Goal: Task Accomplishment & Management: Manage account settings

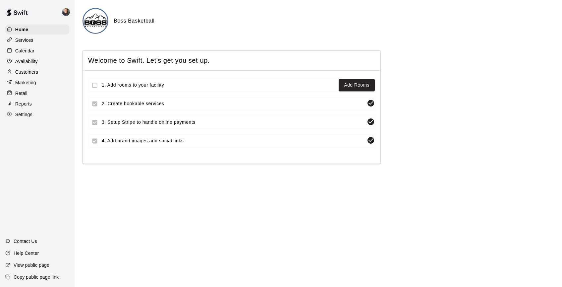
click at [30, 277] on p "Copy public page link" at bounding box center [36, 277] width 45 height 7
click at [25, 42] on p "Services" at bounding box center [24, 40] width 18 height 7
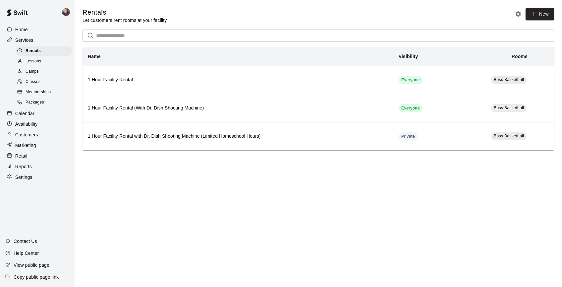
click at [36, 91] on span "Memberships" at bounding box center [38, 92] width 25 height 7
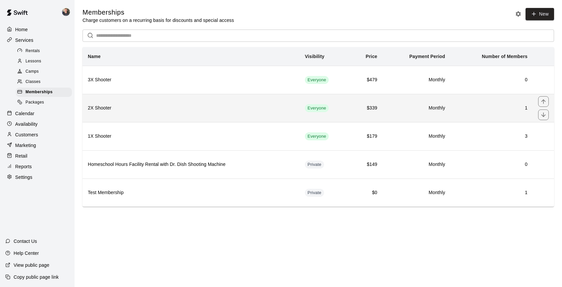
click at [144, 119] on th "2X Shooter" at bounding box center [191, 108] width 217 height 28
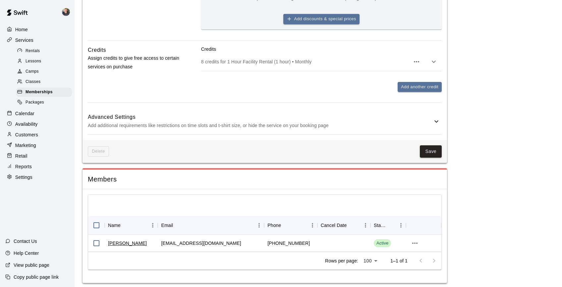
scroll to position [380, 0]
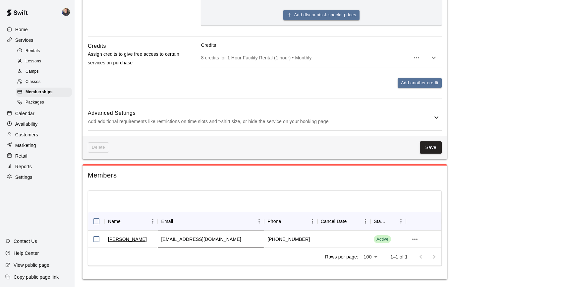
click at [162, 239] on div "[EMAIL_ADDRESS][DOMAIN_NAME]" at bounding box center [201, 239] width 80 height 7
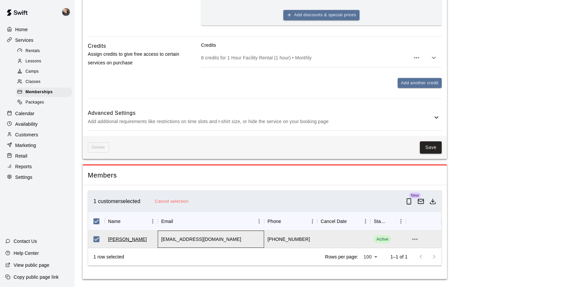
click at [221, 236] on div "[EMAIL_ADDRESS][DOMAIN_NAME]" at bounding box center [211, 238] width 106 height 17
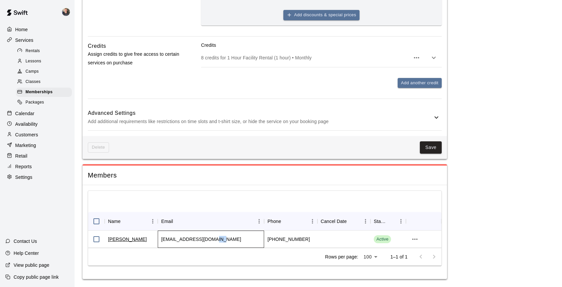
click at [221, 239] on div "[EMAIL_ADDRESS][DOMAIN_NAME]" at bounding box center [211, 238] width 106 height 17
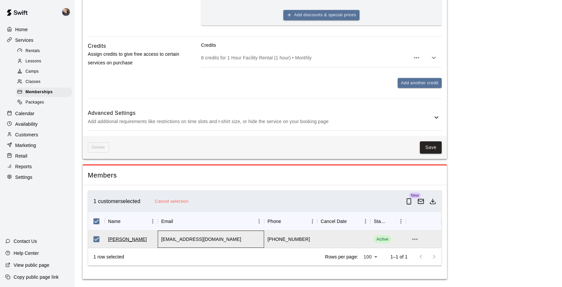
click at [221, 239] on div "[EMAIL_ADDRESS][DOMAIN_NAME]" at bounding box center [211, 238] width 106 height 17
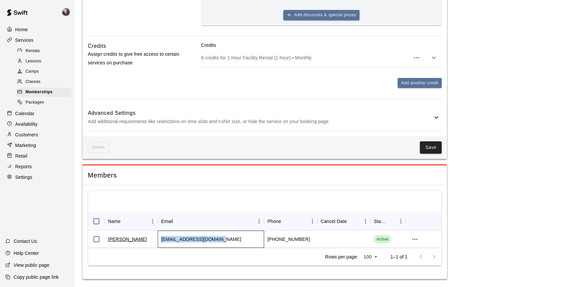
drag, startPoint x: 217, startPoint y: 238, endPoint x: 162, endPoint y: 239, distance: 55.7
click at [162, 239] on div "[EMAIL_ADDRESS][DOMAIN_NAME]" at bounding box center [201, 239] width 80 height 7
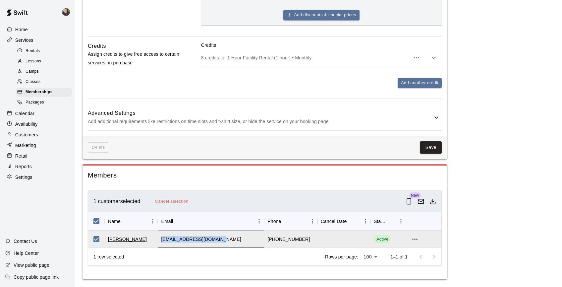
copy div "[EMAIL_ADDRESS][DOMAIN_NAME]"
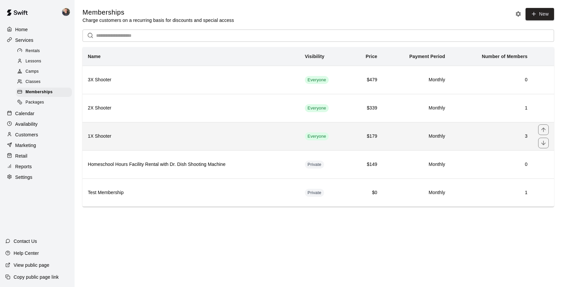
click at [155, 133] on h6 "1X Shooter" at bounding box center [191, 136] width 207 height 7
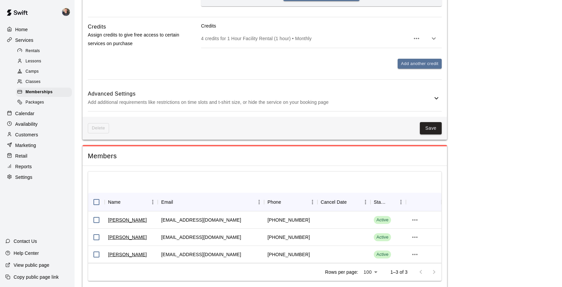
scroll to position [414, 0]
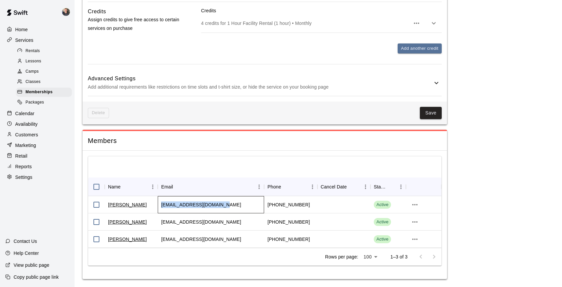
drag, startPoint x: 223, startPoint y: 205, endPoint x: 161, endPoint y: 204, distance: 62.7
click at [161, 204] on div "[EMAIL_ADDRESS][DOMAIN_NAME]" at bounding box center [211, 204] width 106 height 17
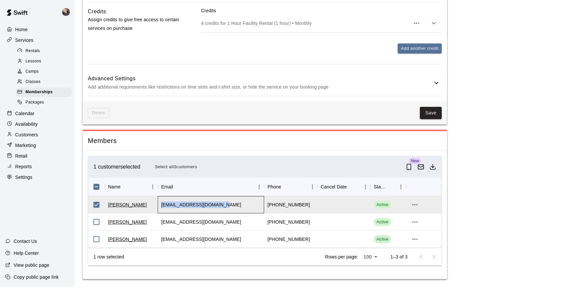
copy div "[EMAIL_ADDRESS][DOMAIN_NAME]"
click at [29, 123] on p "Availability" at bounding box center [26, 124] width 23 height 7
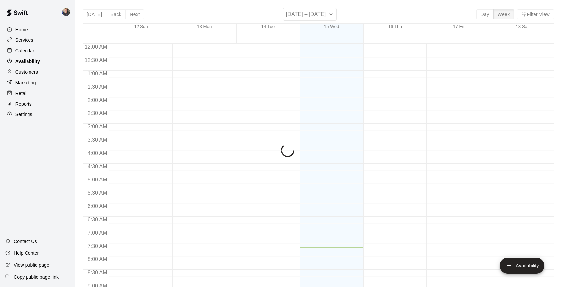
scroll to position [203, 0]
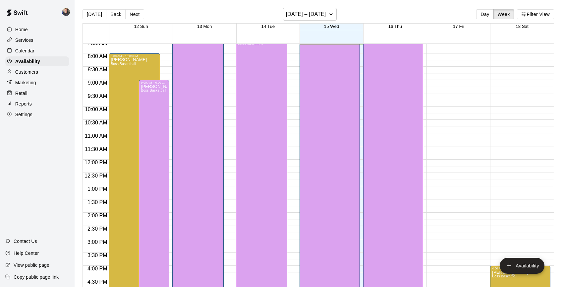
click at [25, 51] on p "Calendar" at bounding box center [24, 50] width 19 height 7
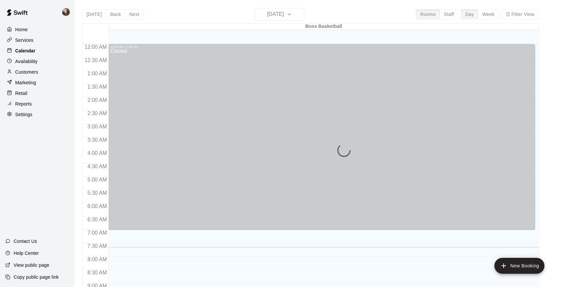
scroll to position [203, 0]
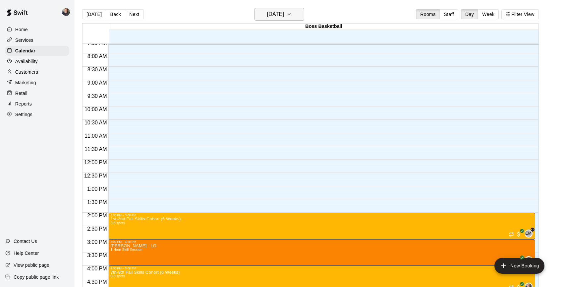
click at [274, 13] on h6 "[DATE]" at bounding box center [275, 14] width 17 height 9
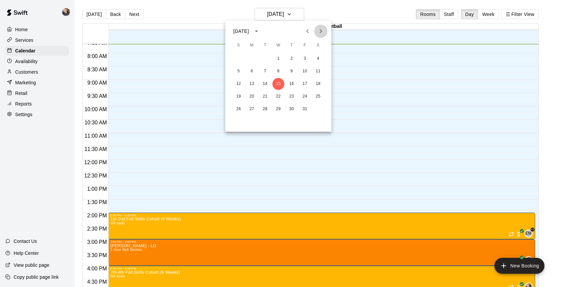
click at [320, 31] on icon "Next month" at bounding box center [321, 31] width 8 height 8
click at [252, 72] on button "3" at bounding box center [252, 71] width 12 height 12
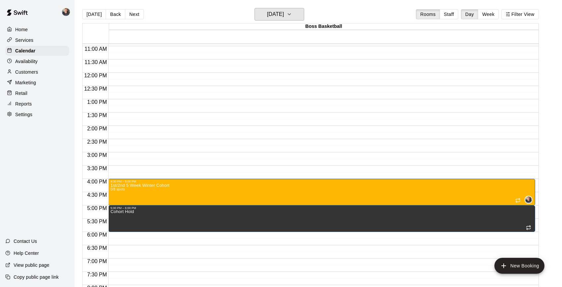
scroll to position [291, 0]
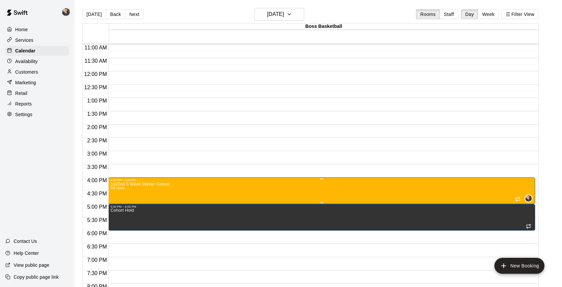
click at [115, 190] on icon "edit" at bounding box center [117, 189] width 6 height 6
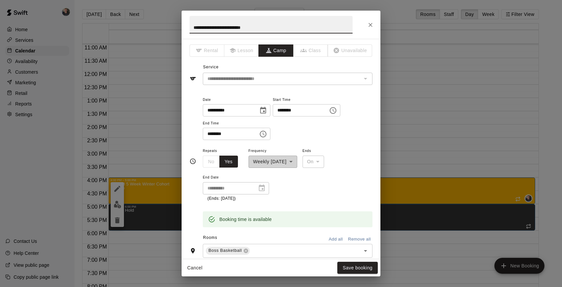
click at [266, 111] on icon "Choose date, selected date is Nov 3, 2025" at bounding box center [263, 110] width 6 height 7
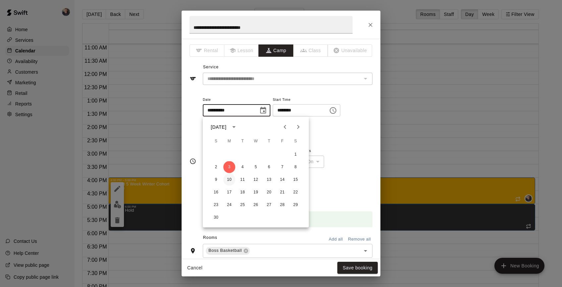
click at [229, 181] on button "10" at bounding box center [229, 180] width 12 height 12
type input "**********"
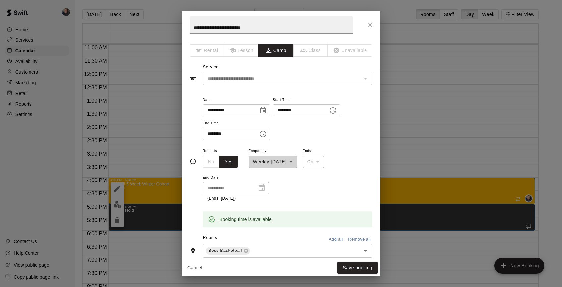
click at [290, 129] on div "**********" at bounding box center [288, 117] width 170 height 45
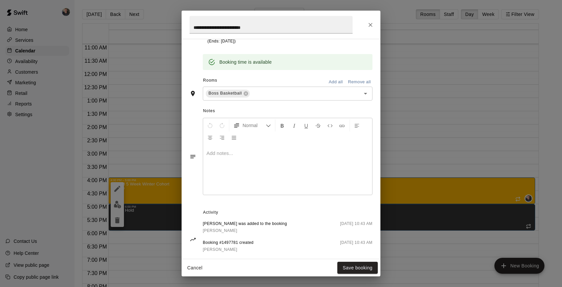
scroll to position [0, 0]
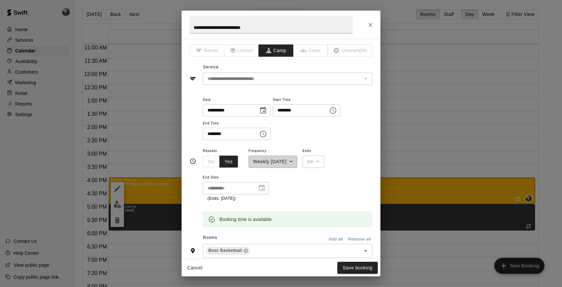
click at [339, 135] on div "**********" at bounding box center [288, 117] width 170 height 45
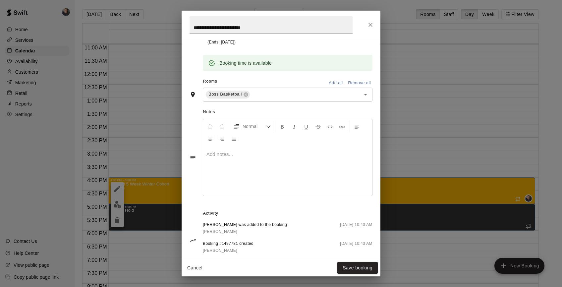
scroll to position [168, 0]
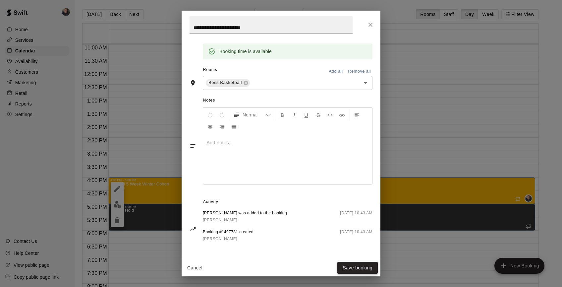
click at [352, 267] on button "Save booking" at bounding box center [358, 268] width 40 height 12
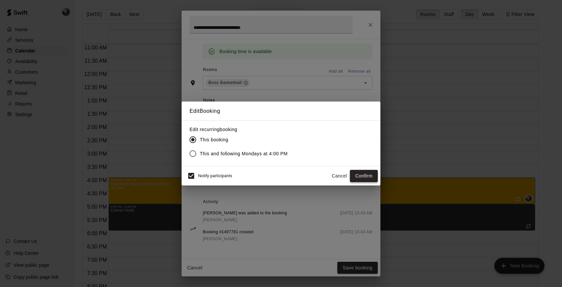
click at [363, 179] on button "Confirm" at bounding box center [364, 176] width 28 height 12
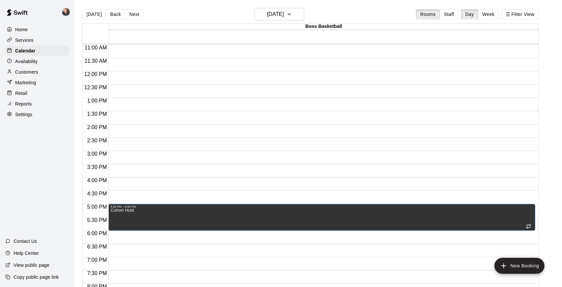
click at [26, 43] on p "Services" at bounding box center [24, 40] width 18 height 7
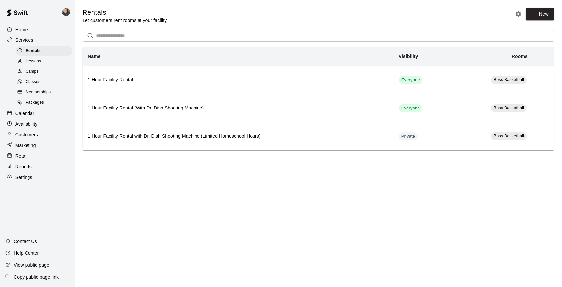
click at [32, 72] on span "Camps" at bounding box center [32, 71] width 13 height 7
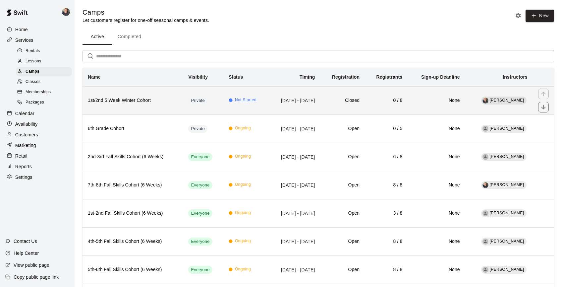
click at [158, 104] on h6 "1st/2nd 5 Week Winter Cohort" at bounding box center [133, 100] width 90 height 7
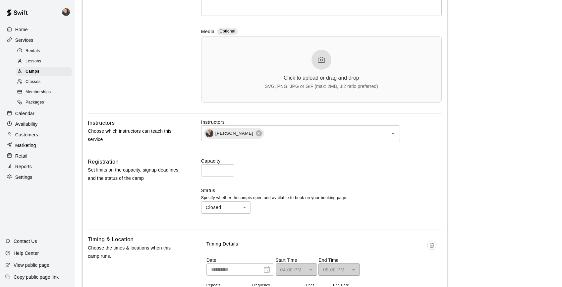
scroll to position [212, 0]
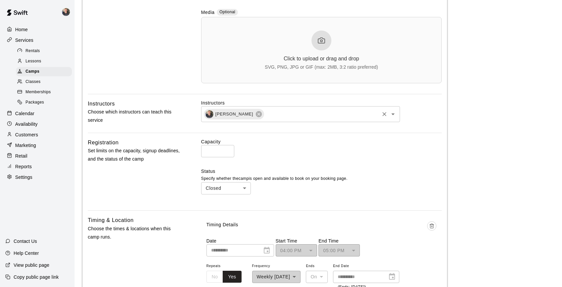
click at [337, 116] on input "text" at bounding box center [322, 114] width 114 height 8
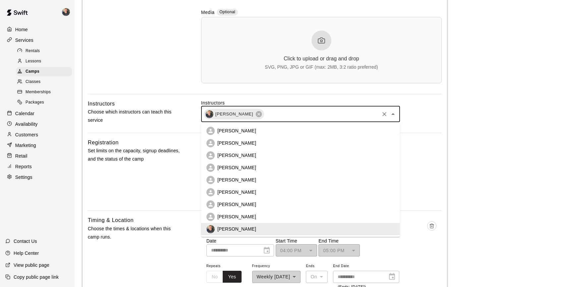
click at [276, 144] on li "[PERSON_NAME]" at bounding box center [300, 143] width 199 height 12
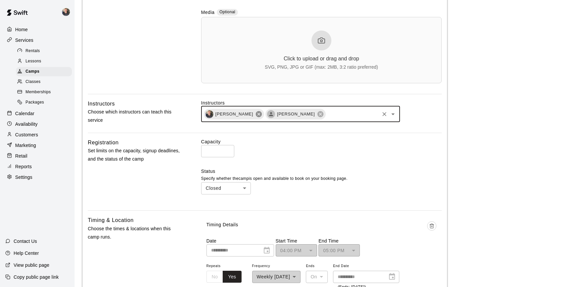
click at [256, 115] on icon at bounding box center [259, 114] width 6 height 6
click at [387, 153] on div "Capacity * ​" at bounding box center [321, 147] width 241 height 19
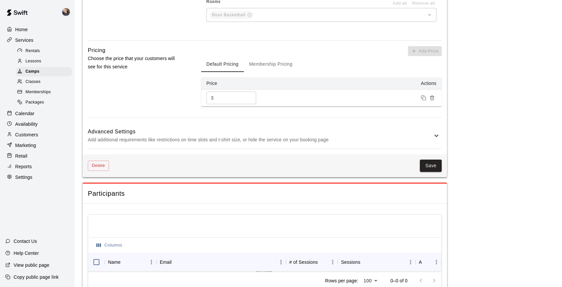
scroll to position [535, 0]
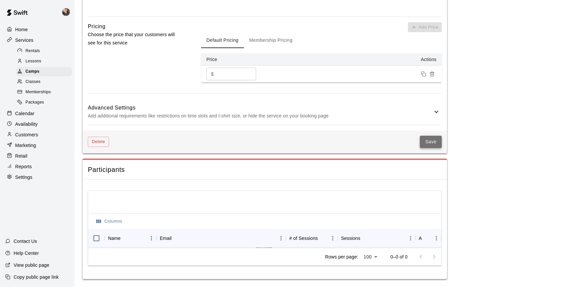
click at [433, 143] on button "Save" at bounding box center [431, 142] width 22 height 12
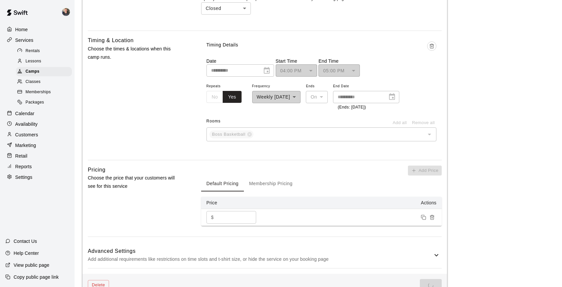
scroll to position [386, 0]
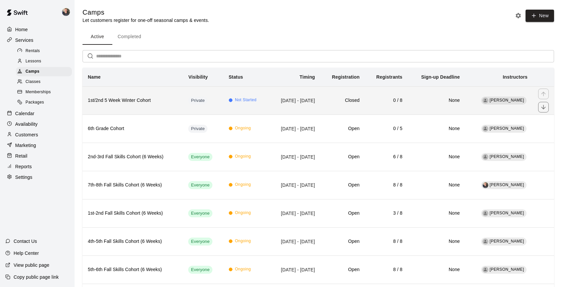
click at [164, 99] on h6 "1st/2nd 5 Week Winter Cohort" at bounding box center [133, 100] width 90 height 7
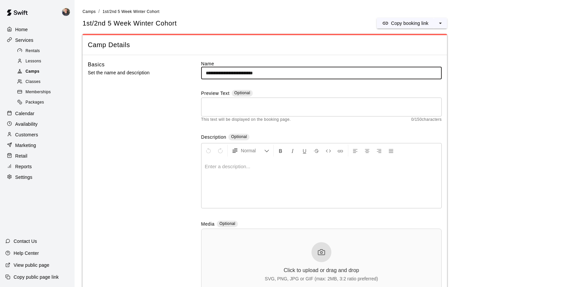
click at [33, 70] on span "Camps" at bounding box center [33, 71] width 14 height 7
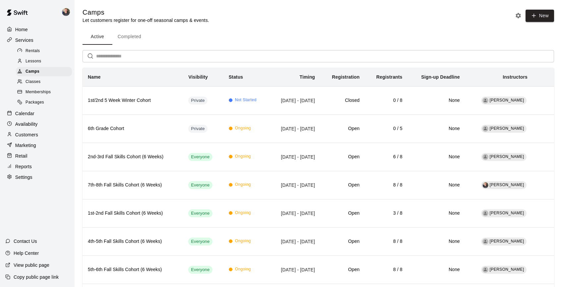
click at [29, 115] on p "Calendar" at bounding box center [24, 113] width 19 height 7
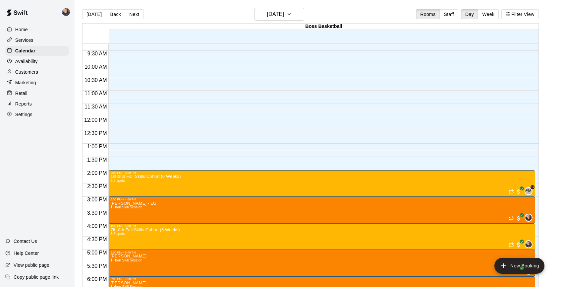
scroll to position [251, 0]
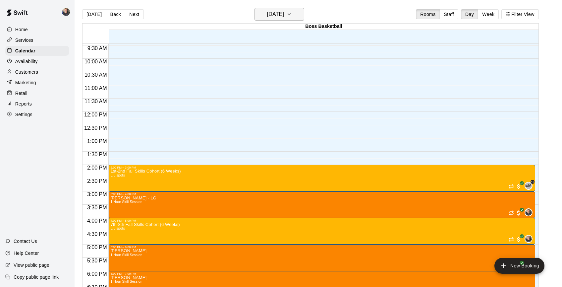
click at [279, 13] on h6 "[DATE]" at bounding box center [275, 14] width 17 height 9
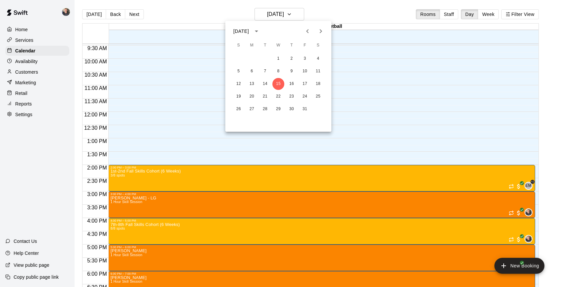
click at [320, 34] on icon "Next month" at bounding box center [321, 31] width 8 height 8
click at [253, 84] on button "10" at bounding box center [252, 84] width 12 height 12
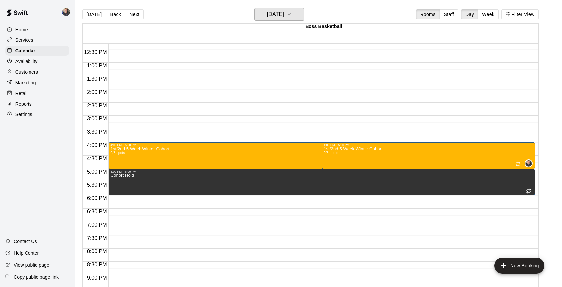
scroll to position [328, 0]
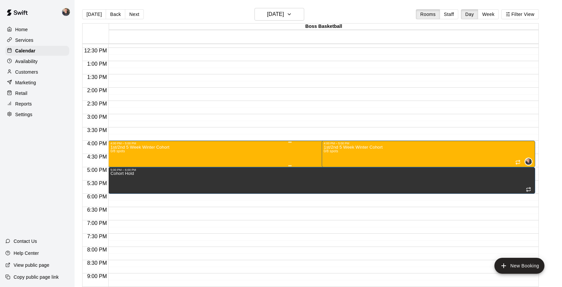
click at [264, 154] on div "1st/2nd 5 Week Winter Cohort 0/8 spots 0" at bounding box center [289, 288] width 359 height 287
click at [120, 151] on icon "edit" at bounding box center [117, 152] width 8 height 8
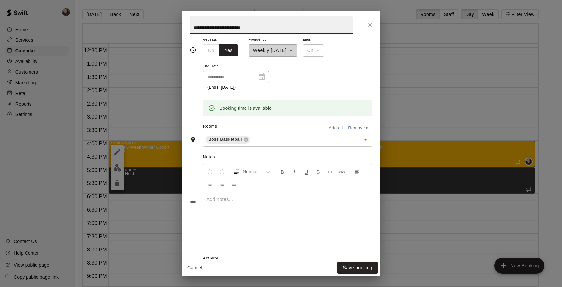
scroll to position [0, 0]
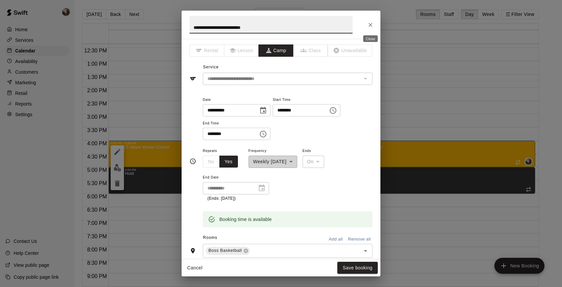
click at [370, 22] on icon "Close" at bounding box center [370, 25] width 7 height 7
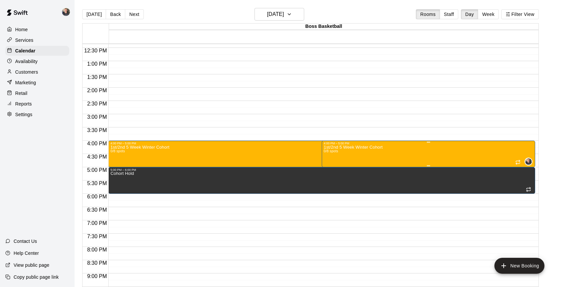
click at [416, 152] on div "1st/2nd 5 Week Winter Cohort 0/8 spots 0" at bounding box center [429, 288] width 210 height 287
click at [329, 148] on icon "edit" at bounding box center [331, 152] width 8 height 8
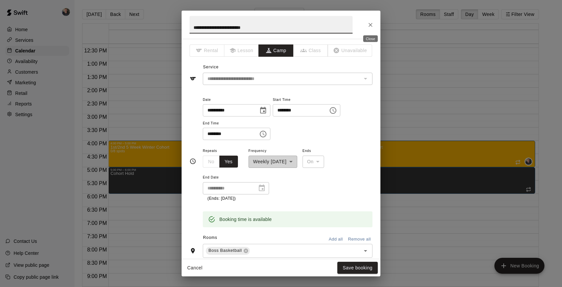
click at [370, 26] on icon "Close" at bounding box center [370, 25] width 7 height 7
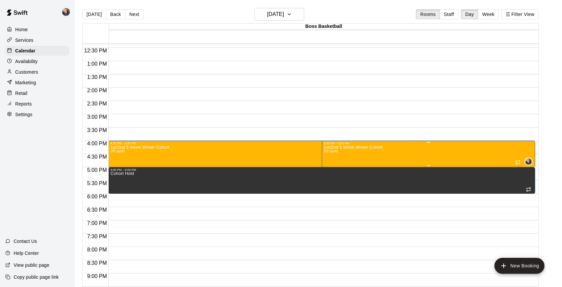
click at [402, 154] on div "1st/2nd 5 Week Winter Cohort 0/8 spots 0" at bounding box center [429, 288] width 210 height 287
click at [331, 185] on icon "delete" at bounding box center [330, 183] width 5 height 6
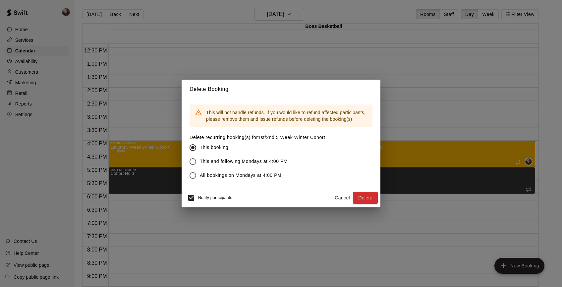
click at [258, 175] on span "All bookings on Mondays at 4:00 PM" at bounding box center [241, 175] width 82 height 7
click at [255, 161] on span "This and following Mondays at 4:00 PM" at bounding box center [244, 161] width 88 height 7
click at [369, 197] on button "Delete" at bounding box center [365, 198] width 25 height 12
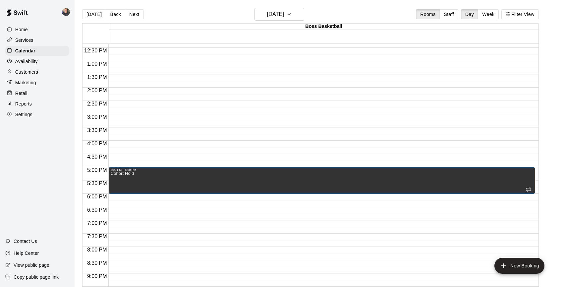
click at [139, 149] on div "12:00 AM – 7:00 AM Closed 5:00 PM – 6:00 PM Cohort Hold 10:00 PM – 11:59 PM Clo…" at bounding box center [321, 34] width 427 height 637
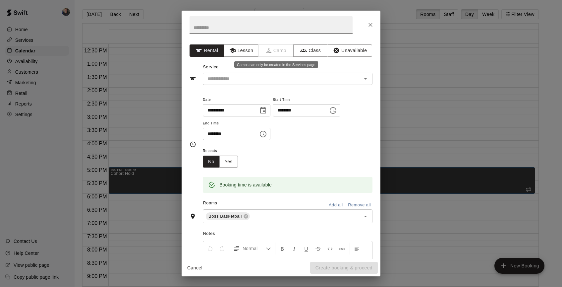
click at [278, 51] on span "Camp" at bounding box center [276, 50] width 35 height 12
click at [271, 80] on input "text" at bounding box center [278, 79] width 146 height 8
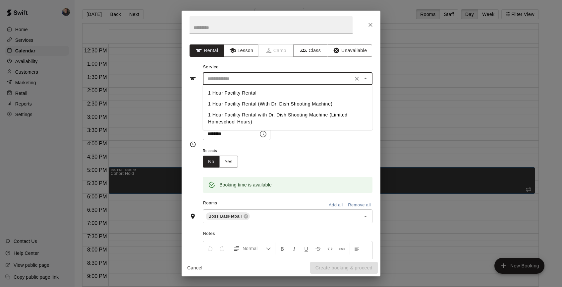
click at [274, 64] on div "Service ​ 1 Hour Facility Rental 1 Hour Facility Rental (With Dr. Dish Shooting…" at bounding box center [281, 73] width 183 height 23
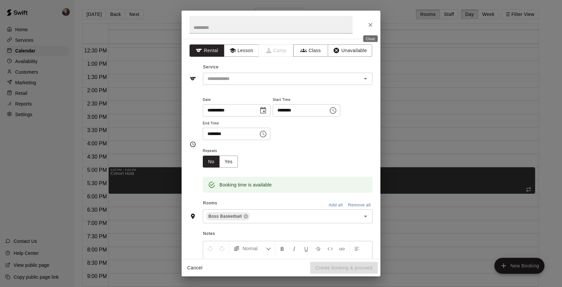
click at [370, 24] on icon "Close" at bounding box center [371, 25] width 4 height 4
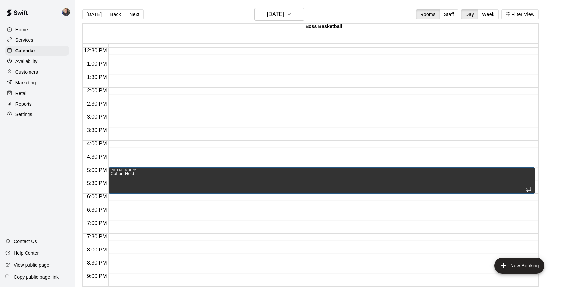
click at [28, 37] on p "Services" at bounding box center [24, 40] width 18 height 7
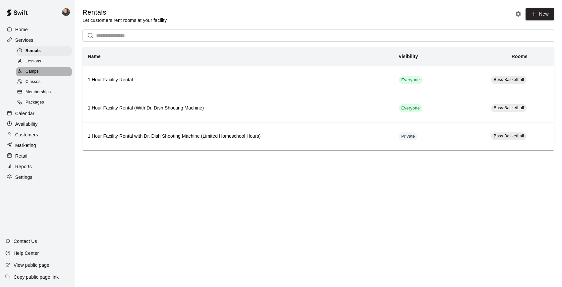
click at [38, 72] on span "Camps" at bounding box center [32, 71] width 13 height 7
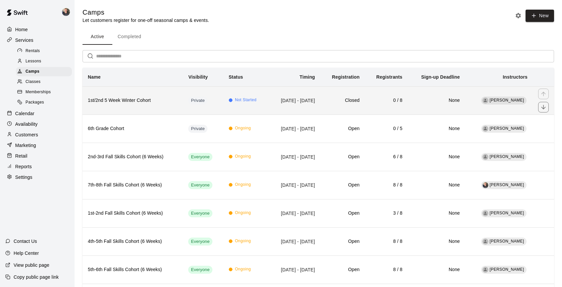
click at [151, 100] on h6 "1st/2nd 5 Week Winter Cohort" at bounding box center [133, 100] width 90 height 7
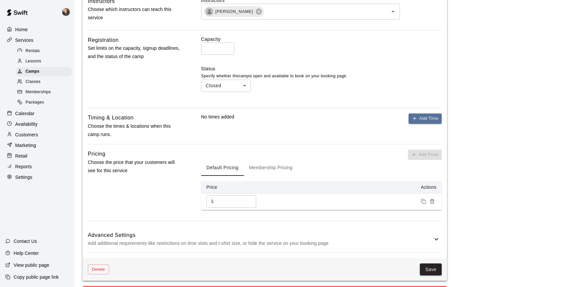
scroll to position [315, 0]
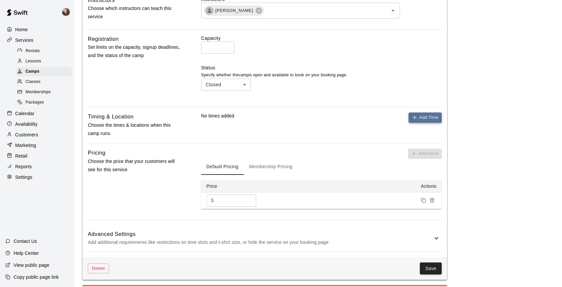
click at [423, 119] on button "Add Time" at bounding box center [425, 117] width 33 height 10
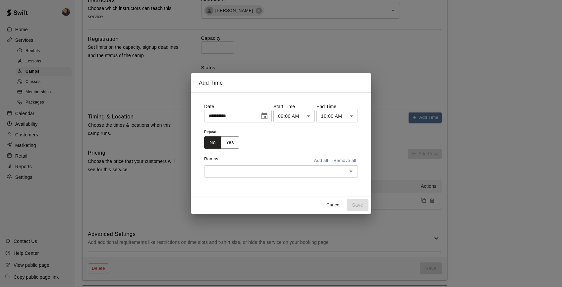
click at [266, 115] on icon "Choose date, selected date is Oct 15, 2025" at bounding box center [265, 116] width 8 height 8
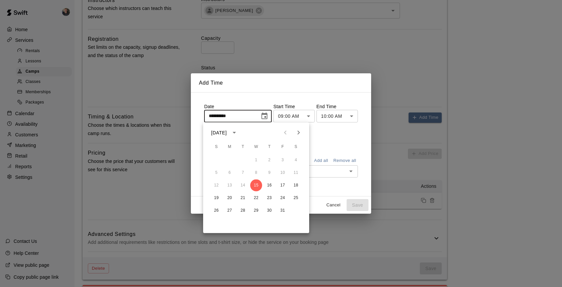
click at [302, 134] on icon "Next month" at bounding box center [299, 133] width 8 height 8
click at [229, 185] on button "10" at bounding box center [230, 185] width 12 height 12
type input "**********"
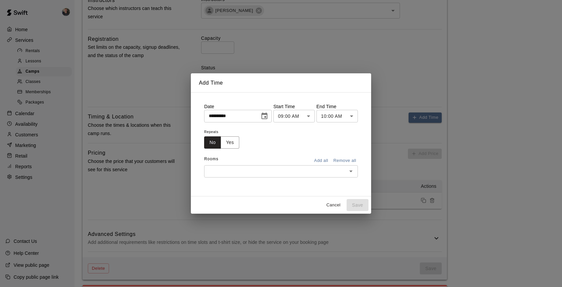
click at [303, 116] on body "**********" at bounding box center [281, 49] width 562 height 728
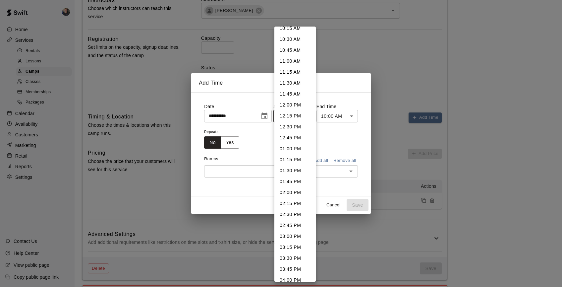
scroll to position [459, 0]
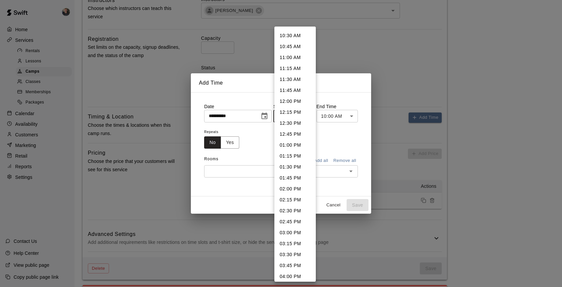
click at [291, 274] on li "04:00 PM" at bounding box center [295, 276] width 41 height 11
type input "********"
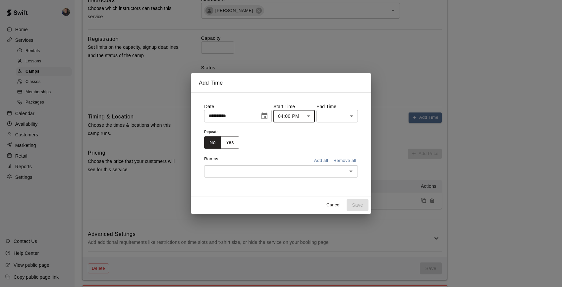
click at [346, 112] on body "**********" at bounding box center [281, 49] width 562 height 728
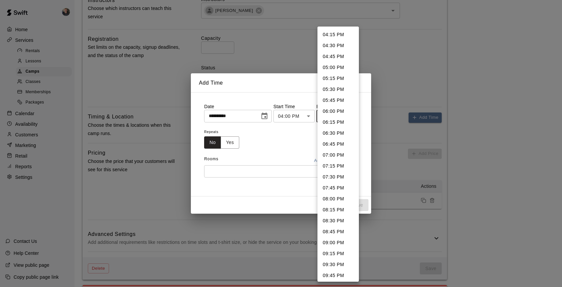
click at [337, 69] on li "05:00 PM" at bounding box center [338, 67] width 41 height 11
type input "********"
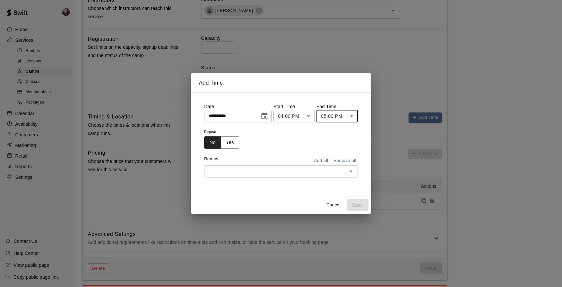
click at [286, 172] on input "text" at bounding box center [275, 171] width 139 height 8
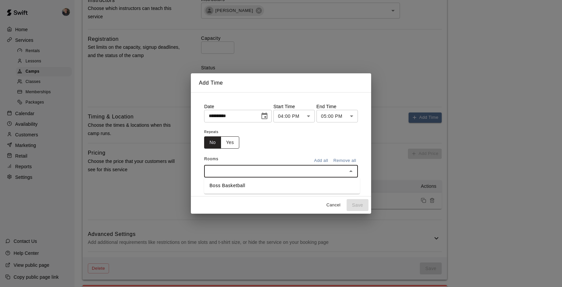
click at [232, 144] on button "Yes" at bounding box center [230, 142] width 19 height 12
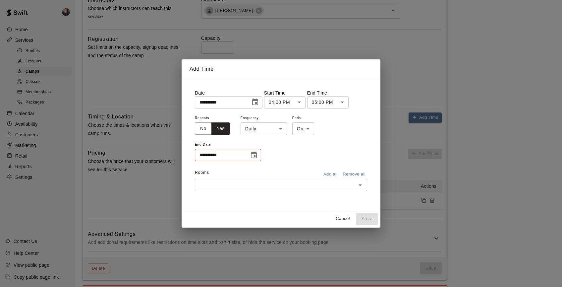
click at [266, 127] on body "**********" at bounding box center [281, 49] width 562 height 728
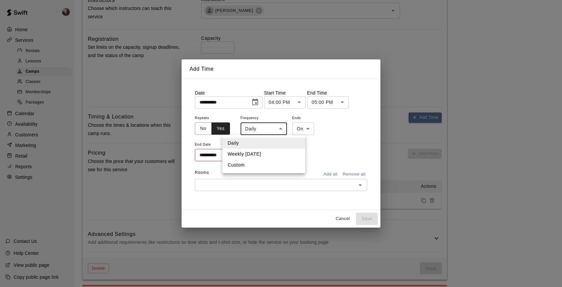
click at [266, 155] on li "Weekly [DATE]" at bounding box center [263, 154] width 83 height 11
type input "******"
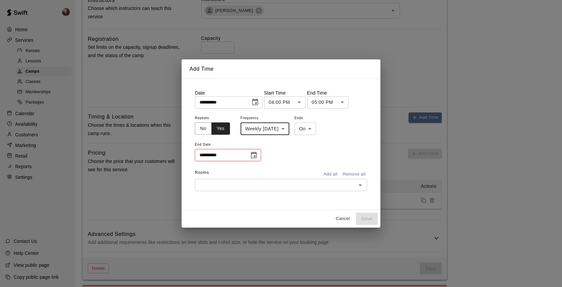
click at [312, 129] on body "**********" at bounding box center [281, 49] width 562 height 728
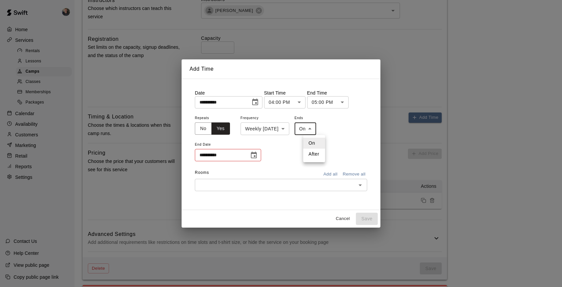
click at [313, 144] on li "On" at bounding box center [314, 143] width 22 height 11
click at [257, 154] on icon "Choose date" at bounding box center [254, 155] width 6 height 7
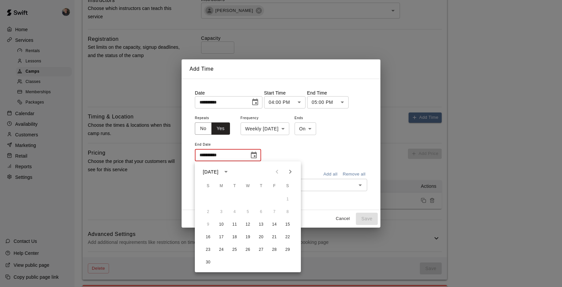
click at [289, 168] on icon "Next month" at bounding box center [290, 172] width 8 height 8
click at [220, 224] on button "15" at bounding box center [222, 224] width 12 height 12
type input "**********"
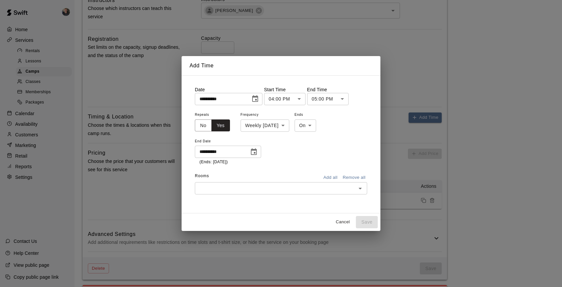
click at [284, 187] on input "text" at bounding box center [275, 188] width 157 height 8
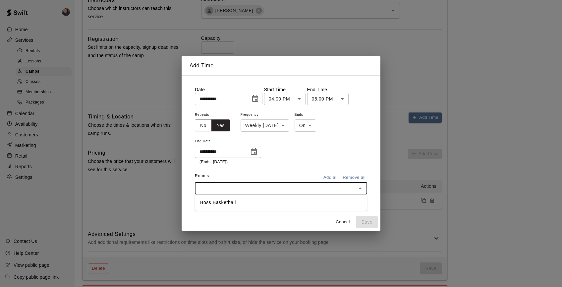
click at [279, 203] on li "Boss Basketball" at bounding box center [281, 202] width 172 height 11
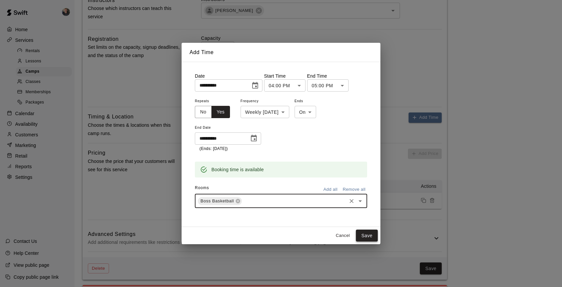
click at [364, 235] on button "Save" at bounding box center [367, 235] width 22 height 12
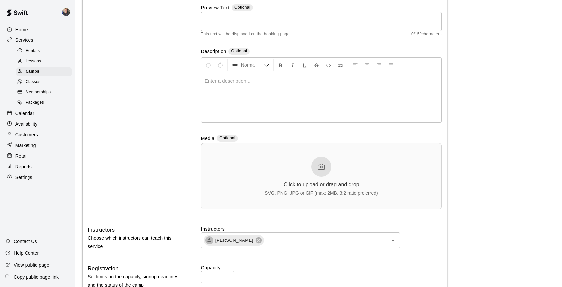
scroll to position [0, 0]
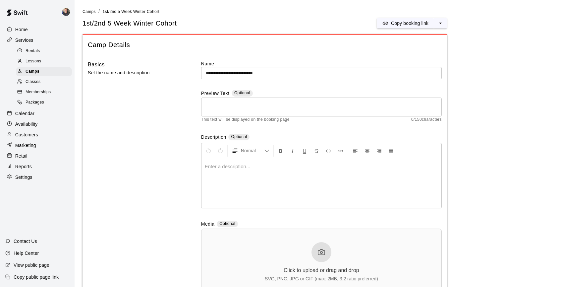
click at [27, 114] on p "Calendar" at bounding box center [24, 113] width 19 height 7
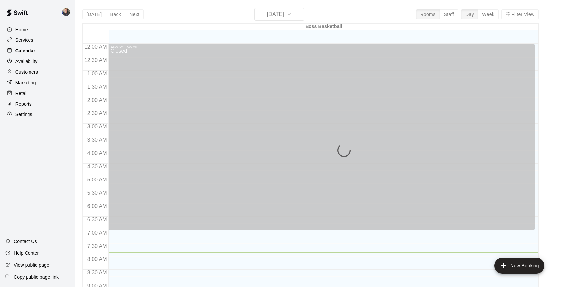
scroll to position [209, 0]
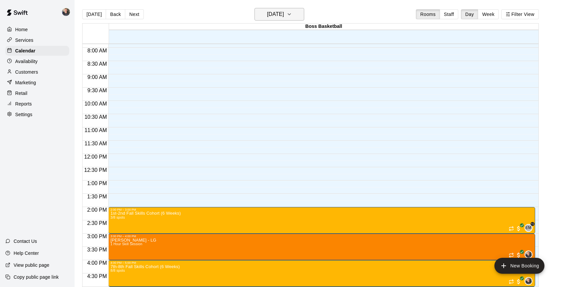
click at [276, 16] on h6 "[DATE]" at bounding box center [275, 14] width 17 height 9
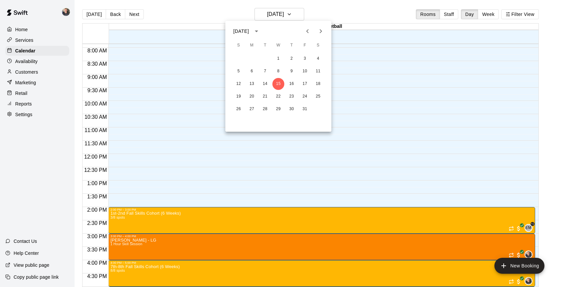
click at [322, 31] on icon "Next month" at bounding box center [321, 31] width 8 height 8
click at [252, 84] on button "10" at bounding box center [252, 84] width 12 height 12
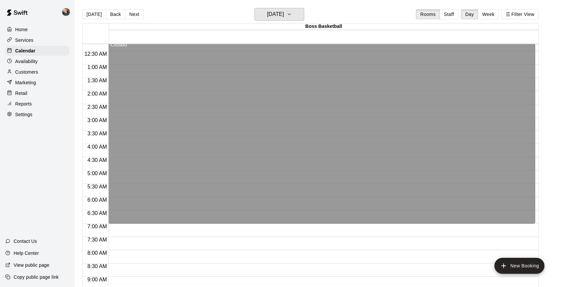
scroll to position [4, 0]
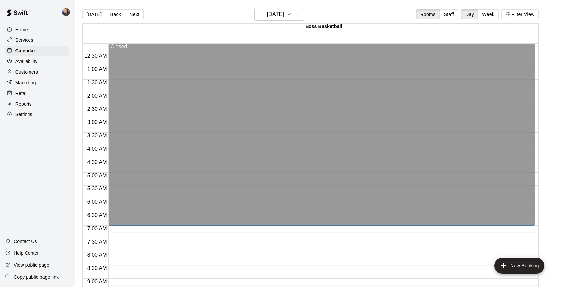
click at [27, 40] on p "Services" at bounding box center [24, 40] width 18 height 7
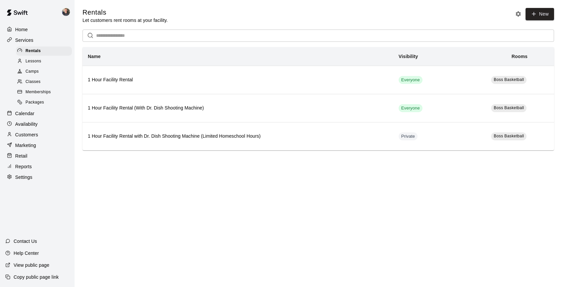
click at [33, 71] on span "Camps" at bounding box center [32, 71] width 13 height 7
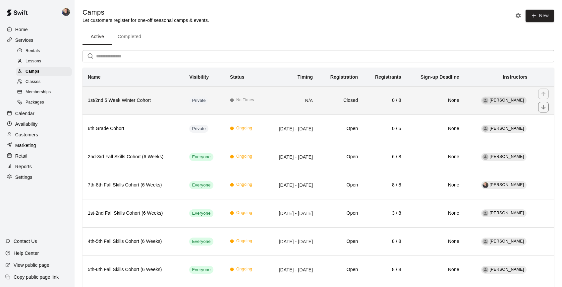
click at [153, 101] on h6 "1st/2nd 5 Week Winter Cohort" at bounding box center [133, 100] width 91 height 7
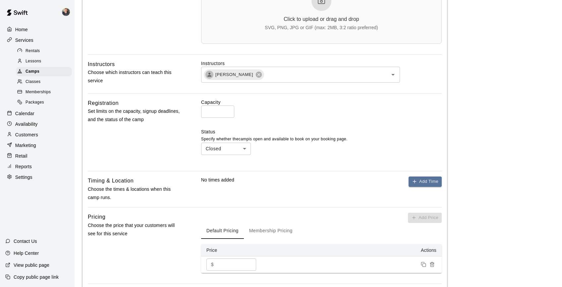
scroll to position [266, 0]
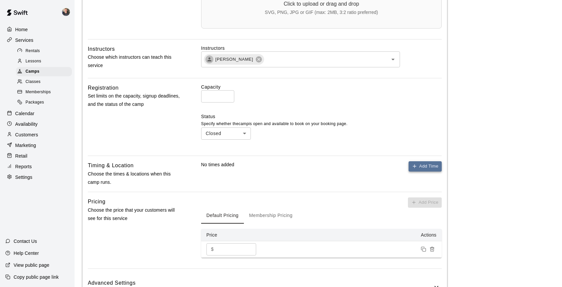
click at [429, 167] on button "Add Time" at bounding box center [425, 166] width 33 height 10
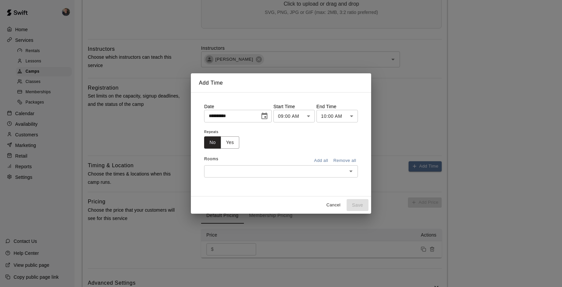
click at [265, 114] on icon "Choose date, selected date is Oct 15, 2025" at bounding box center [265, 115] width 6 height 7
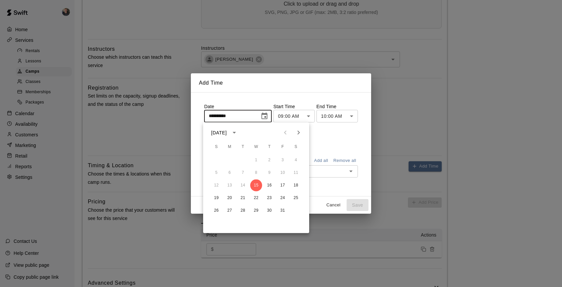
click at [298, 133] on icon "Next month" at bounding box center [299, 133] width 8 height 8
click at [229, 185] on button "10" at bounding box center [230, 185] width 12 height 12
type input "**********"
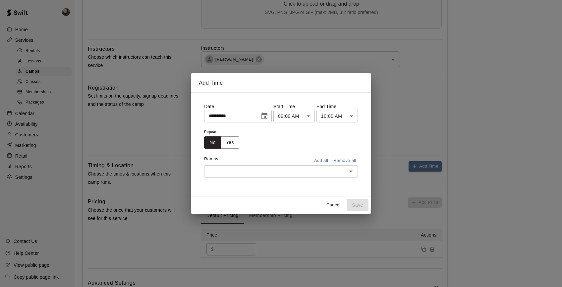
click at [311, 115] on body "**********" at bounding box center [281, 98] width 562 height 728
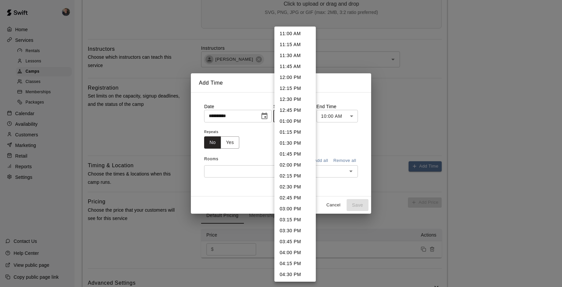
scroll to position [484, 0]
click at [294, 249] on li "04:00 PM" at bounding box center [295, 250] width 41 height 11
type input "********"
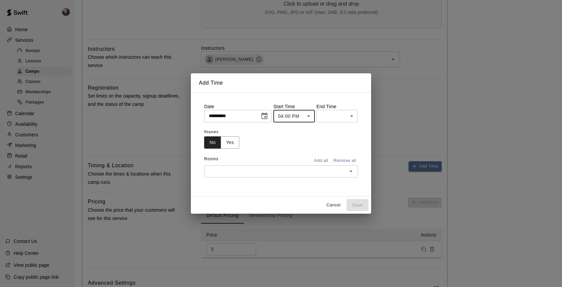
click at [351, 114] on body "**********" at bounding box center [281, 98] width 562 height 728
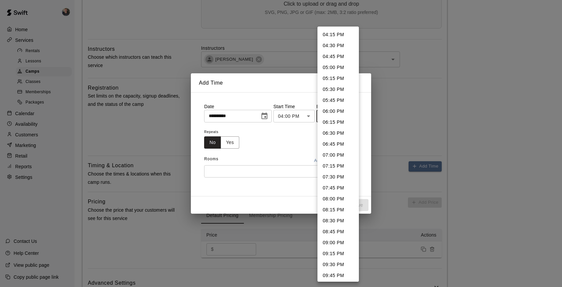
click at [333, 67] on li "05:00 PM" at bounding box center [338, 67] width 41 height 11
type input "********"
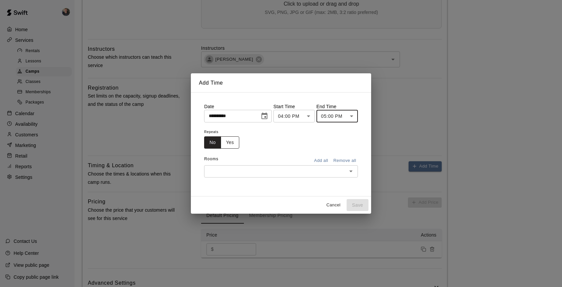
click at [230, 147] on button "Yes" at bounding box center [230, 142] width 19 height 12
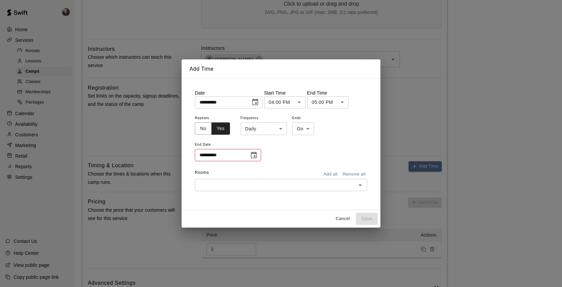
click at [267, 126] on body "**********" at bounding box center [281, 98] width 562 height 728
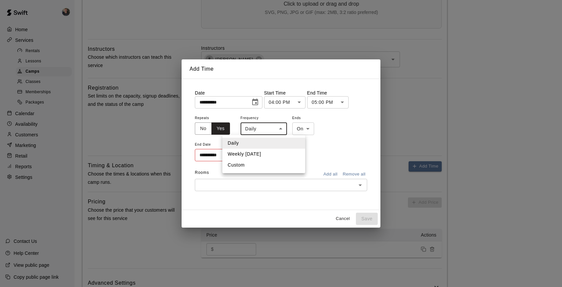
click at [267, 156] on li "Weekly [DATE]" at bounding box center [263, 154] width 83 height 11
type input "******"
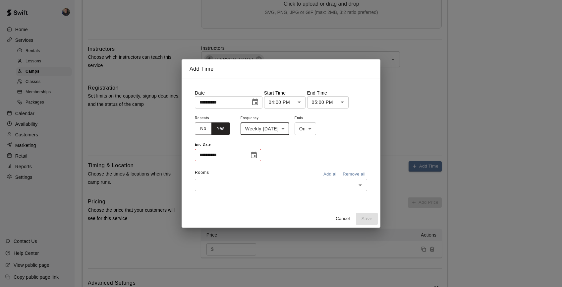
click at [255, 155] on icon "Choose date" at bounding box center [254, 155] width 6 height 7
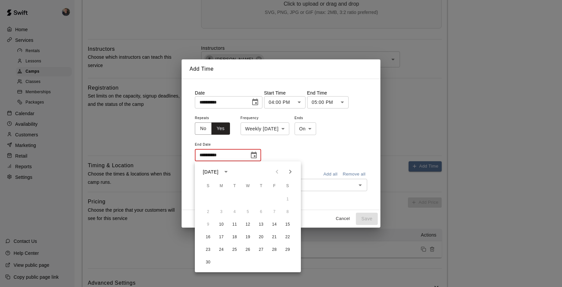
click at [289, 171] on icon "Next month" at bounding box center [290, 172] width 8 height 8
click at [221, 225] on button "15" at bounding box center [222, 224] width 12 height 12
type input "**********"
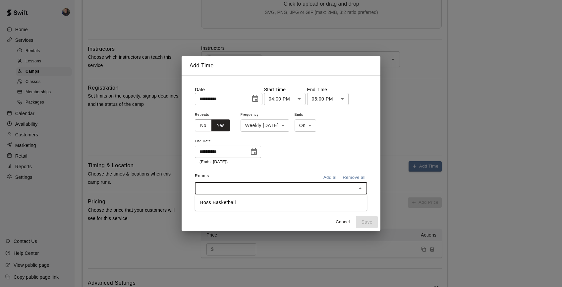
click at [260, 190] on input "text" at bounding box center [275, 188] width 157 height 8
click at [260, 204] on li "Boss Basketball" at bounding box center [281, 202] width 172 height 11
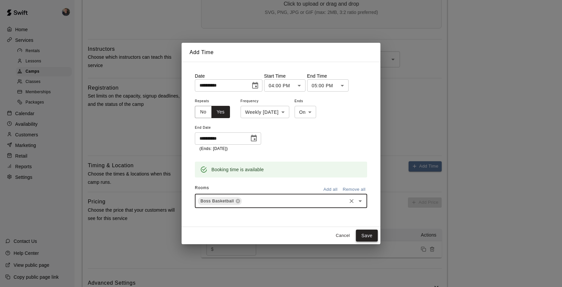
click at [363, 238] on button "Save" at bounding box center [367, 235] width 22 height 12
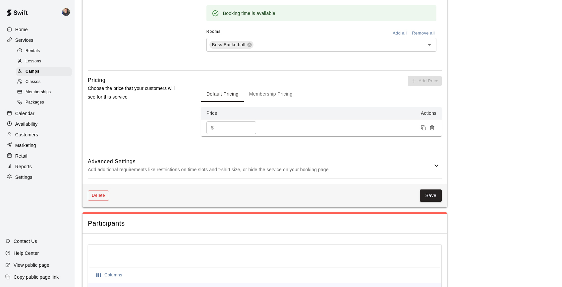
scroll to position [560, 0]
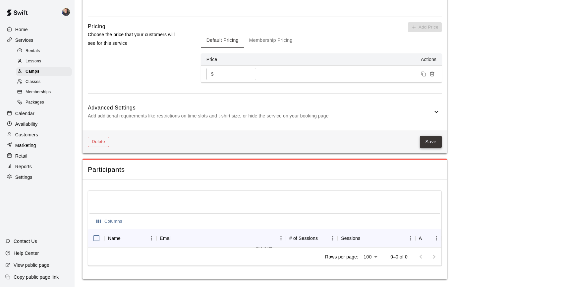
click at [432, 143] on button "Save" at bounding box center [431, 142] width 22 height 12
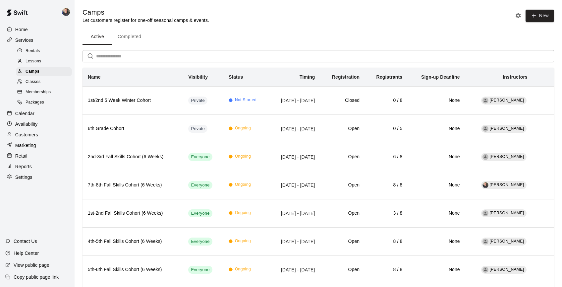
click at [33, 114] on p "Calendar" at bounding box center [24, 113] width 19 height 7
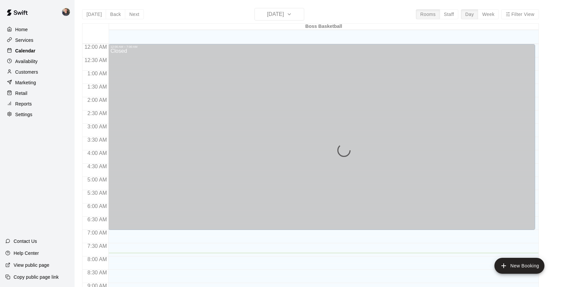
scroll to position [209, 0]
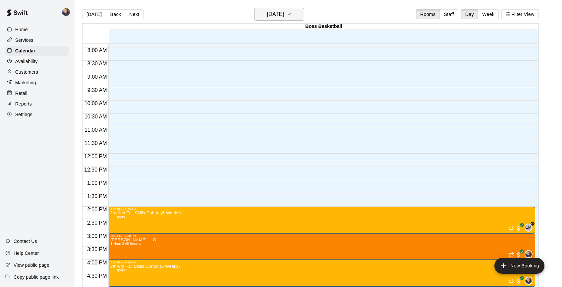
click at [284, 14] on h6 "[DATE]" at bounding box center [275, 14] width 17 height 9
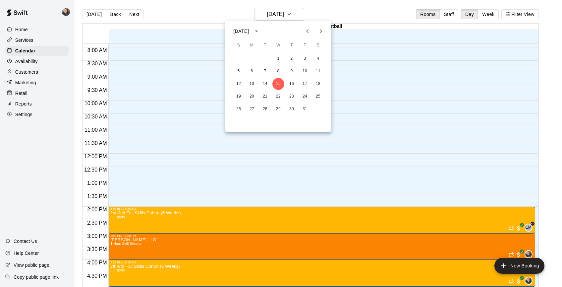
click at [322, 31] on icon "Next month" at bounding box center [321, 31] width 2 height 4
click at [252, 84] on button "10" at bounding box center [252, 84] width 12 height 12
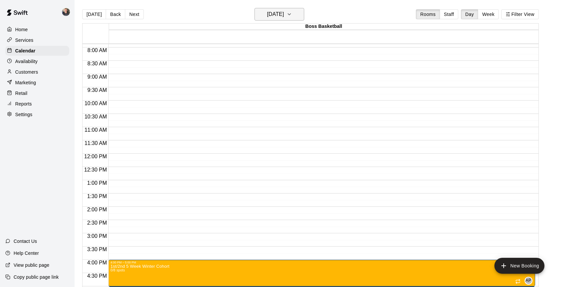
click at [293, 19] on button "[DATE]" at bounding box center [280, 14] width 50 height 13
click at [252, 109] on button "24" at bounding box center [252, 109] width 12 height 12
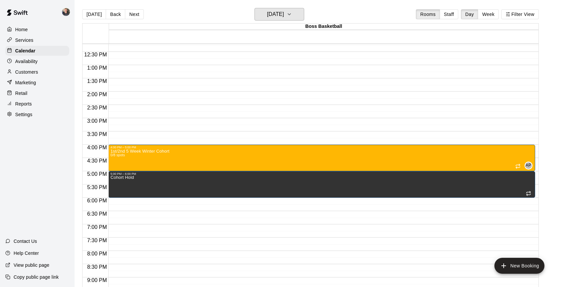
scroll to position [332, 0]
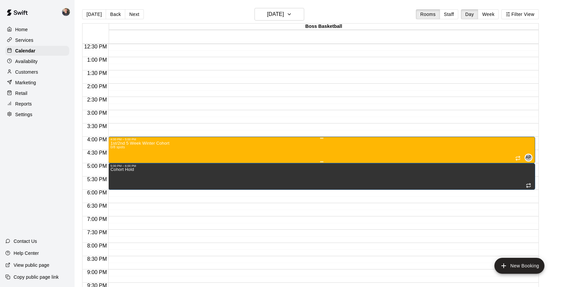
click at [306, 145] on div "1st/2nd 5 Week Winter Cohort 0/8 spots AP 0" at bounding box center [321, 284] width 423 height 287
click at [115, 150] on icon "edit" at bounding box center [117, 148] width 6 height 6
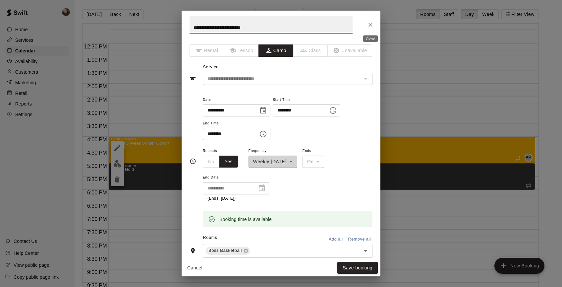
click at [368, 27] on icon "Close" at bounding box center [370, 25] width 7 height 7
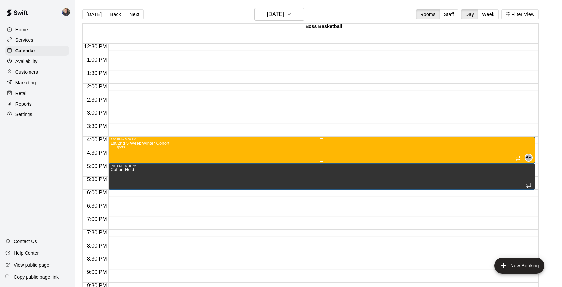
click at [158, 148] on div "1st/2nd 5 Week Winter Cohort 0/8 spots" at bounding box center [139, 284] width 59 height 287
click at [117, 180] on icon "delete" at bounding box center [117, 179] width 5 height 6
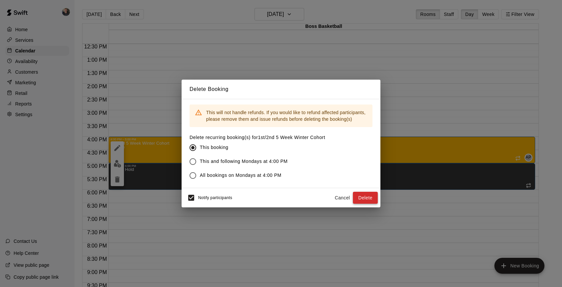
click at [368, 198] on button "Delete" at bounding box center [365, 198] width 25 height 12
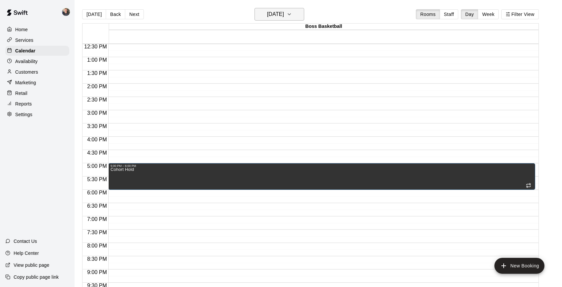
click at [284, 14] on h6 "[DATE]" at bounding box center [275, 14] width 17 height 9
click at [320, 35] on button "Next month" at bounding box center [320, 31] width 13 height 13
click at [252, 59] on button "1" at bounding box center [252, 59] width 12 height 12
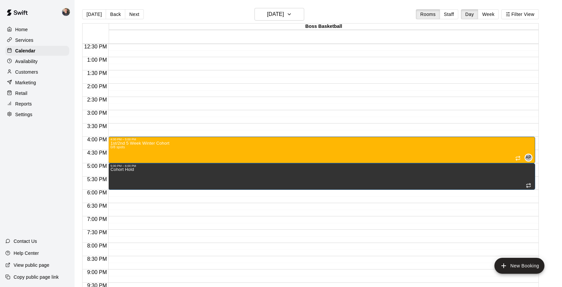
click at [26, 39] on p "Services" at bounding box center [24, 40] width 18 height 7
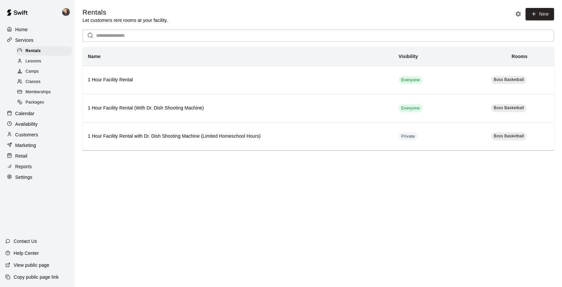
click at [32, 69] on span "Camps" at bounding box center [32, 71] width 13 height 7
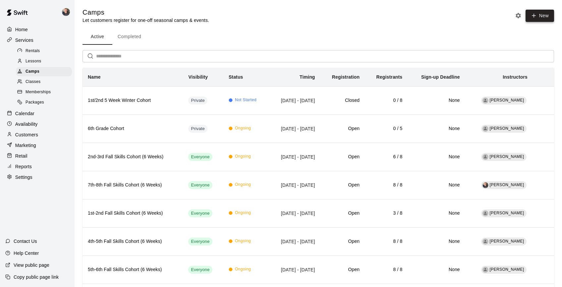
click at [543, 17] on button "New" at bounding box center [540, 16] width 29 height 12
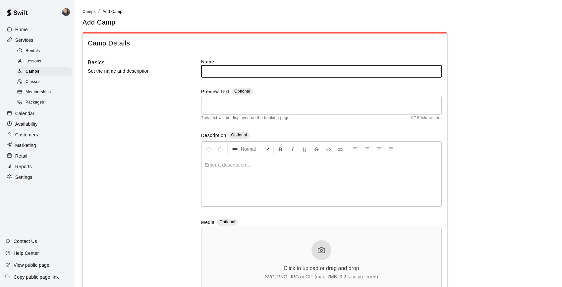
click at [285, 70] on input "text" at bounding box center [321, 71] width 241 height 12
click at [204, 72] on input "**********" at bounding box center [321, 71] width 241 height 12
click at [284, 72] on input "**********" at bounding box center [321, 71] width 241 height 12
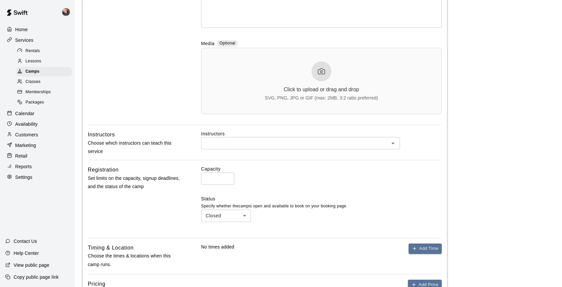
scroll to position [180, 0]
type input "**********"
click at [223, 141] on input "text" at bounding box center [295, 142] width 184 height 8
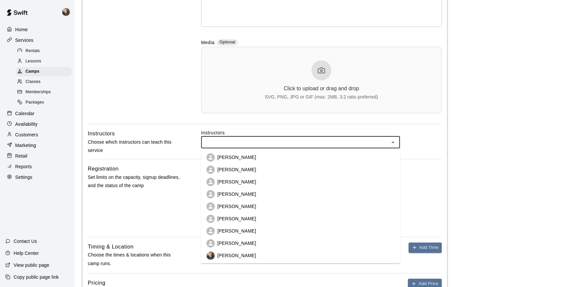
click at [269, 217] on li "[PERSON_NAME]" at bounding box center [300, 219] width 199 height 12
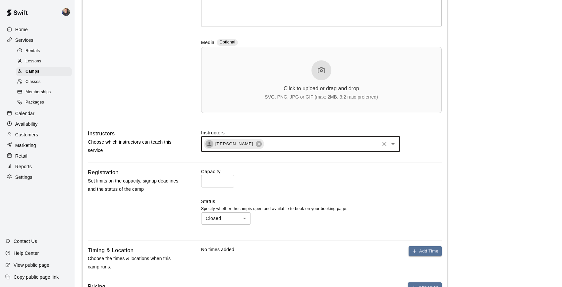
click at [222, 179] on input "*" at bounding box center [217, 181] width 33 height 12
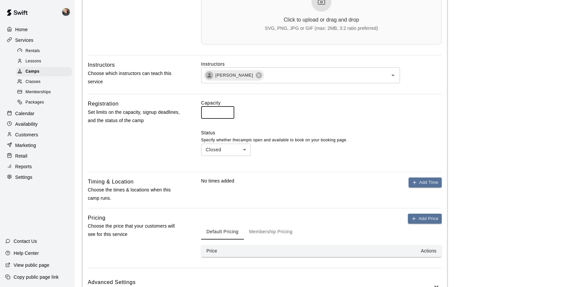
scroll to position [250, 0]
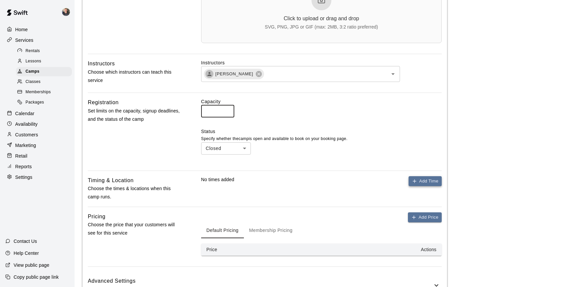
type input "*"
click at [418, 182] on button "Add Time" at bounding box center [425, 181] width 33 height 10
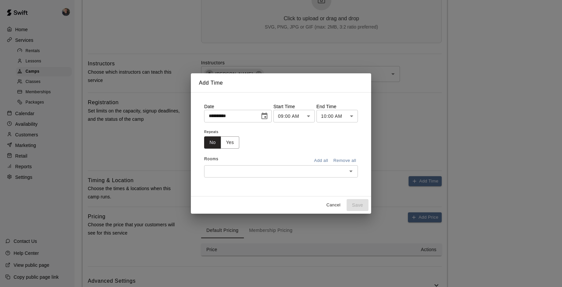
click at [265, 112] on icon "Choose date, selected date is Oct 15, 2025" at bounding box center [265, 116] width 8 height 8
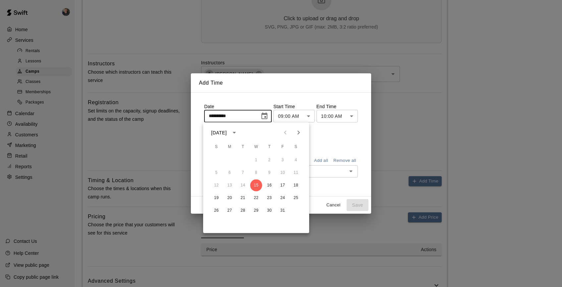
click at [301, 132] on icon "Next month" at bounding box center [299, 133] width 8 height 8
click at [230, 185] on button "10" at bounding box center [230, 185] width 12 height 12
type input "**********"
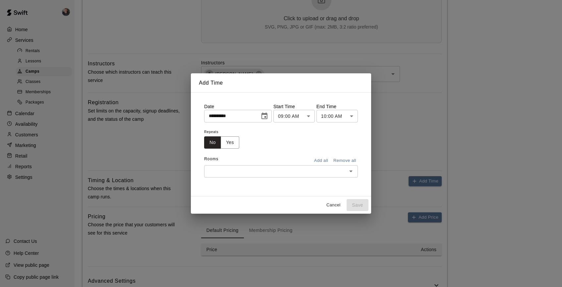
click at [308, 116] on body "**********" at bounding box center [281, 42] width 562 height 584
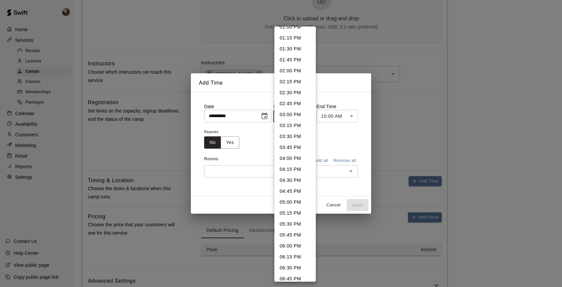
scroll to position [585, 0]
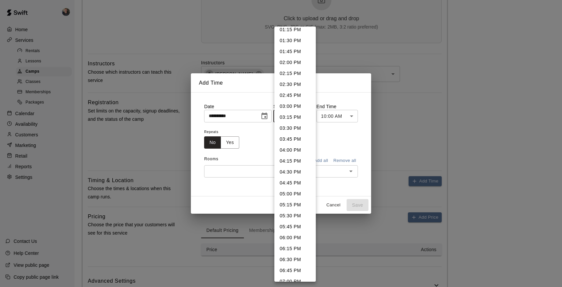
click at [295, 194] on li "05:00 PM" at bounding box center [295, 193] width 41 height 11
type input "********"
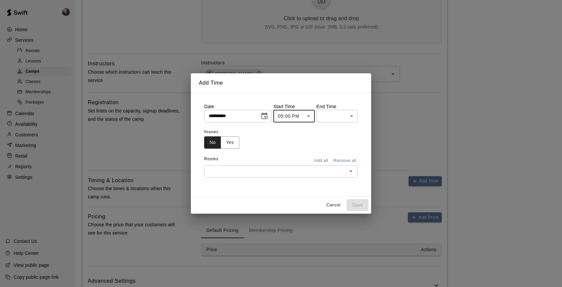
click at [343, 115] on body "**********" at bounding box center [281, 42] width 562 height 584
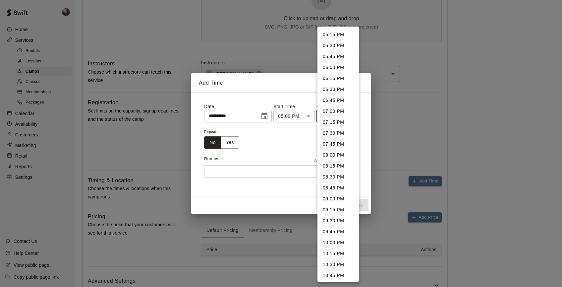
click at [338, 70] on li "06:00 PM" at bounding box center [338, 67] width 41 height 11
type input "********"
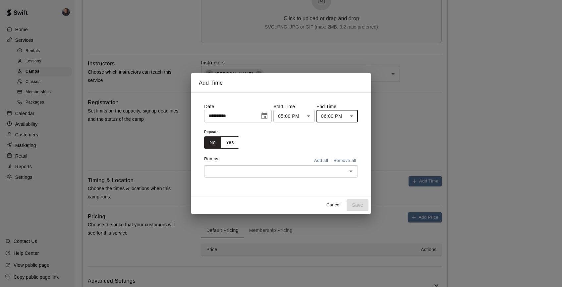
click at [228, 144] on button "Yes" at bounding box center [230, 142] width 19 height 12
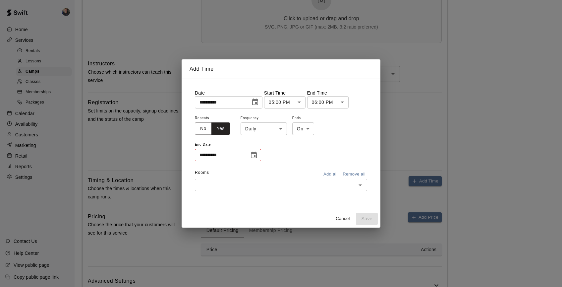
click at [281, 126] on body "**********" at bounding box center [281, 42] width 562 height 584
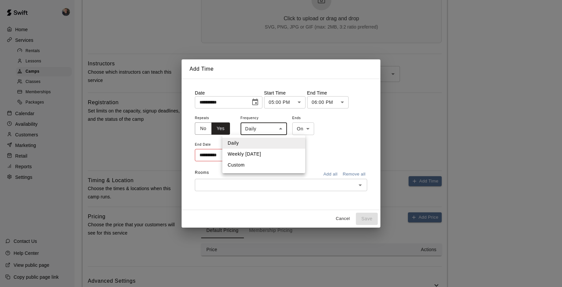
click at [275, 155] on li "Weekly [DATE]" at bounding box center [263, 154] width 83 height 11
type input "******"
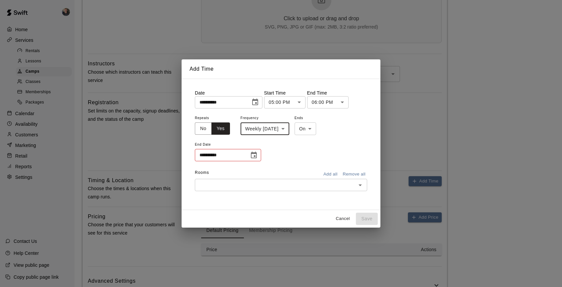
click at [249, 156] on button "Choose date" at bounding box center [253, 155] width 13 height 13
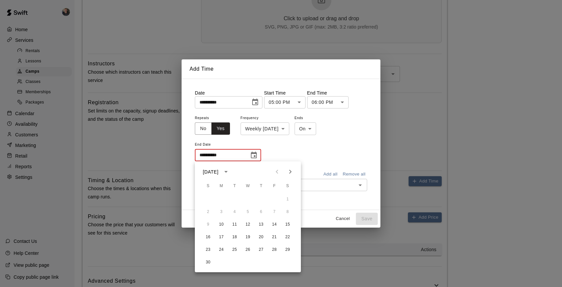
click at [292, 170] on icon "Next month" at bounding box center [290, 172] width 8 height 8
click at [222, 225] on button "15" at bounding box center [222, 224] width 12 height 12
type input "**********"
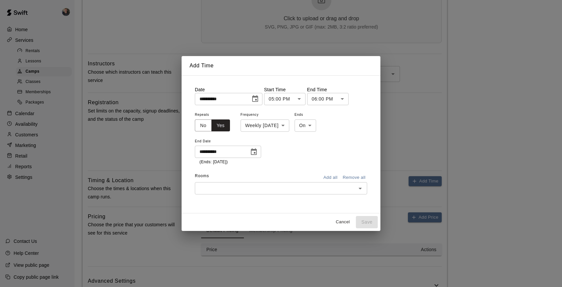
click at [288, 185] on input "text" at bounding box center [275, 188] width 157 height 8
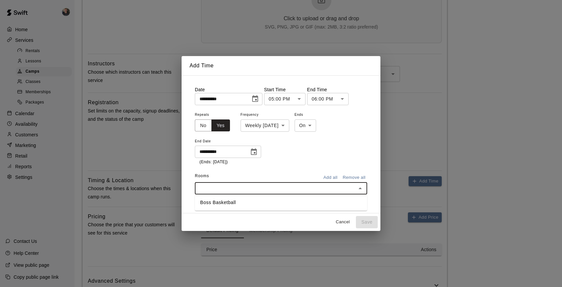
click at [287, 201] on li "Boss Basketball" at bounding box center [281, 202] width 172 height 11
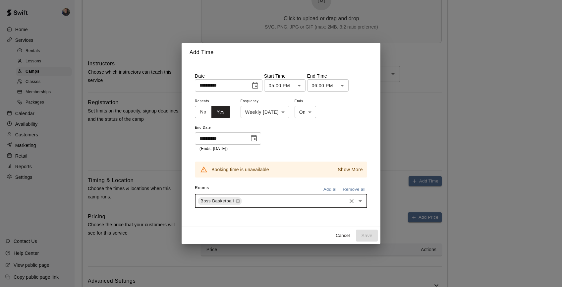
click at [354, 169] on p "Show More" at bounding box center [350, 169] width 25 height 7
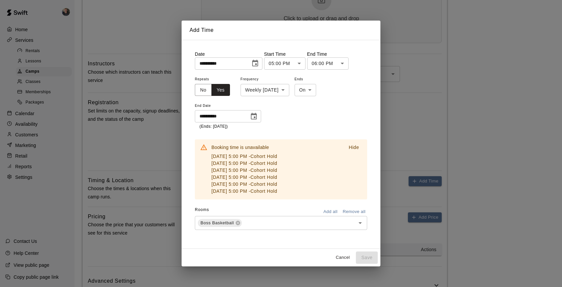
click at [353, 148] on p "Hide" at bounding box center [354, 147] width 10 height 7
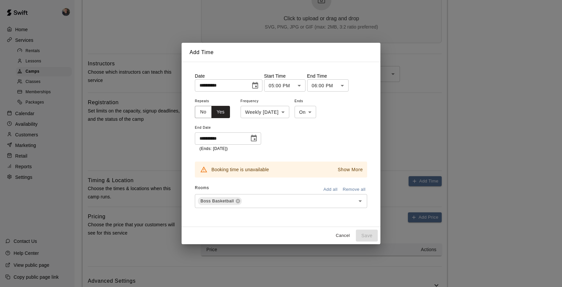
click at [329, 223] on div "**********" at bounding box center [281, 144] width 199 height 165
click at [344, 237] on button "Cancel" at bounding box center [342, 235] width 21 height 10
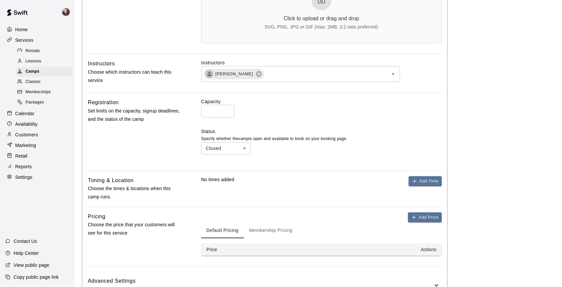
click at [30, 113] on p "Calendar" at bounding box center [24, 113] width 19 height 7
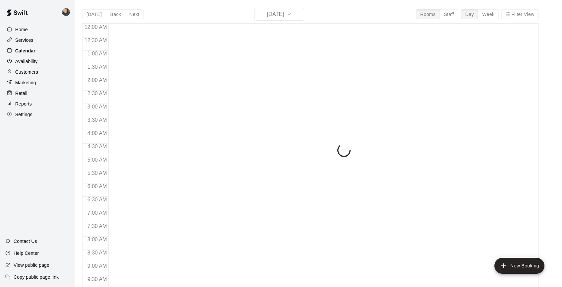
scroll to position [213, 0]
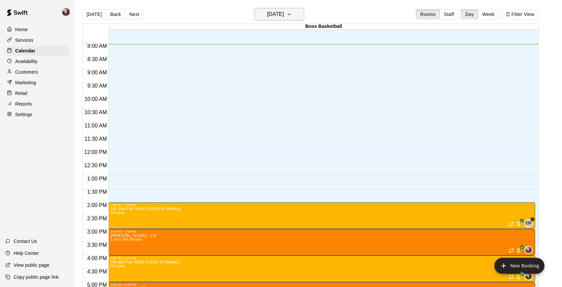
click at [283, 15] on h6 "[DATE]" at bounding box center [275, 14] width 17 height 9
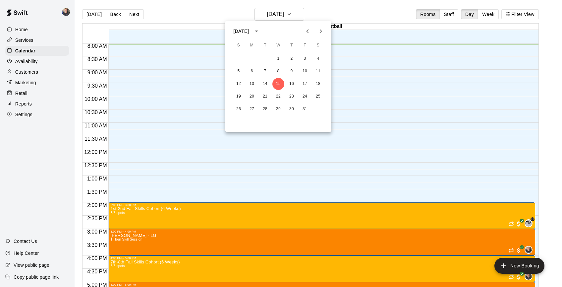
click at [322, 30] on icon "Next month" at bounding box center [321, 31] width 8 height 8
click at [264, 84] on button "11" at bounding box center [265, 84] width 12 height 12
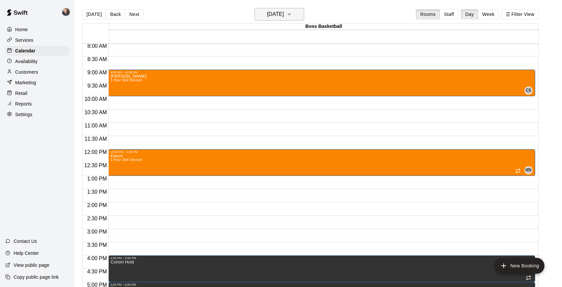
click at [284, 15] on h6 "[DATE]" at bounding box center [275, 14] width 17 height 9
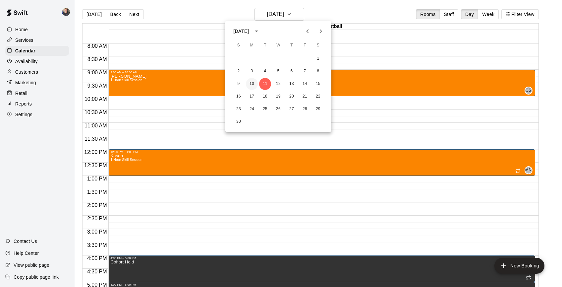
click at [251, 82] on button "10" at bounding box center [252, 84] width 12 height 12
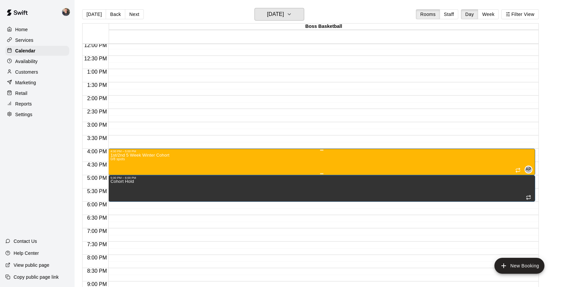
scroll to position [324, 0]
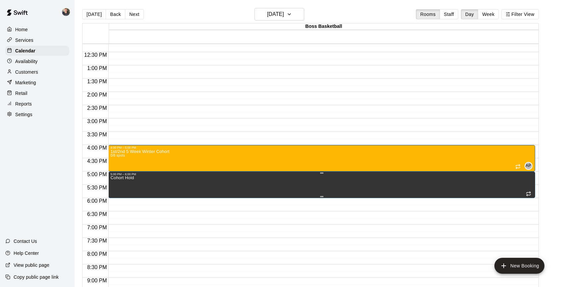
click at [118, 199] on icon "delete" at bounding box center [117, 199] width 5 height 6
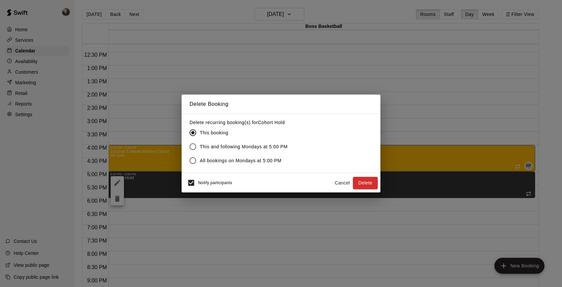
click at [259, 148] on span "This and following Mondays at 5:00 PM" at bounding box center [244, 146] width 88 height 7
click at [365, 183] on button "Delete" at bounding box center [365, 183] width 25 height 12
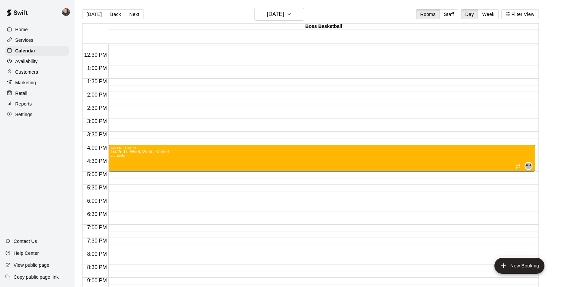
click at [26, 40] on p "Services" at bounding box center [24, 40] width 18 height 7
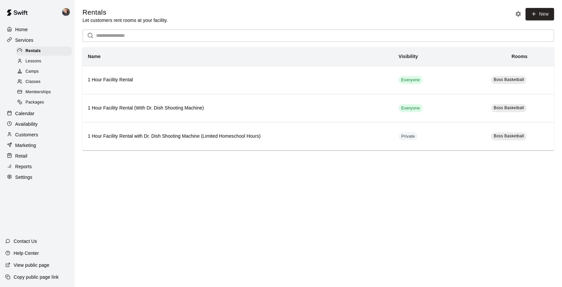
click at [34, 68] on span "Camps" at bounding box center [32, 71] width 13 height 7
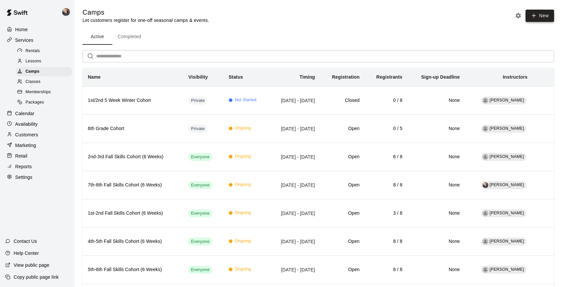
click at [542, 14] on button "New" at bounding box center [540, 16] width 29 height 12
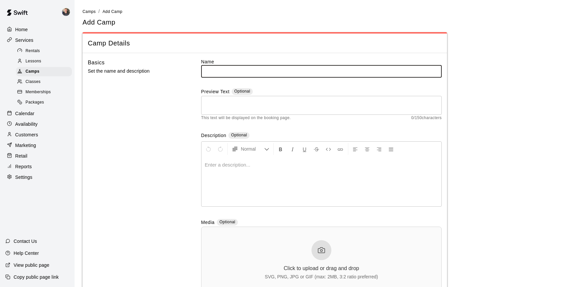
click at [246, 71] on input "text" at bounding box center [321, 71] width 241 height 12
drag, startPoint x: 338, startPoint y: 69, endPoint x: 203, endPoint y: 72, distance: 134.3
click at [203, 72] on input "**********" at bounding box center [321, 71] width 241 height 12
type input "**********"
click at [145, 122] on div "Basics Set the name and description" at bounding box center [134, 180] width 92 height 245
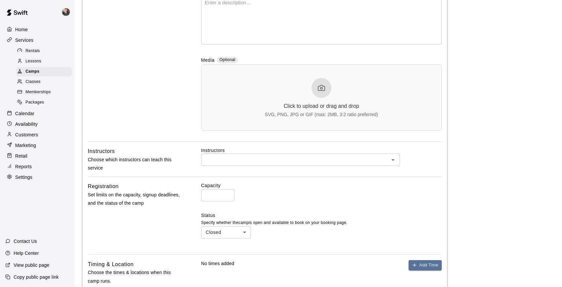
scroll to position [164, 0]
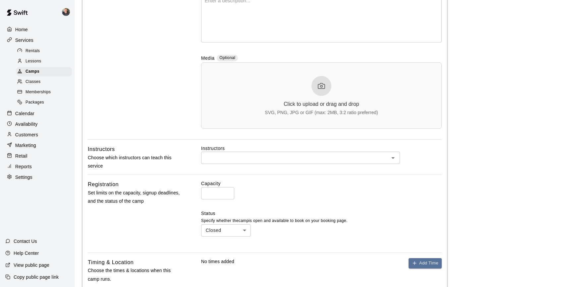
click at [293, 159] on input "text" at bounding box center [295, 158] width 184 height 8
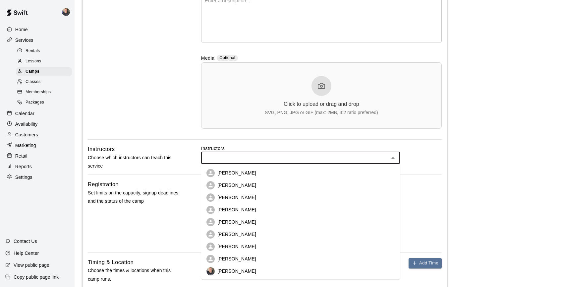
click at [284, 236] on li "[PERSON_NAME]" at bounding box center [300, 234] width 199 height 12
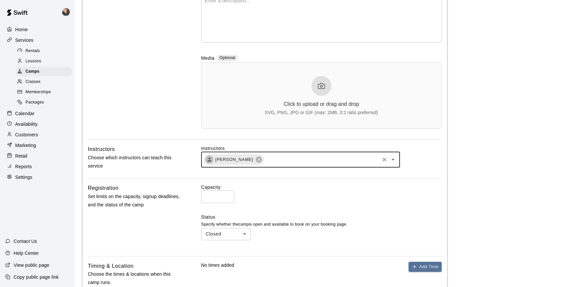
click at [225, 196] on input "*" at bounding box center [217, 196] width 33 height 12
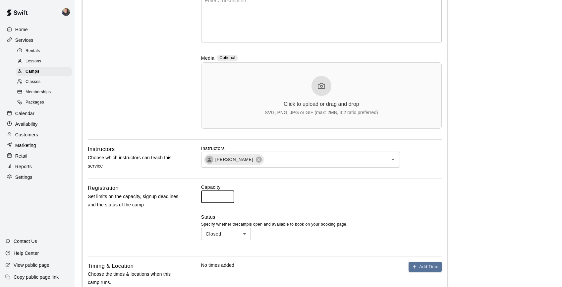
click at [225, 196] on input "*" at bounding box center [217, 196] width 33 height 12
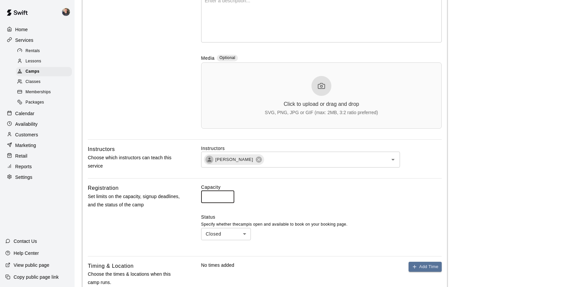
click at [225, 196] on input "*" at bounding box center [217, 196] width 33 height 12
type input "*"
click at [225, 196] on input "*" at bounding box center [217, 196] width 33 height 12
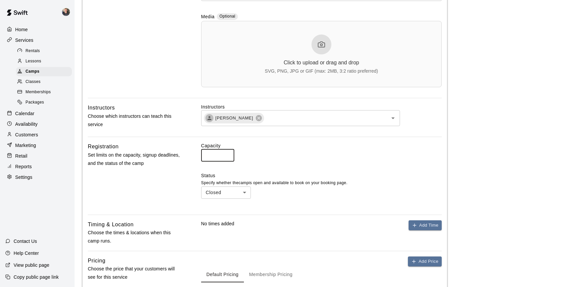
scroll to position [238, 0]
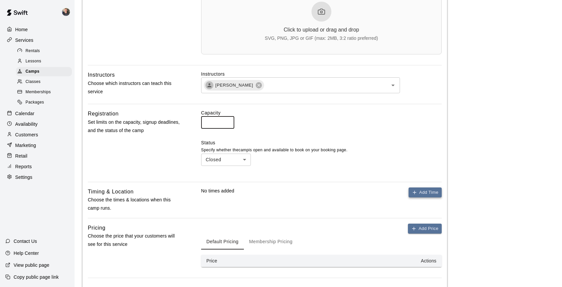
click at [428, 194] on button "Add Time" at bounding box center [425, 192] width 33 height 10
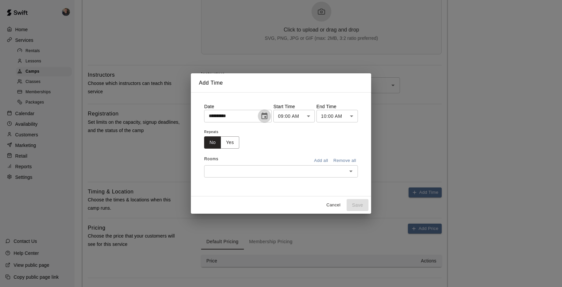
click at [265, 114] on icon "Choose date, selected date is Oct 15, 2025" at bounding box center [265, 115] width 6 height 7
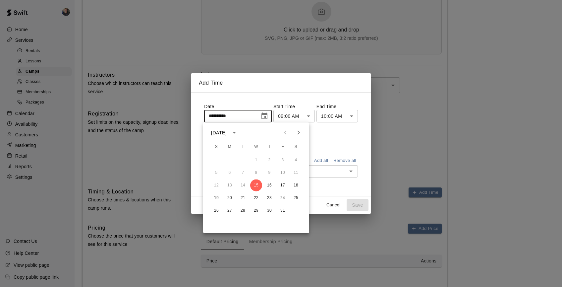
click at [300, 133] on icon "Next month" at bounding box center [299, 133] width 8 height 8
click at [228, 187] on button "10" at bounding box center [230, 185] width 12 height 12
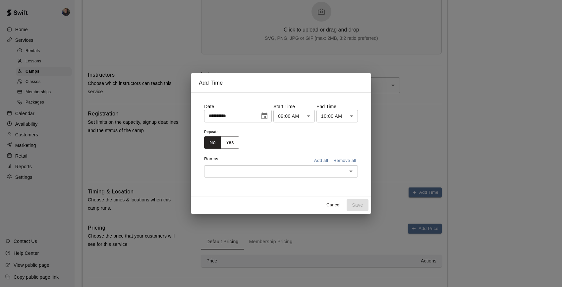
type input "**********"
click at [300, 119] on body "**********" at bounding box center [281, 54] width 562 height 584
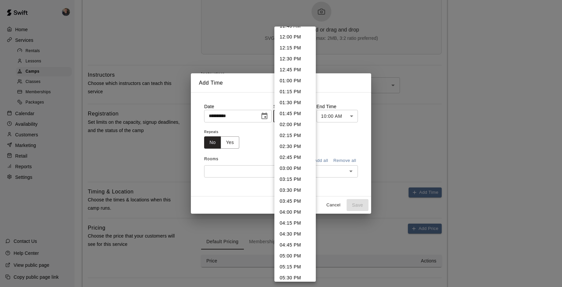
scroll to position [524, 0]
click at [291, 253] on li "05:00 PM" at bounding box center [295, 254] width 41 height 11
type input "********"
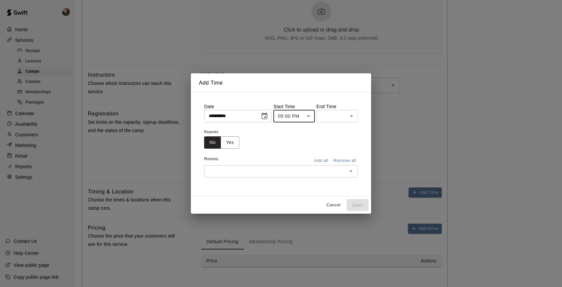
click at [335, 119] on body "**********" at bounding box center [281, 54] width 562 height 584
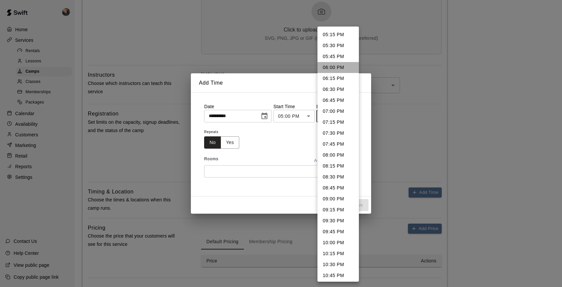
click at [332, 68] on li "06:00 PM" at bounding box center [338, 67] width 41 height 11
type input "********"
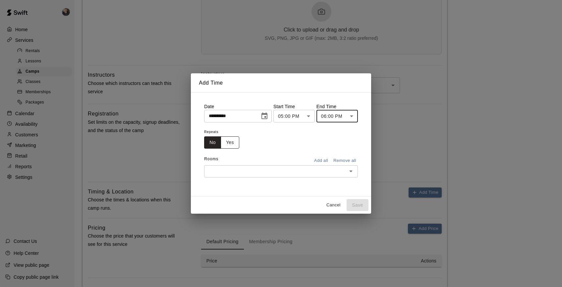
click at [228, 143] on button "Yes" at bounding box center [230, 142] width 19 height 12
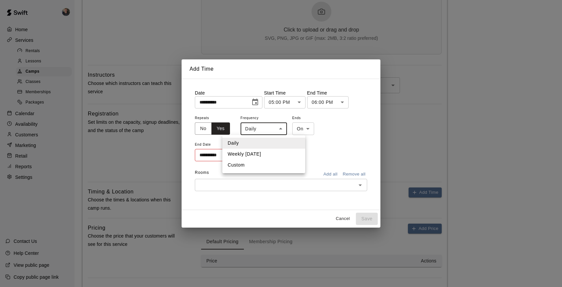
click at [268, 127] on body "**********" at bounding box center [281, 54] width 562 height 584
click at [266, 155] on li "Weekly [DATE]" at bounding box center [263, 154] width 83 height 11
type input "******"
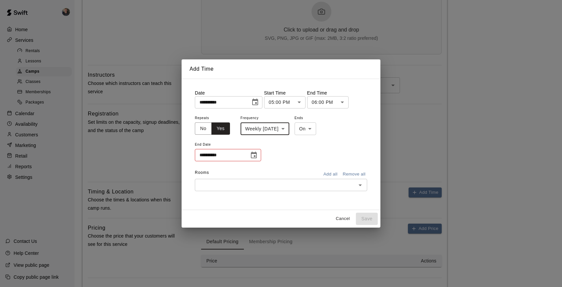
click at [236, 157] on input "**********" at bounding box center [220, 155] width 50 height 12
click at [255, 154] on icon "Choose date" at bounding box center [254, 155] width 8 height 8
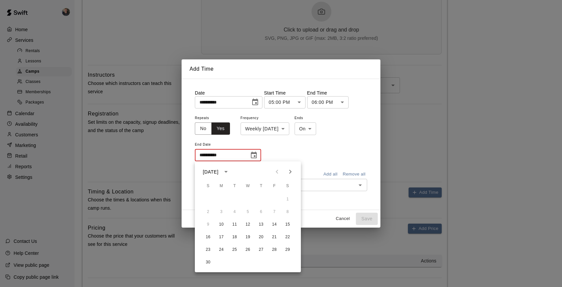
click at [290, 171] on icon "Next month" at bounding box center [290, 172] width 8 height 8
click at [221, 225] on button "15" at bounding box center [222, 224] width 12 height 12
type input "**********"
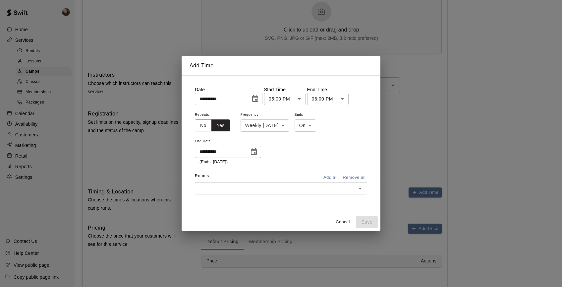
click at [256, 191] on input "text" at bounding box center [275, 188] width 157 height 8
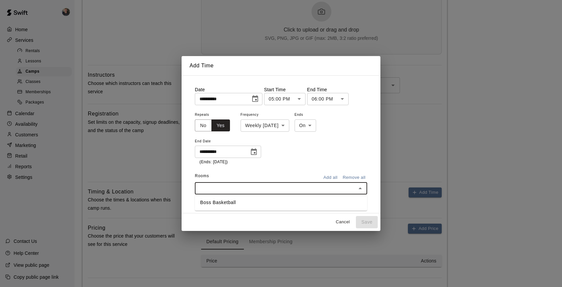
click at [256, 208] on ul "Boss Basketball" at bounding box center [281, 202] width 172 height 16
click at [260, 207] on li "Boss Basketball" at bounding box center [281, 202] width 172 height 11
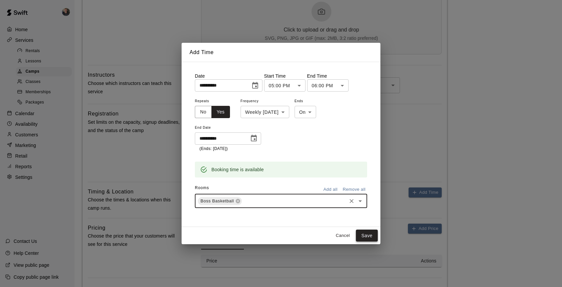
click at [372, 238] on button "Save" at bounding box center [367, 235] width 22 height 12
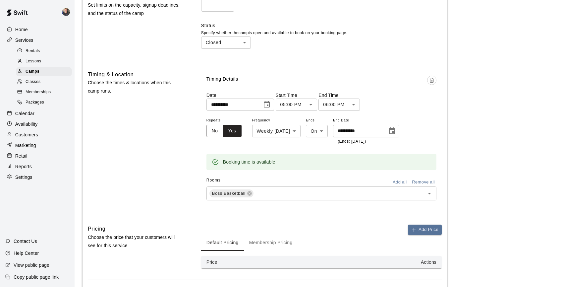
scroll to position [416, 0]
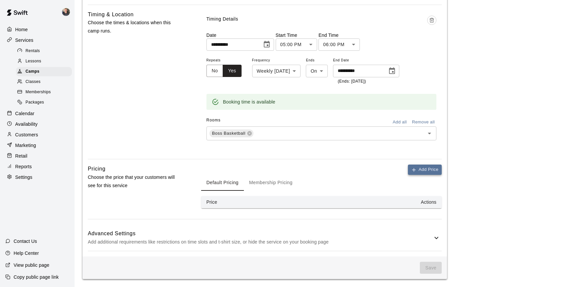
click at [427, 168] on button "Add Price" at bounding box center [425, 169] width 34 height 10
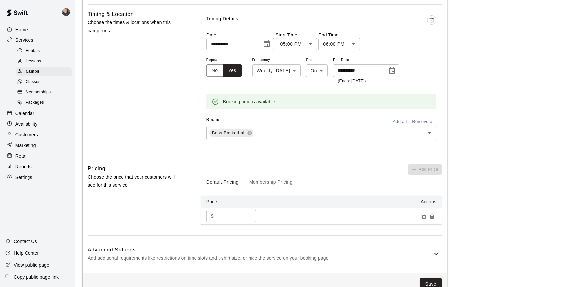
click at [245, 214] on input "*" at bounding box center [236, 216] width 40 height 12
type input "***"
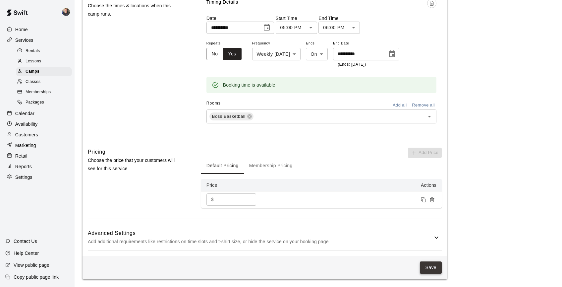
click at [428, 269] on button "Save" at bounding box center [431, 267] width 22 height 12
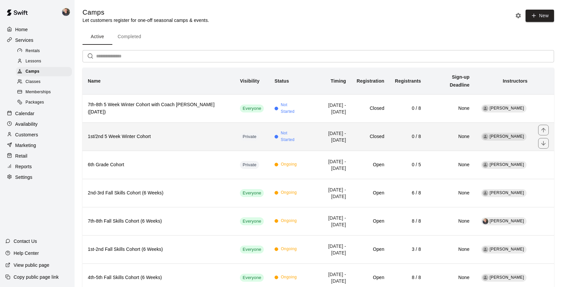
click at [136, 134] on th "1st/2nd 5 Week Winter Cohort" at bounding box center [159, 136] width 152 height 28
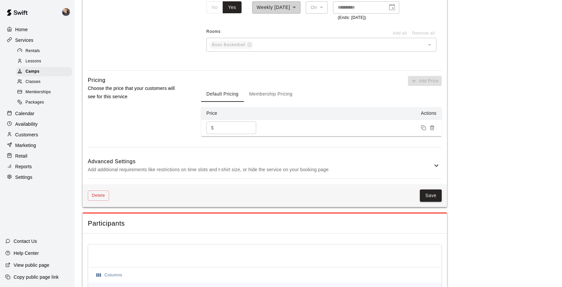
scroll to position [535, 0]
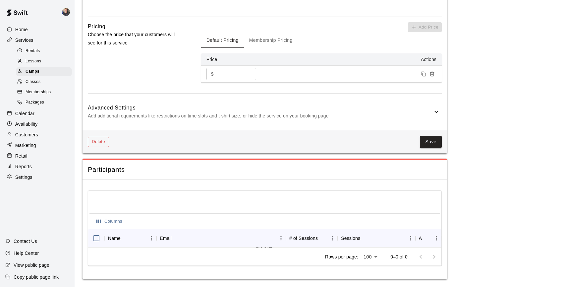
click at [438, 113] on icon at bounding box center [437, 112] width 8 height 8
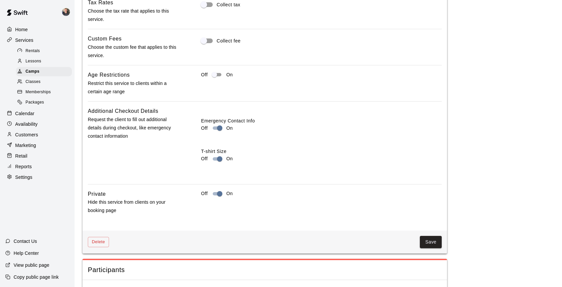
scroll to position [673, 0]
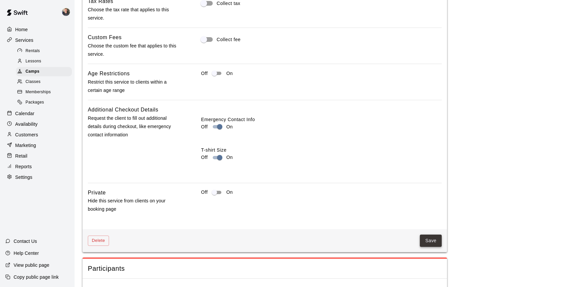
click at [434, 239] on button "Save" at bounding box center [431, 240] width 22 height 12
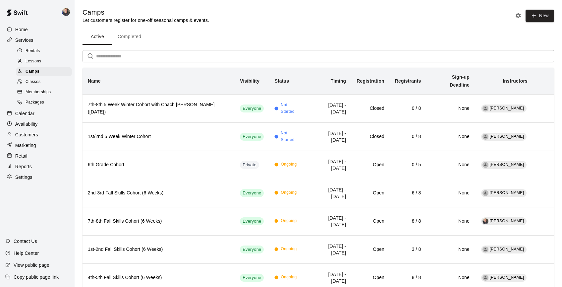
click at [29, 116] on p "Calendar" at bounding box center [24, 113] width 19 height 7
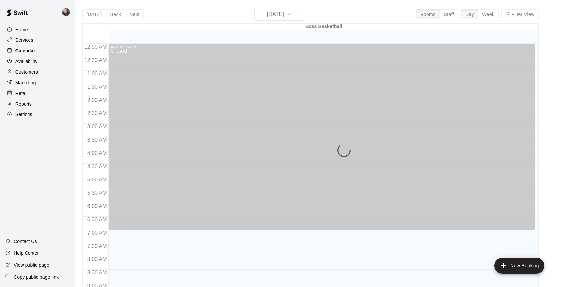
scroll to position [214, 0]
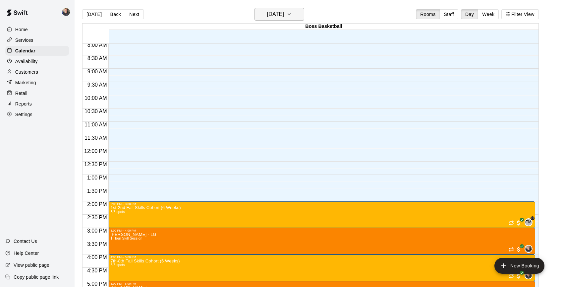
click at [284, 15] on h6 "[DATE]" at bounding box center [275, 14] width 17 height 9
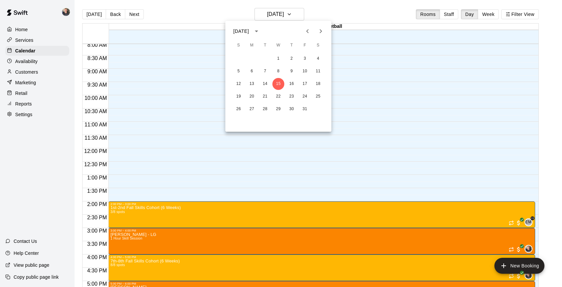
click at [320, 31] on icon "Next month" at bounding box center [321, 31] width 8 height 8
click at [251, 110] on button "24" at bounding box center [252, 109] width 12 height 12
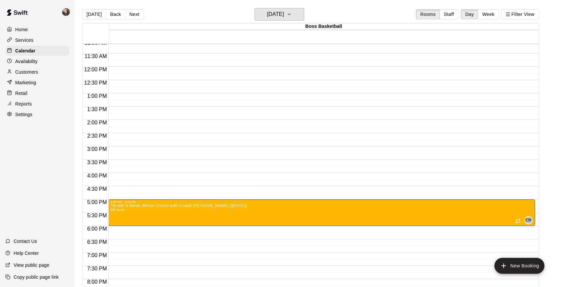
scroll to position [310, 0]
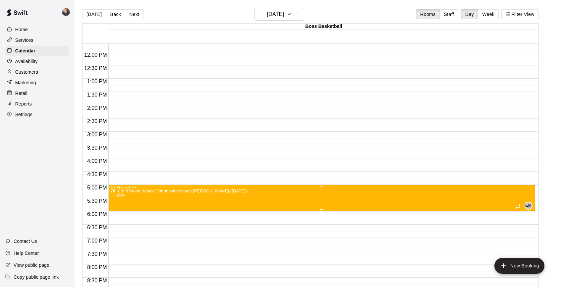
click at [119, 227] on icon "delete" at bounding box center [117, 227] width 8 height 8
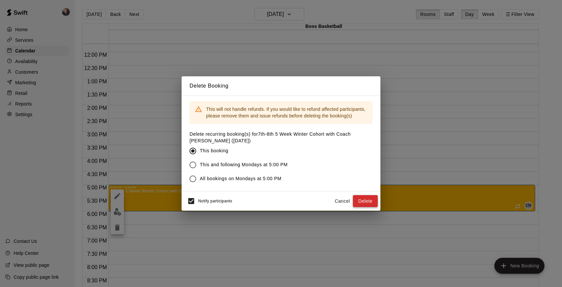
click at [370, 198] on button "Delete" at bounding box center [365, 201] width 25 height 12
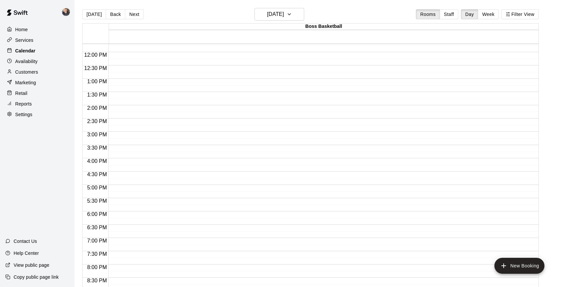
click at [27, 52] on p "Calendar" at bounding box center [25, 50] width 20 height 7
click at [273, 13] on h6 "[DATE]" at bounding box center [275, 14] width 17 height 9
click at [310, 32] on icon "Previous month" at bounding box center [308, 31] width 8 height 8
click at [321, 33] on icon "Next month" at bounding box center [321, 31] width 8 height 8
click at [265, 85] on button "11" at bounding box center [265, 84] width 12 height 12
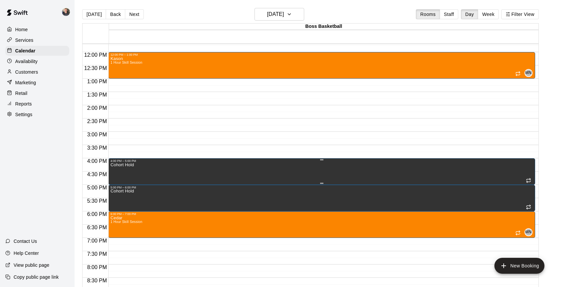
click at [118, 185] on icon "delete" at bounding box center [117, 185] width 5 height 6
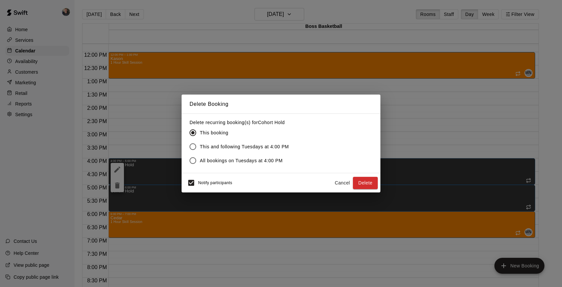
click at [229, 148] on span "This and following Tuesdays at 4:00 PM" at bounding box center [244, 146] width 89 height 7
click at [365, 182] on button "Delete" at bounding box center [365, 183] width 25 height 12
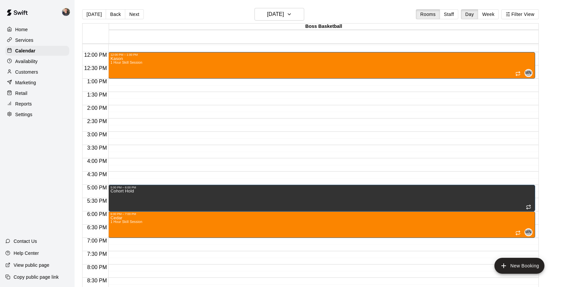
click at [25, 39] on p "Services" at bounding box center [24, 40] width 18 height 7
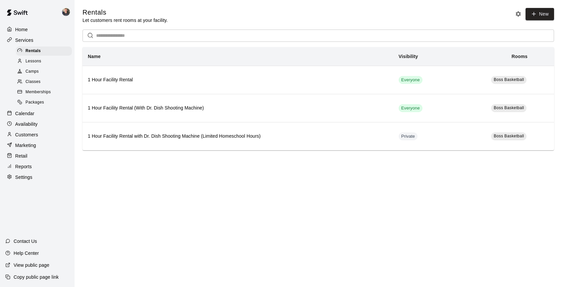
click at [34, 74] on span "Camps" at bounding box center [32, 71] width 13 height 7
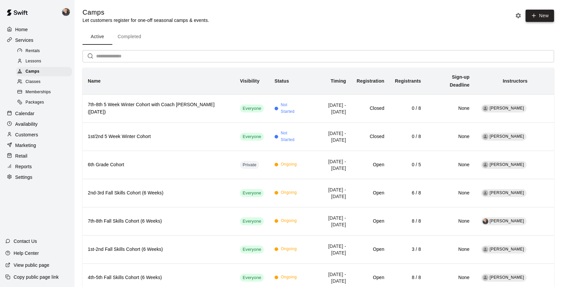
click at [536, 15] on icon "button" at bounding box center [534, 16] width 6 height 6
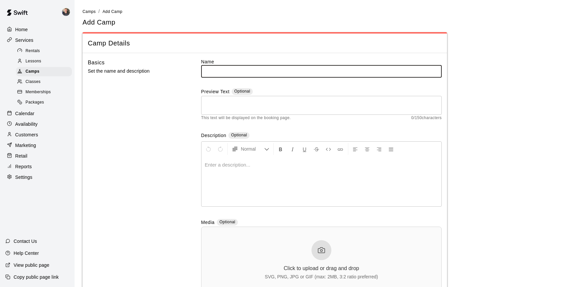
click at [228, 71] on input "text" at bounding box center [321, 71] width 241 height 12
drag, startPoint x: 222, startPoint y: 71, endPoint x: 194, endPoint y: 75, distance: 27.8
click at [194, 75] on div "**********" at bounding box center [265, 180] width 354 height 245
click at [216, 71] on input "**********" at bounding box center [321, 71] width 241 height 12
click at [221, 71] on input "**********" at bounding box center [321, 71] width 241 height 12
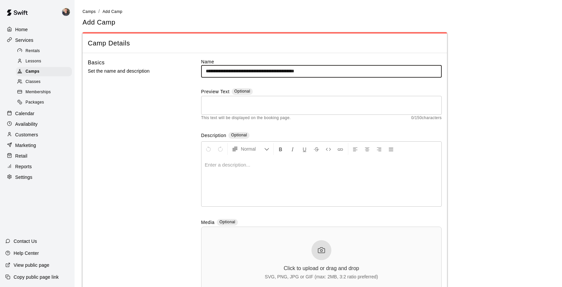
click at [310, 72] on input "**********" at bounding box center [321, 71] width 241 height 12
click at [331, 73] on input "**********" at bounding box center [321, 71] width 241 height 12
type input "**********"
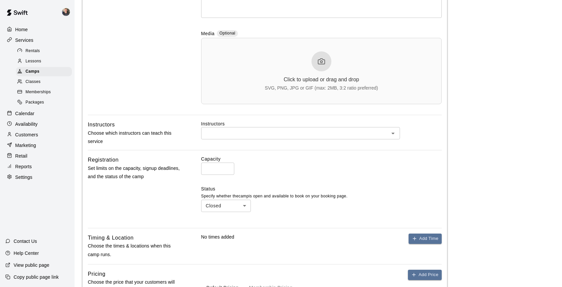
scroll to position [191, 0]
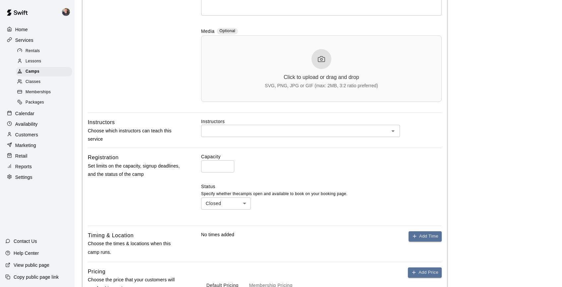
click at [326, 132] on input "text" at bounding box center [295, 131] width 184 height 8
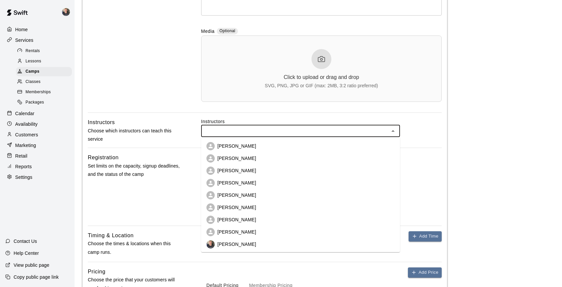
click at [315, 161] on li "[PERSON_NAME]" at bounding box center [300, 158] width 199 height 12
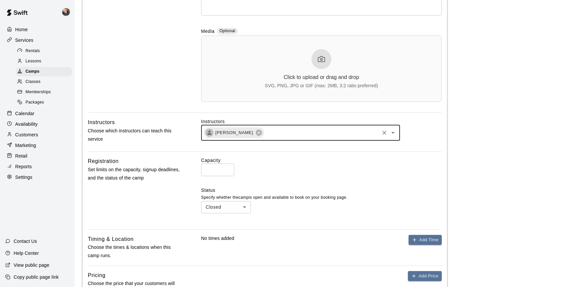
click at [228, 168] on input "*" at bounding box center [217, 169] width 33 height 12
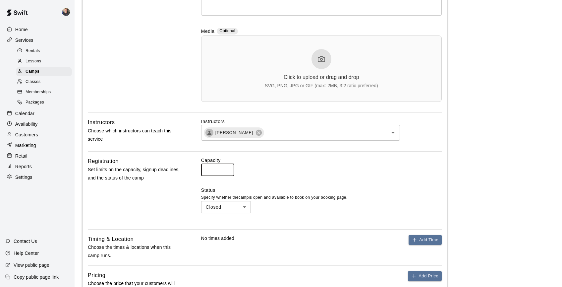
click at [228, 168] on input "*" at bounding box center [217, 169] width 33 height 12
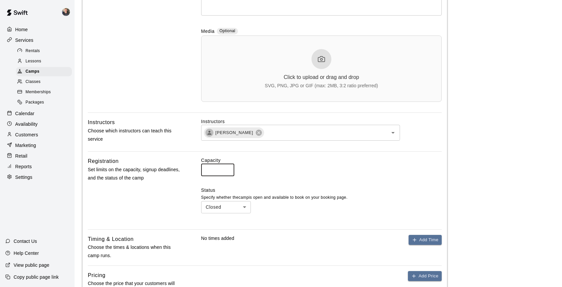
click at [228, 168] on input "*" at bounding box center [217, 169] width 33 height 12
type input "*"
click at [228, 168] on input "*" at bounding box center [217, 169] width 33 height 12
click at [330, 166] on div "Capacity * ​" at bounding box center [321, 166] width 241 height 19
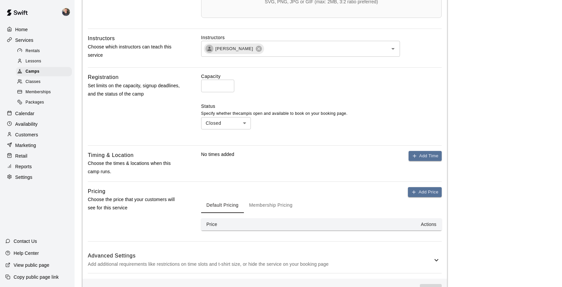
scroll to position [280, 0]
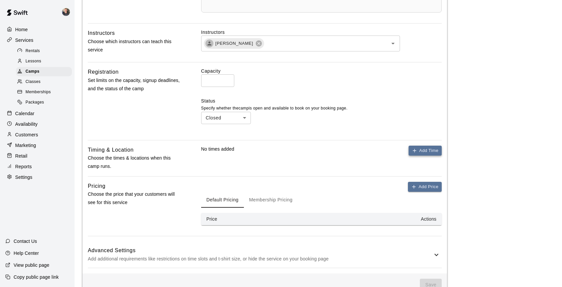
click at [431, 151] on button "Add Time" at bounding box center [425, 151] width 33 height 10
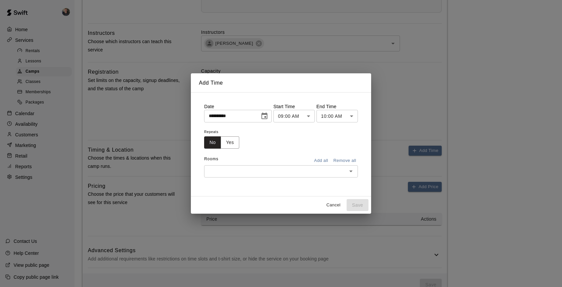
click at [266, 118] on icon "Choose date, selected date is Oct 15, 2025" at bounding box center [265, 116] width 8 height 8
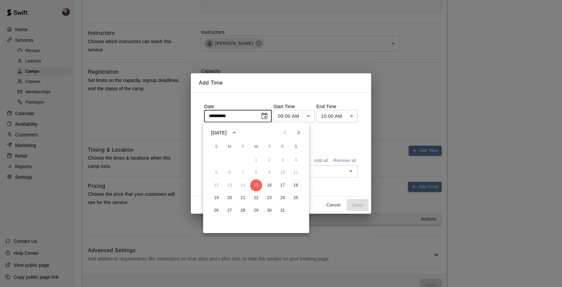
click at [300, 133] on icon "Next month" at bounding box center [299, 133] width 8 height 8
click at [243, 184] on button "11" at bounding box center [243, 185] width 12 height 12
type input "**********"
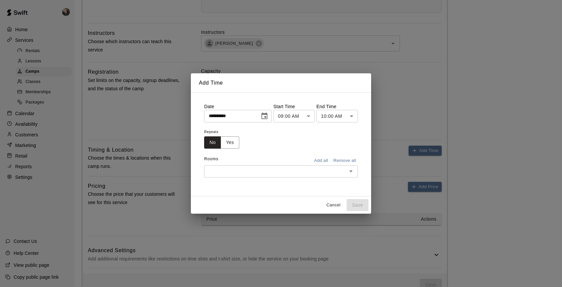
click at [308, 116] on body "**********" at bounding box center [281, 12] width 562 height 584
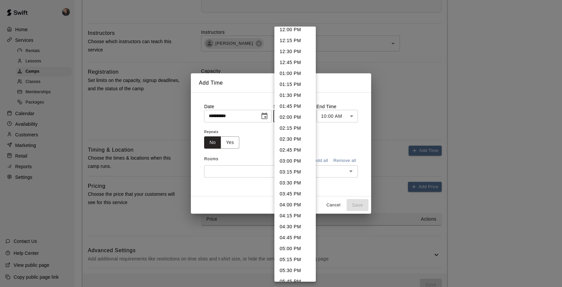
scroll to position [535, 0]
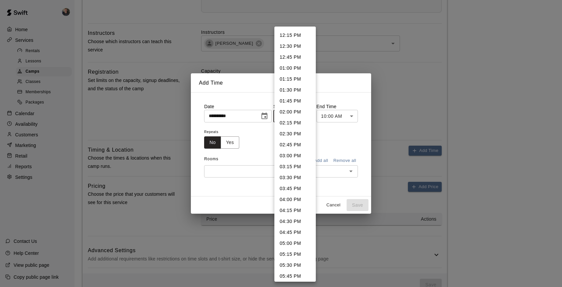
click at [288, 202] on li "04:00 PM" at bounding box center [295, 199] width 41 height 11
type input "********"
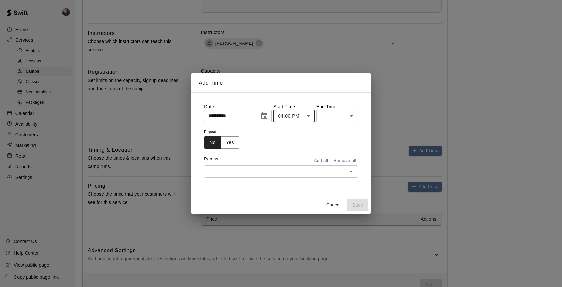
click at [352, 118] on body "**********" at bounding box center [281, 12] width 562 height 584
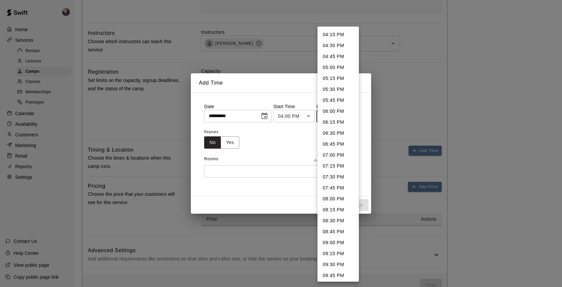
click at [338, 69] on li "05:00 PM" at bounding box center [338, 67] width 41 height 11
type input "********"
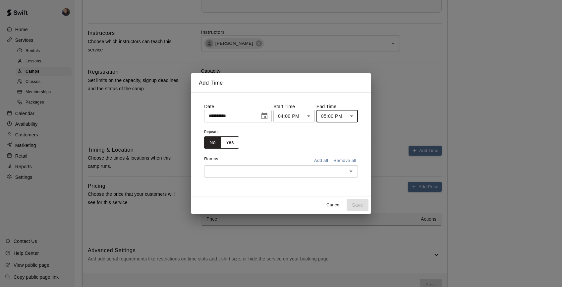
click at [232, 143] on button "Yes" at bounding box center [230, 142] width 19 height 12
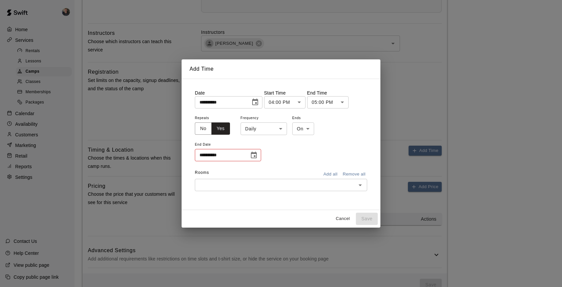
click at [266, 132] on body "**********" at bounding box center [281, 12] width 562 height 584
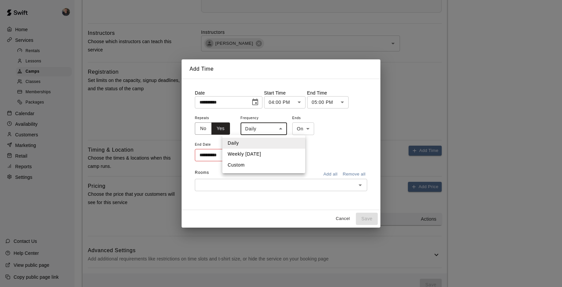
click at [265, 155] on li "Weekly [DATE]" at bounding box center [263, 154] width 83 height 11
type input "******"
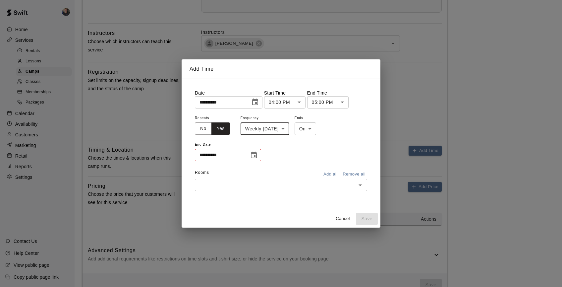
click at [255, 154] on icon "Choose date" at bounding box center [254, 155] width 8 height 8
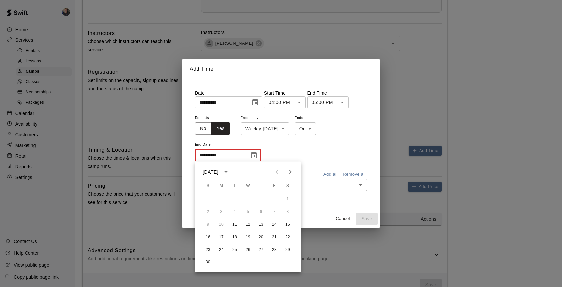
click at [290, 172] on icon "Next month" at bounding box center [290, 172] width 2 height 4
click at [236, 225] on button "16" at bounding box center [235, 224] width 12 height 12
type input "**********"
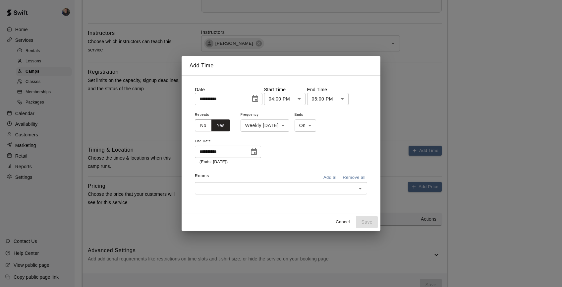
click at [303, 189] on input "text" at bounding box center [275, 188] width 157 height 8
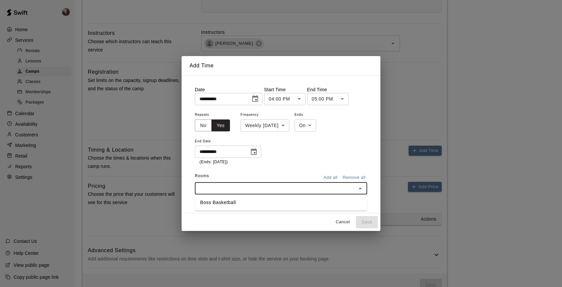
click at [294, 203] on li "Boss Basketball" at bounding box center [281, 202] width 172 height 11
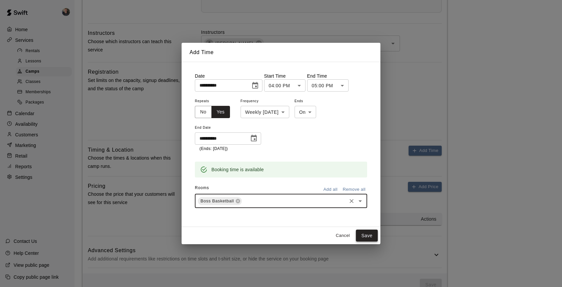
click at [360, 234] on button "Save" at bounding box center [367, 235] width 22 height 12
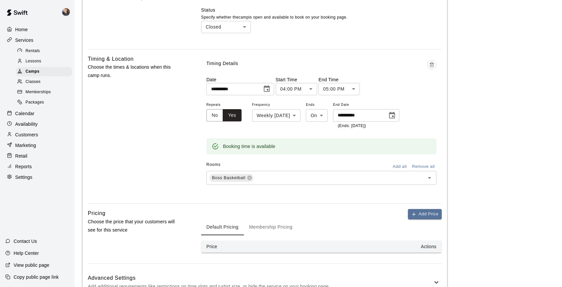
scroll to position [416, 0]
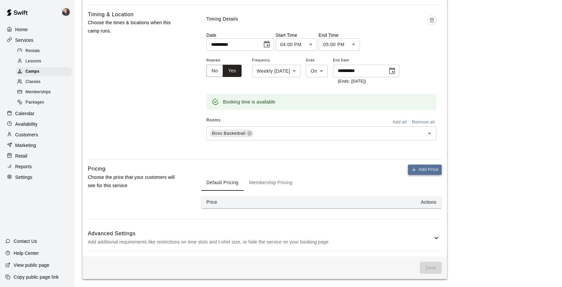
click at [432, 168] on button "Add Price" at bounding box center [425, 169] width 34 height 10
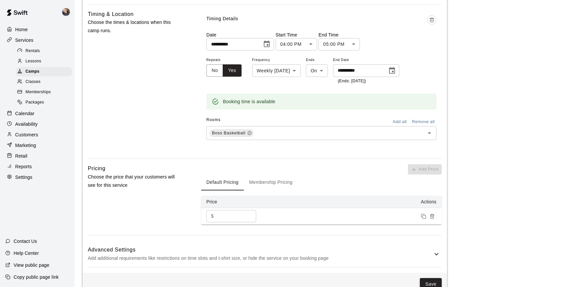
click at [224, 217] on input "*" at bounding box center [236, 216] width 40 height 12
type input "***"
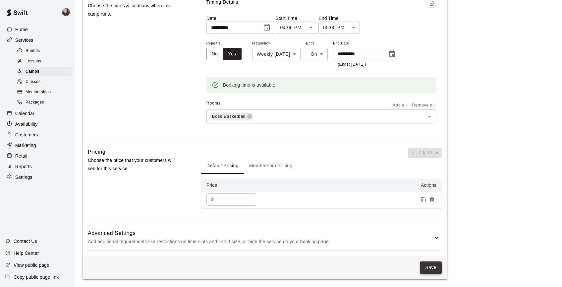
click at [431, 268] on button "Save" at bounding box center [431, 267] width 22 height 12
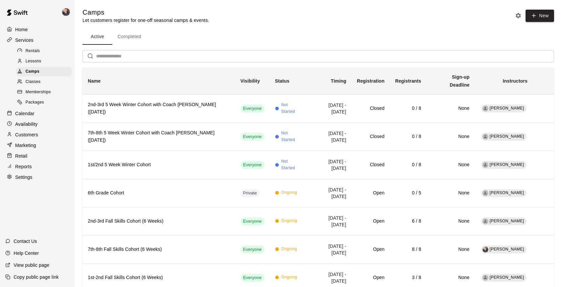
click at [30, 112] on p "Calendar" at bounding box center [24, 113] width 19 height 7
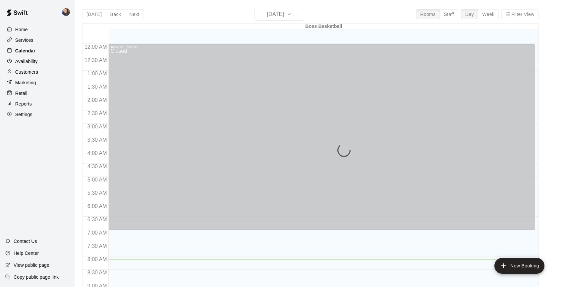
scroll to position [216, 0]
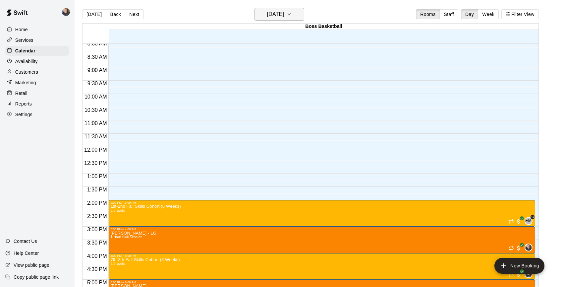
click at [284, 14] on h6 "[DATE]" at bounding box center [275, 14] width 17 height 9
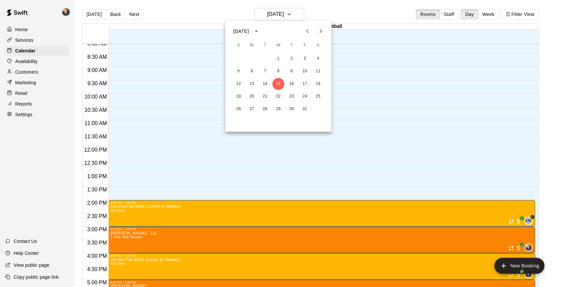
click at [321, 31] on icon "Next month" at bounding box center [321, 31] width 8 height 8
click at [264, 108] on button "25" at bounding box center [265, 109] width 12 height 12
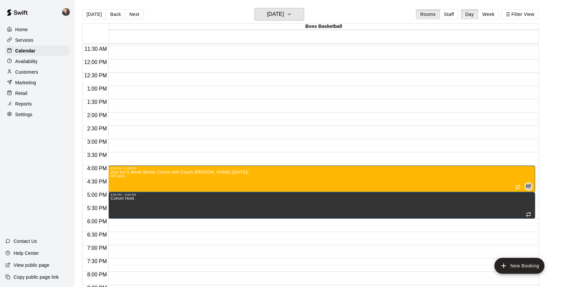
scroll to position [305, 0]
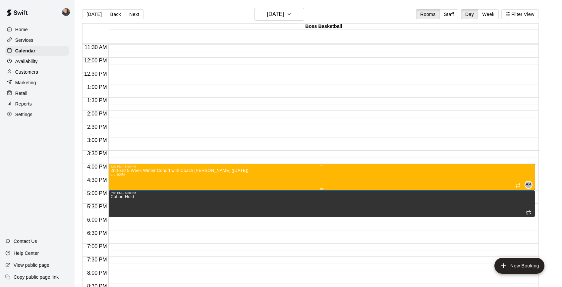
click at [118, 208] on icon "delete" at bounding box center [117, 207] width 5 height 6
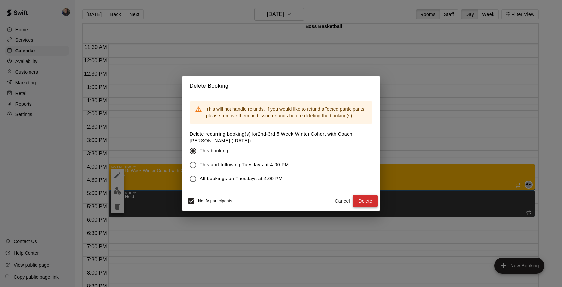
click at [368, 202] on button "Delete" at bounding box center [365, 201] width 25 height 12
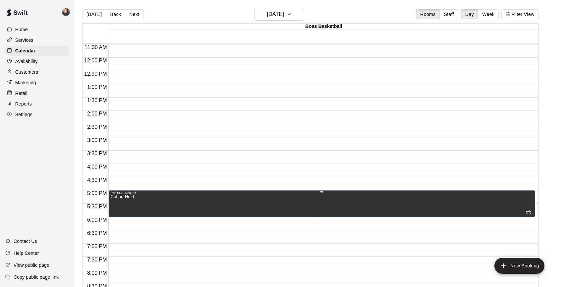
click at [117, 219] on icon "delete" at bounding box center [117, 218] width 5 height 6
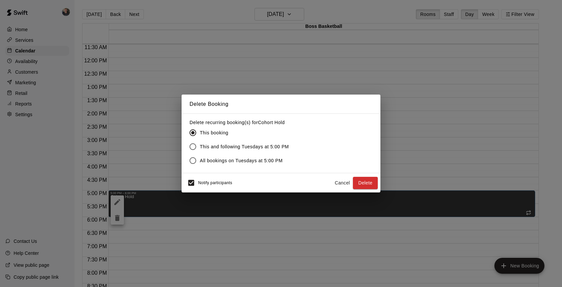
click at [248, 147] on span "This and following Tuesdays at 5:00 PM" at bounding box center [244, 146] width 89 height 7
click at [365, 181] on button "Delete" at bounding box center [365, 183] width 25 height 12
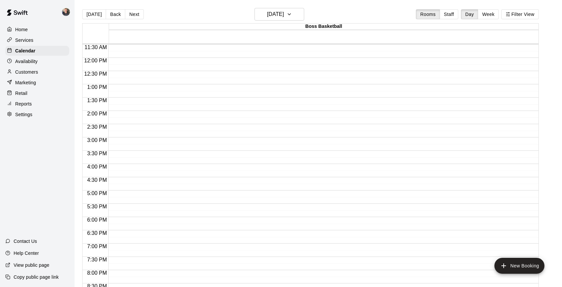
click at [30, 40] on p "Services" at bounding box center [24, 40] width 18 height 7
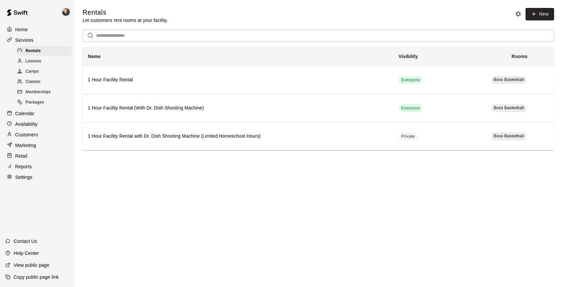
click at [32, 72] on span "Camps" at bounding box center [32, 71] width 13 height 7
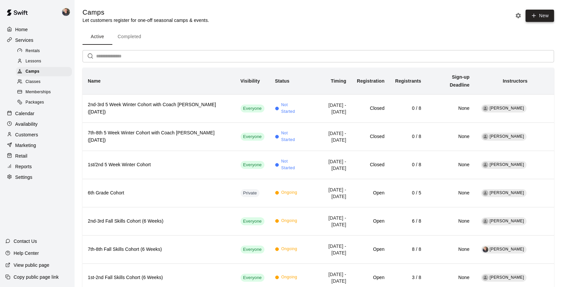
click at [543, 19] on button "New" at bounding box center [540, 16] width 29 height 12
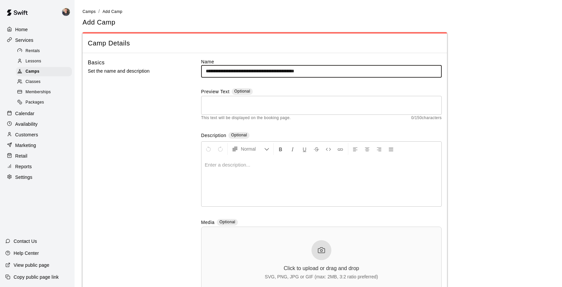
drag, startPoint x: 221, startPoint y: 73, endPoint x: 199, endPoint y: 72, distance: 22.3
click at [199, 72] on div "**********" at bounding box center [265, 180] width 354 height 245
click at [309, 72] on input "**********" at bounding box center [321, 71] width 241 height 12
click at [331, 72] on input "**********" at bounding box center [321, 71] width 241 height 12
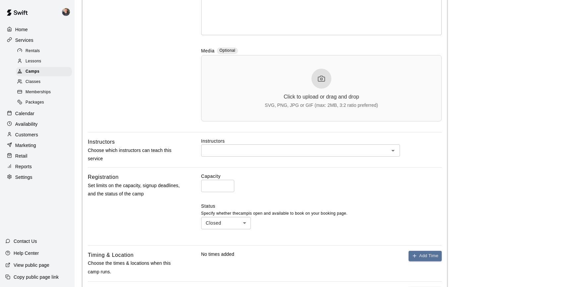
scroll to position [173, 0]
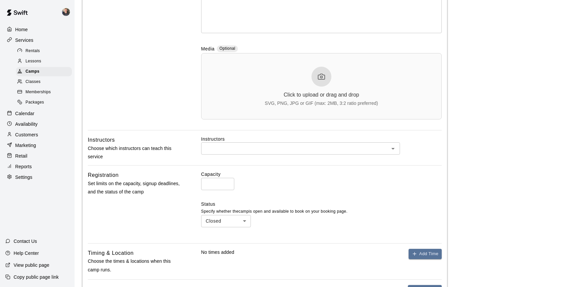
type input "**********"
click at [380, 148] on input "text" at bounding box center [295, 148] width 184 height 8
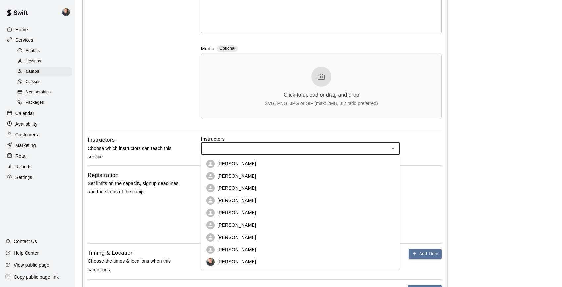
click at [297, 241] on li "[PERSON_NAME]" at bounding box center [300, 237] width 199 height 12
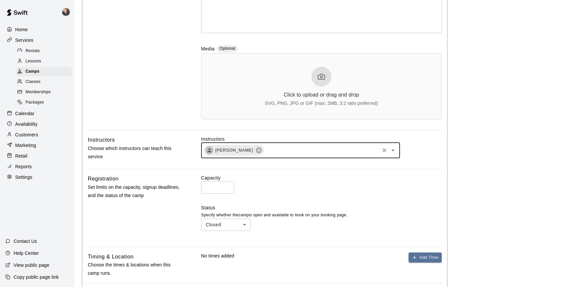
click at [227, 186] on input "*" at bounding box center [217, 187] width 33 height 12
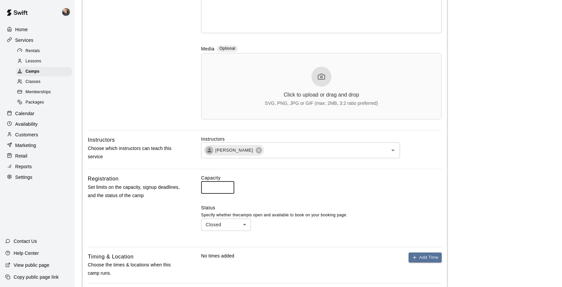
click at [227, 186] on input "*" at bounding box center [217, 187] width 33 height 12
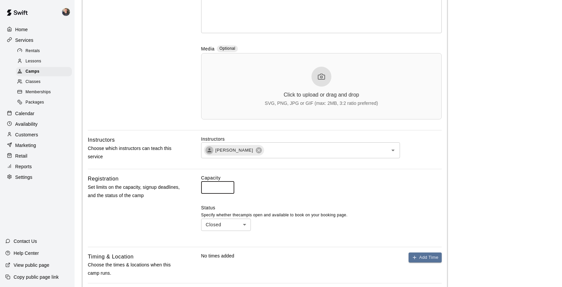
click at [227, 186] on input "*" at bounding box center [217, 187] width 33 height 12
type input "*"
click at [227, 186] on input "*" at bounding box center [217, 187] width 33 height 12
click at [317, 190] on div "Capacity * ​" at bounding box center [321, 183] width 241 height 19
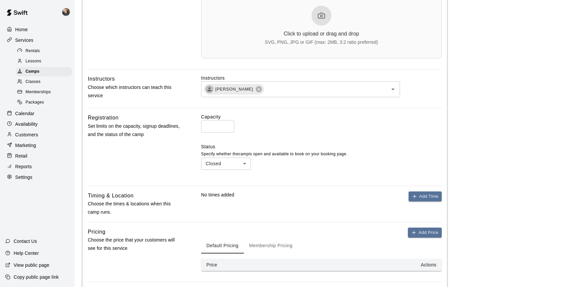
scroll to position [238, 0]
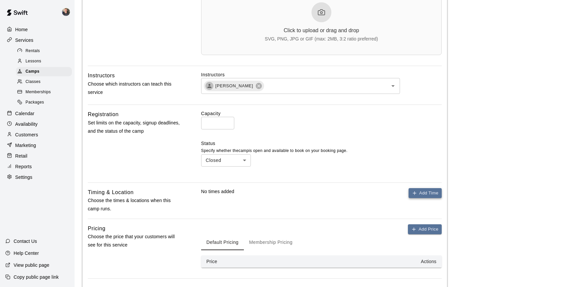
click at [429, 193] on button "Add Time" at bounding box center [425, 193] width 33 height 10
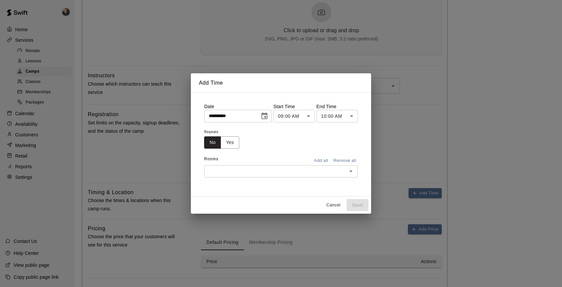
click at [310, 116] on body "**********" at bounding box center [281, 54] width 562 height 584
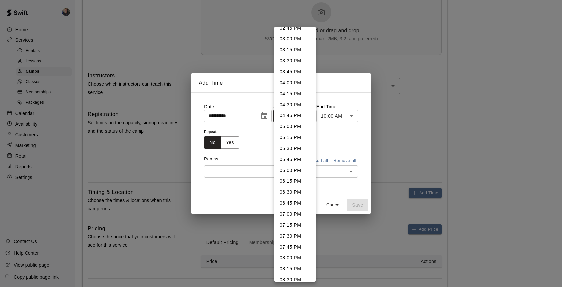
scroll to position [653, 0]
click at [297, 125] on li "05:00 PM" at bounding box center [295, 125] width 41 height 11
type input "********"
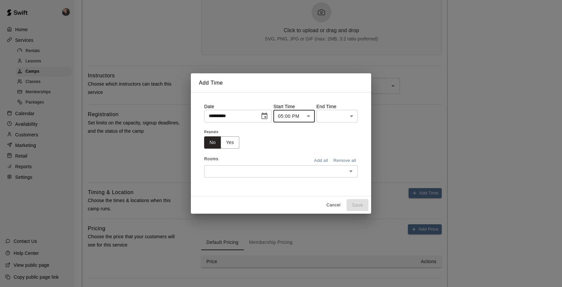
click at [352, 118] on body "**********" at bounding box center [281, 54] width 562 height 584
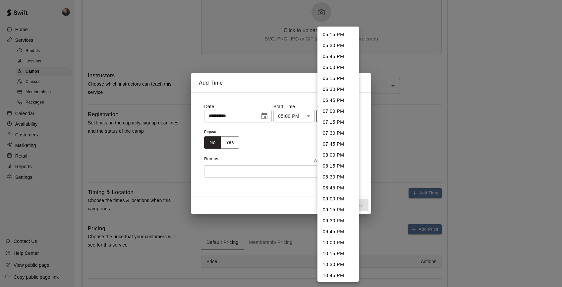
click at [337, 68] on li "06:00 PM" at bounding box center [338, 67] width 41 height 11
type input "********"
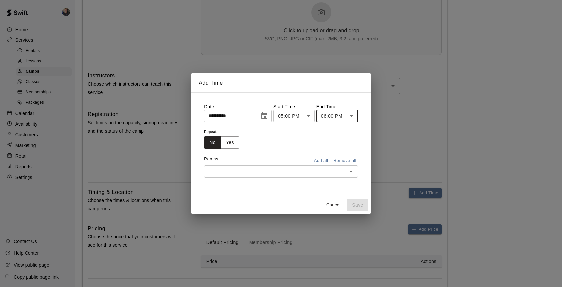
click at [268, 115] on icon "Choose date, selected date is Oct 15, 2025" at bounding box center [265, 116] width 8 height 8
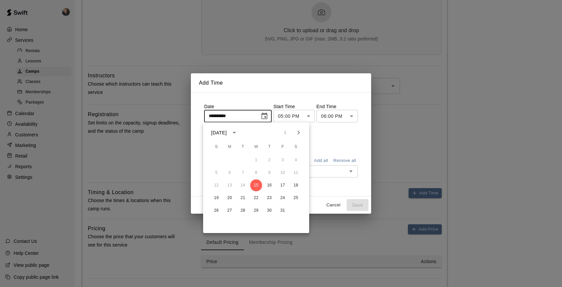
click at [298, 134] on icon "Next month" at bounding box center [299, 133] width 2 height 4
click at [241, 186] on button "11" at bounding box center [243, 185] width 12 height 12
type input "**********"
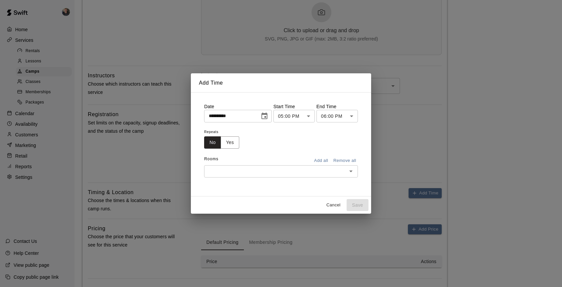
click at [262, 172] on input "text" at bounding box center [275, 171] width 139 height 8
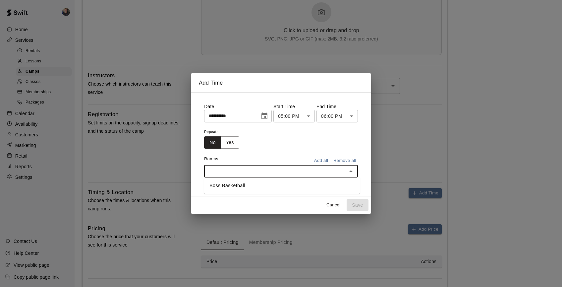
click at [262, 187] on li "Boss Basketball" at bounding box center [282, 185] width 156 height 11
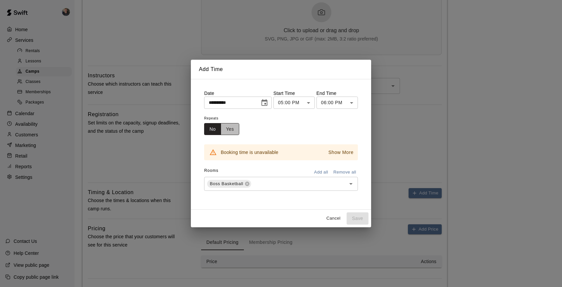
click at [232, 128] on button "Yes" at bounding box center [230, 129] width 19 height 12
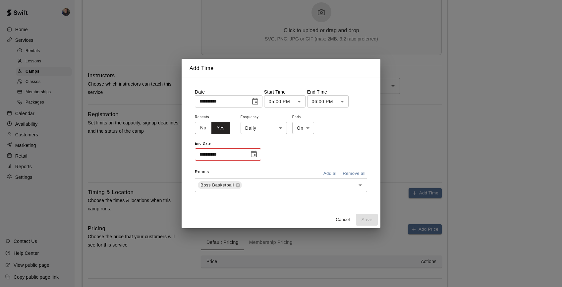
click at [253, 154] on icon "Choose date" at bounding box center [254, 154] width 8 height 8
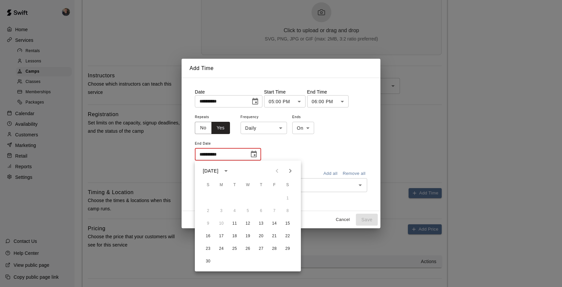
click at [276, 130] on body "**********" at bounding box center [281, 54] width 562 height 584
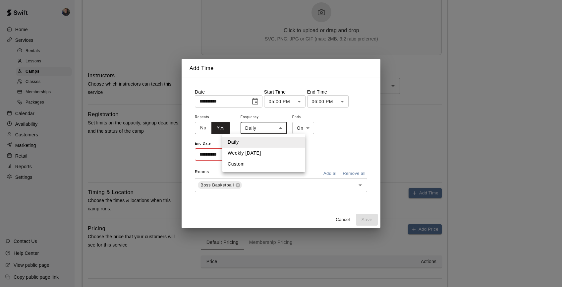
click at [267, 153] on li "Weekly [DATE]" at bounding box center [263, 153] width 83 height 11
type input "******"
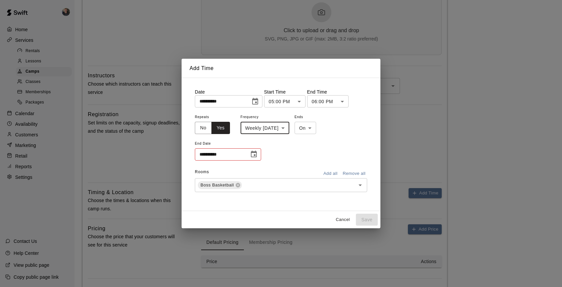
click at [253, 155] on icon "Choose date" at bounding box center [254, 154] width 8 height 8
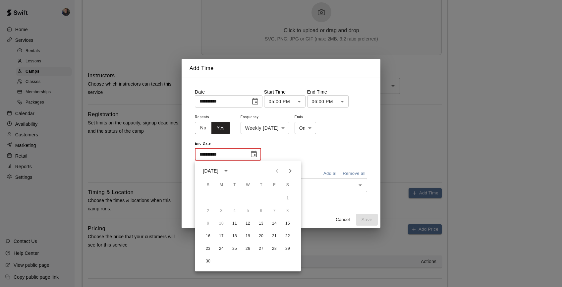
click at [290, 172] on icon "Next month" at bounding box center [290, 171] width 8 height 8
click at [235, 223] on button "16" at bounding box center [235, 223] width 12 height 12
type input "**********"
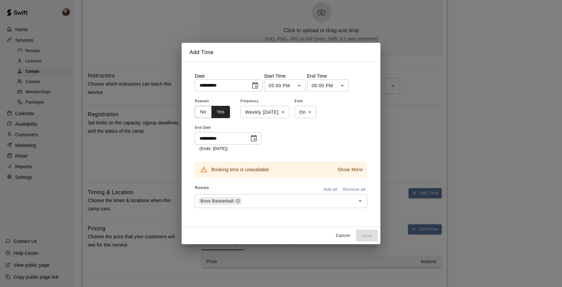
click at [348, 169] on p "Show More" at bounding box center [350, 169] width 25 height 7
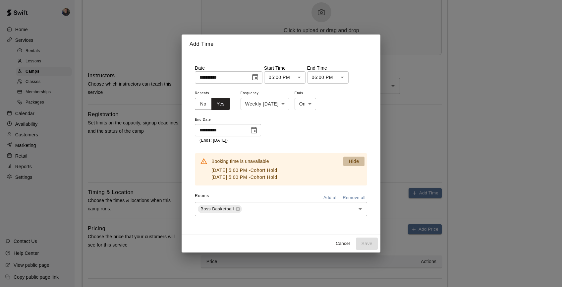
click at [353, 163] on p "Hide" at bounding box center [354, 161] width 10 height 7
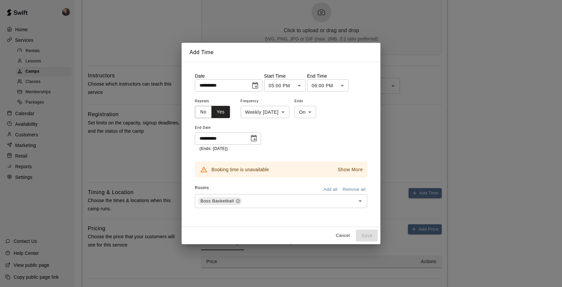
click at [349, 168] on p "Show More" at bounding box center [350, 169] width 25 height 7
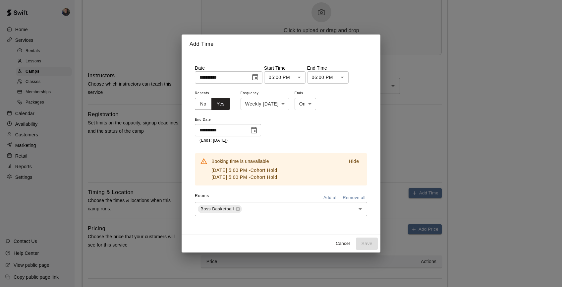
click at [349, 168] on div "Hide" at bounding box center [351, 169] width 27 height 28
click at [300, 130] on div "**********" at bounding box center [281, 116] width 172 height 55
click at [253, 128] on icon "Choose date, selected date is Dec 16, 2025" at bounding box center [254, 130] width 6 height 7
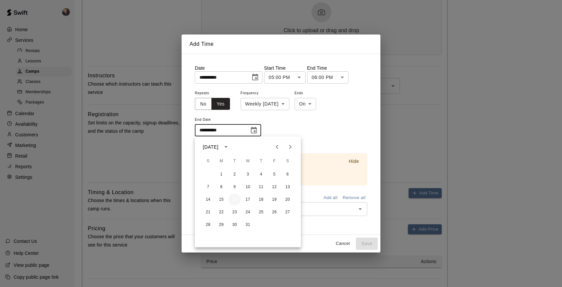
click at [233, 199] on button "16" at bounding box center [235, 200] width 12 height 12
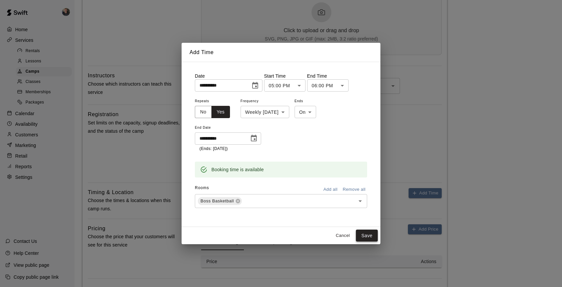
click at [368, 235] on button "Save" at bounding box center [367, 235] width 22 height 12
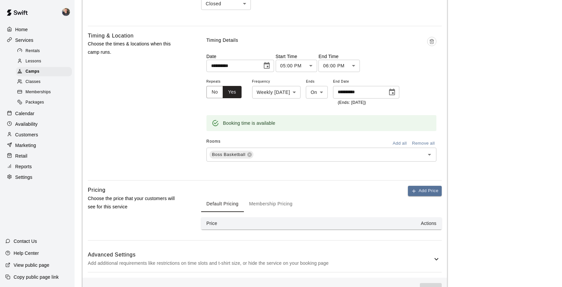
scroll to position [416, 0]
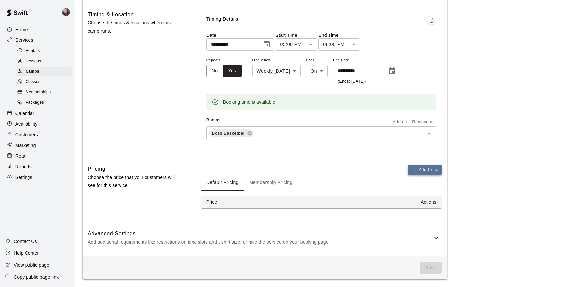
click at [419, 172] on button "Add Price" at bounding box center [425, 169] width 34 height 10
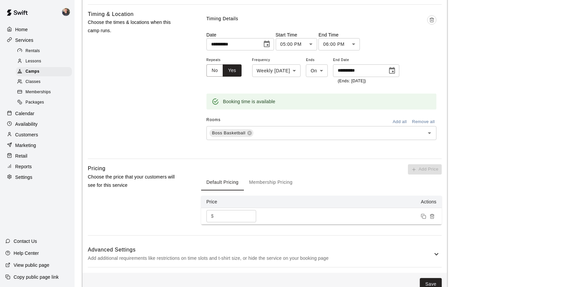
click at [232, 217] on input "*" at bounding box center [236, 216] width 40 height 12
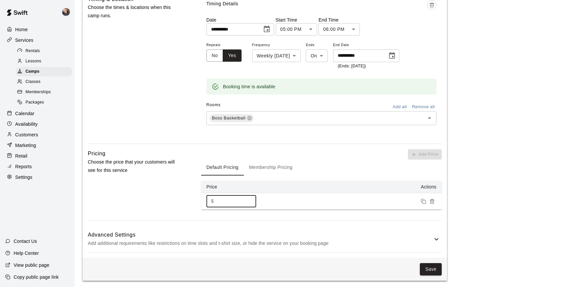
scroll to position [432, 0]
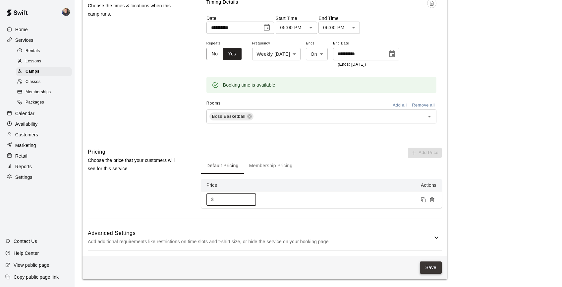
type input "***"
click at [429, 266] on button "Save" at bounding box center [431, 267] width 22 height 12
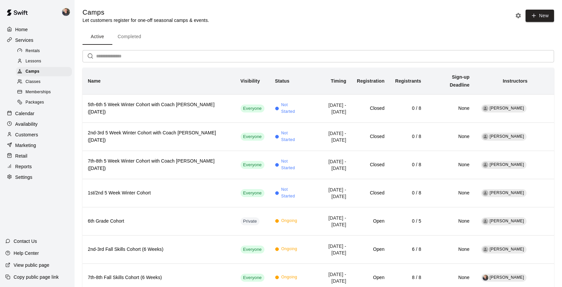
click at [26, 112] on p "Calendar" at bounding box center [24, 113] width 19 height 7
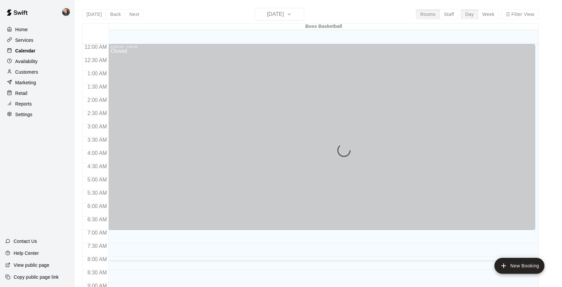
scroll to position [216, 0]
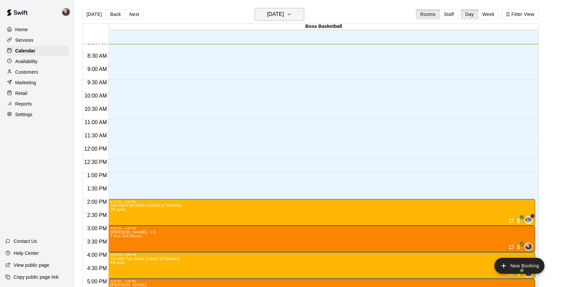
click at [284, 14] on h6 "[DATE]" at bounding box center [275, 14] width 17 height 9
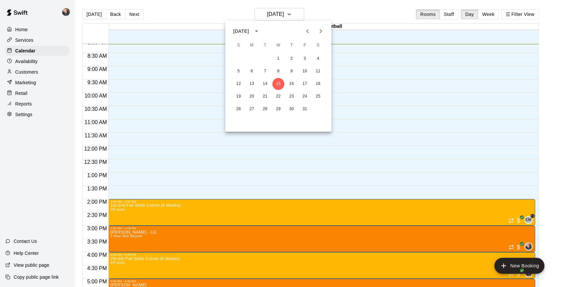
click at [320, 30] on icon "Next month" at bounding box center [321, 31] width 8 height 8
click at [264, 110] on button "25" at bounding box center [265, 109] width 12 height 12
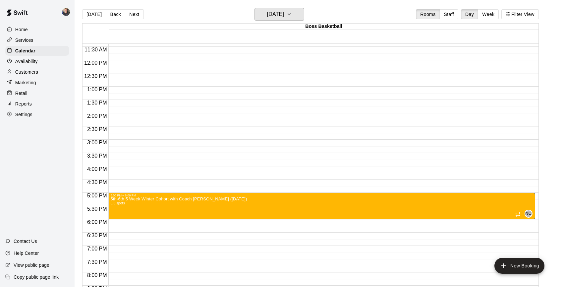
scroll to position [309, 0]
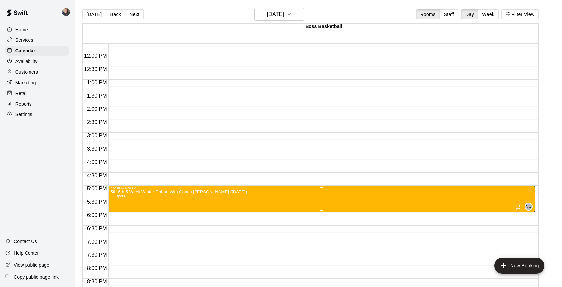
click at [116, 230] on icon "delete" at bounding box center [117, 228] width 5 height 6
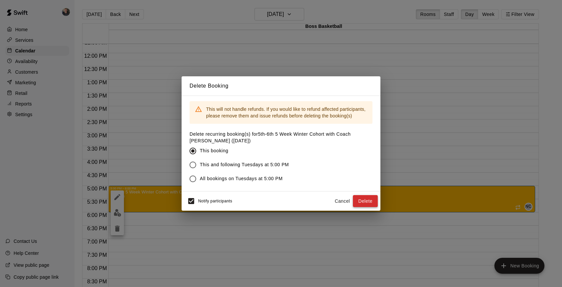
click at [361, 199] on button "Delete" at bounding box center [365, 201] width 25 height 12
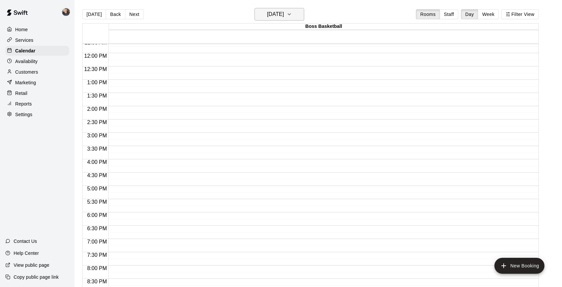
click at [284, 13] on h6 "[DATE]" at bounding box center [275, 14] width 17 height 9
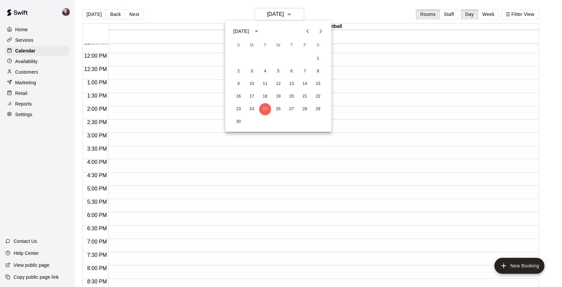
click at [309, 33] on icon "Previous month" at bounding box center [308, 31] width 8 height 8
click at [321, 33] on icon "Next month" at bounding box center [321, 31] width 8 height 8
click at [279, 84] on button "12" at bounding box center [279, 84] width 12 height 12
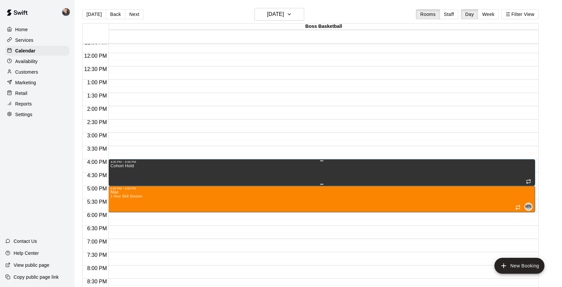
click at [115, 189] on icon "delete" at bounding box center [117, 186] width 8 height 8
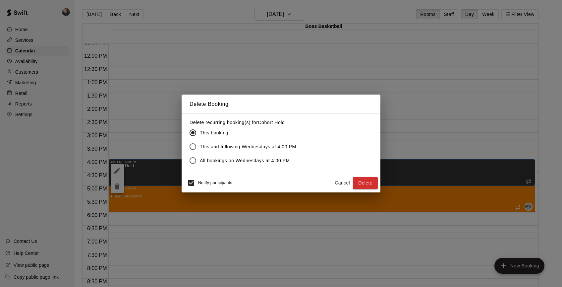
click at [233, 148] on span "This and following Wednesdays at 4:00 PM" at bounding box center [248, 146] width 96 height 7
click at [365, 182] on button "Delete" at bounding box center [365, 183] width 25 height 12
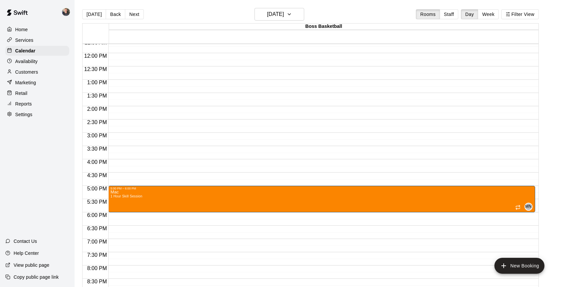
click at [28, 40] on p "Services" at bounding box center [24, 40] width 18 height 7
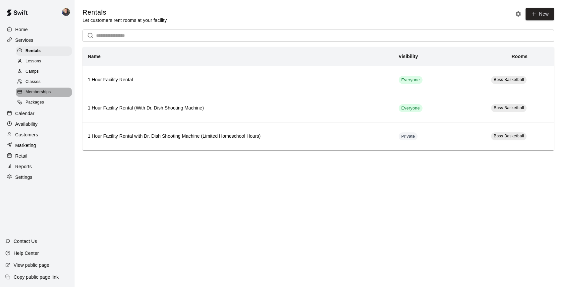
click at [40, 91] on span "Memberships" at bounding box center [38, 92] width 25 height 7
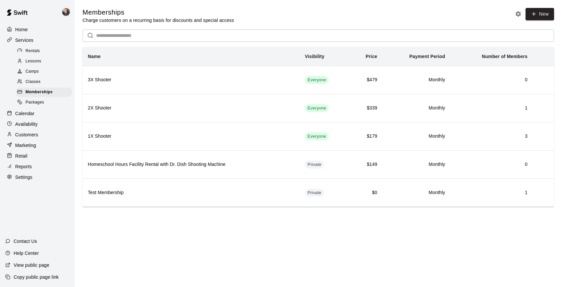
click at [31, 72] on span "Camps" at bounding box center [32, 71] width 13 height 7
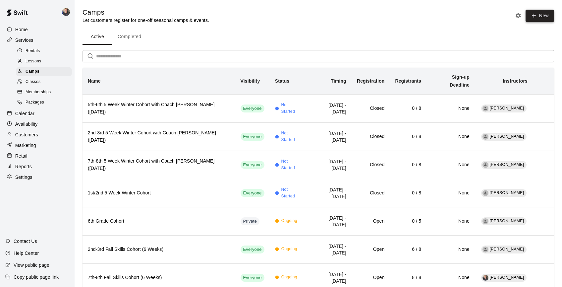
click at [537, 14] on button "New" at bounding box center [540, 16] width 29 height 12
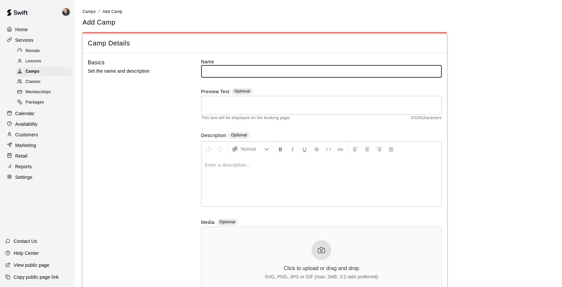
click at [304, 70] on input "text" at bounding box center [321, 71] width 241 height 12
drag, startPoint x: 221, startPoint y: 72, endPoint x: 194, endPoint y: 71, distance: 27.2
click at [194, 71] on div "**********" at bounding box center [265, 180] width 354 height 245
click at [305, 70] on input "**********" at bounding box center [321, 71] width 241 height 12
click at [310, 71] on input "**********" at bounding box center [321, 71] width 241 height 12
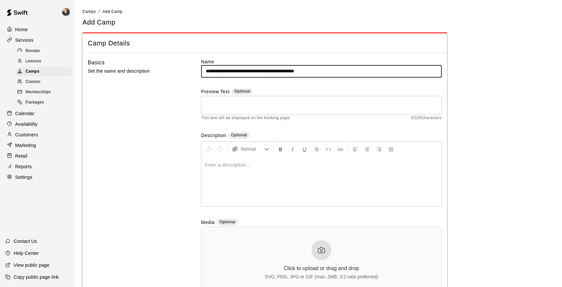
click at [330, 71] on input "**********" at bounding box center [321, 71] width 241 height 12
type input "**********"
click at [149, 142] on div "Basics Set the name and description" at bounding box center [134, 180] width 92 height 245
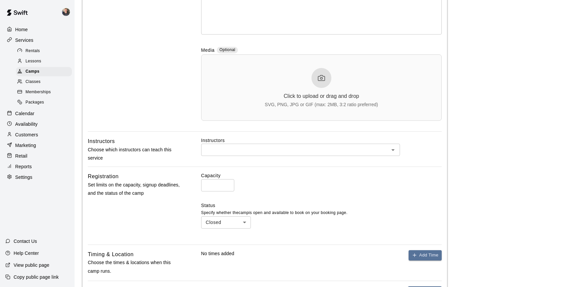
scroll to position [173, 0]
click at [273, 147] on input "text" at bounding box center [295, 149] width 184 height 8
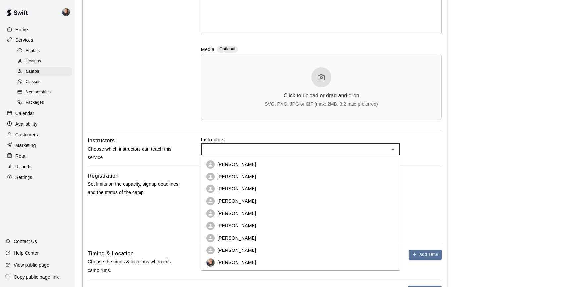
click at [274, 223] on li "[PERSON_NAME]" at bounding box center [300, 225] width 199 height 12
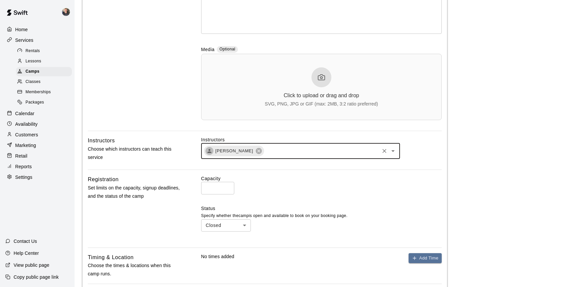
click at [229, 187] on input "*" at bounding box center [217, 188] width 33 height 12
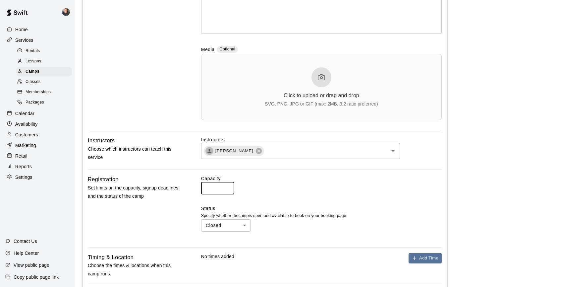
click at [229, 187] on input "*" at bounding box center [217, 188] width 33 height 12
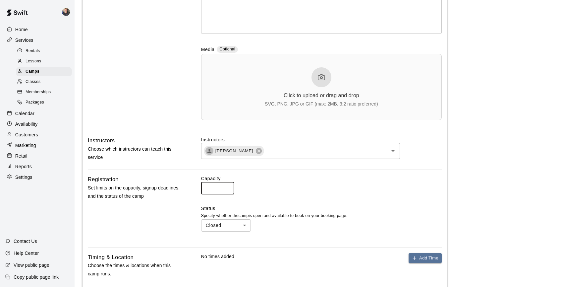
click at [229, 187] on input "*" at bounding box center [217, 188] width 33 height 12
type input "*"
click at [229, 187] on input "*" at bounding box center [217, 188] width 33 height 12
click at [358, 183] on div "Capacity * ​" at bounding box center [321, 184] width 241 height 19
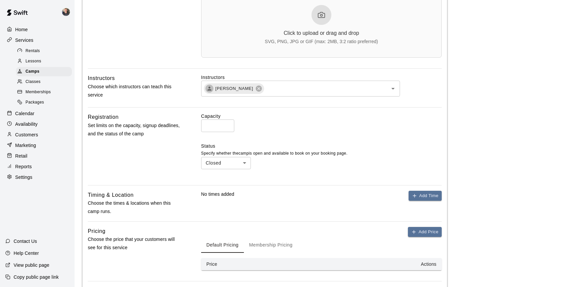
scroll to position [239, 0]
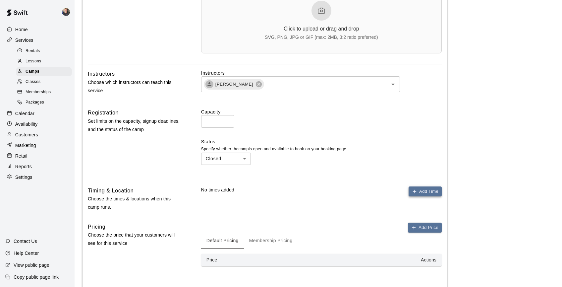
click at [428, 191] on button "Add Time" at bounding box center [425, 191] width 33 height 10
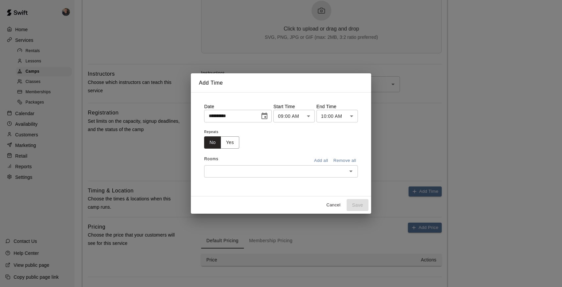
click at [266, 119] on icon "Choose date, selected date is Oct 15, 2025" at bounding box center [265, 115] width 6 height 7
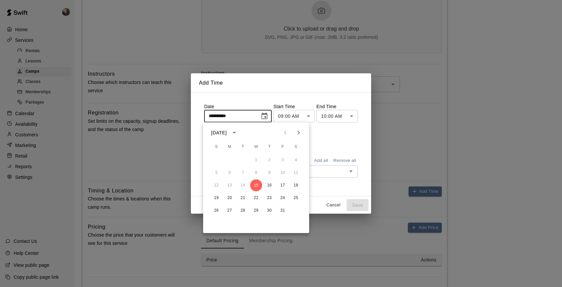
click at [298, 133] on icon "Next month" at bounding box center [299, 133] width 2 height 4
click at [256, 185] on button "12" at bounding box center [256, 185] width 12 height 12
type input "**********"
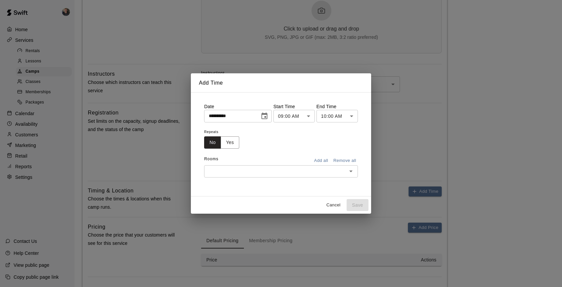
click at [310, 116] on body "**********" at bounding box center [281, 53] width 562 height 584
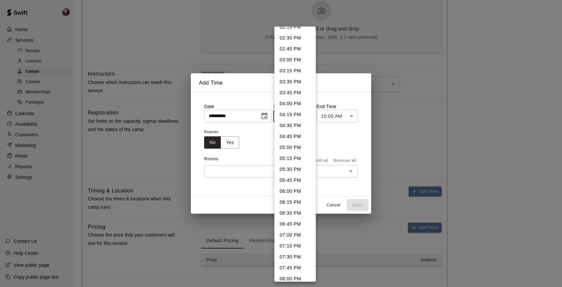
scroll to position [632, 0]
click at [292, 101] on li "04:00 PM" at bounding box center [295, 102] width 41 height 11
type input "********"
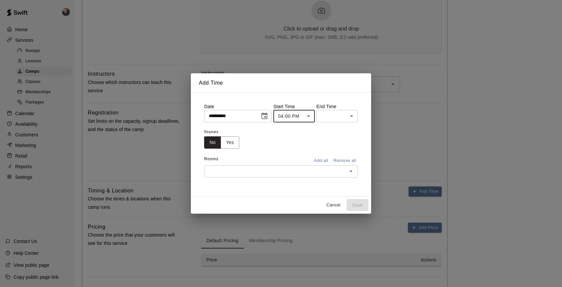
click at [332, 117] on body "**********" at bounding box center [281, 53] width 562 height 584
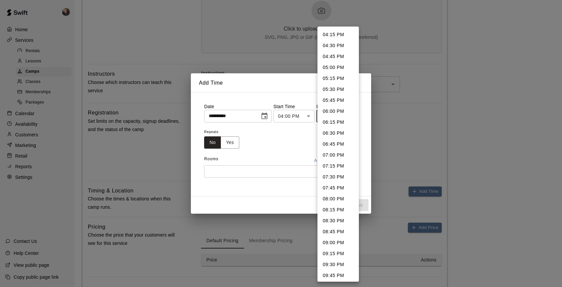
click at [334, 69] on li "05:00 PM" at bounding box center [338, 67] width 41 height 11
type input "********"
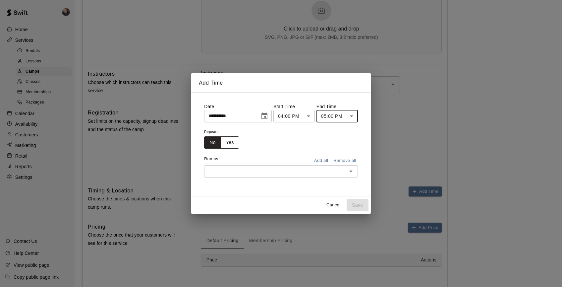
click at [231, 143] on button "Yes" at bounding box center [230, 142] width 19 height 12
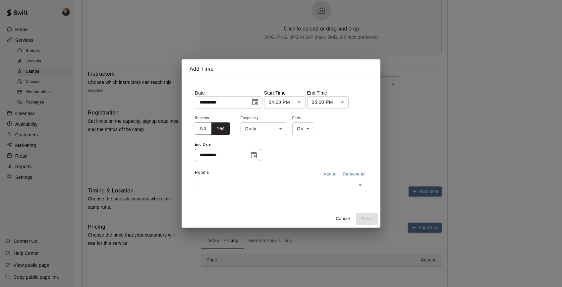
click at [270, 127] on body "**********" at bounding box center [281, 53] width 562 height 584
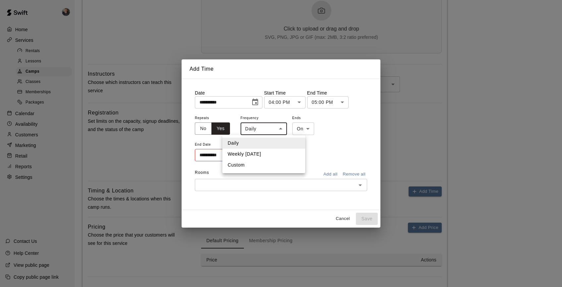
click at [267, 155] on li "Weekly [DATE]" at bounding box center [263, 154] width 83 height 11
type input "******"
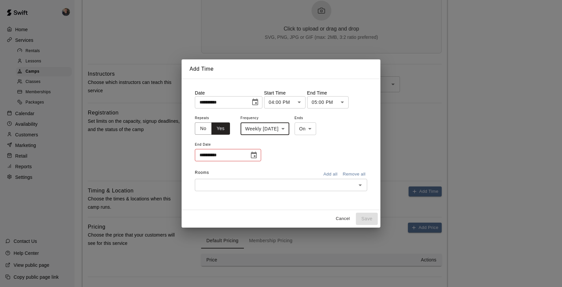
click at [253, 154] on icon "Choose date" at bounding box center [254, 155] width 8 height 8
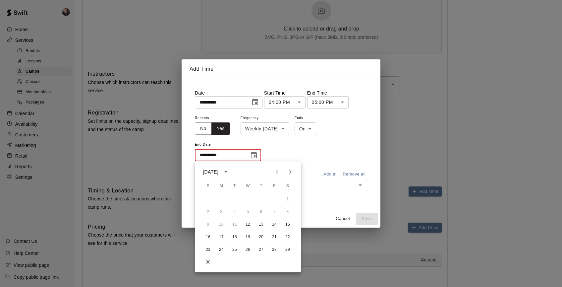
click at [289, 168] on icon "Next month" at bounding box center [290, 172] width 8 height 8
click at [247, 224] on button "17" at bounding box center [248, 224] width 12 height 12
type input "**********"
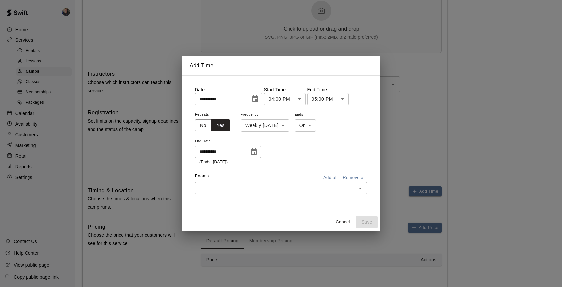
click at [294, 187] on input "text" at bounding box center [275, 188] width 157 height 8
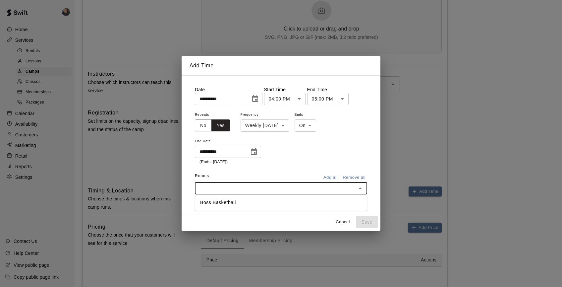
click at [291, 203] on li "Boss Basketball" at bounding box center [281, 202] width 172 height 11
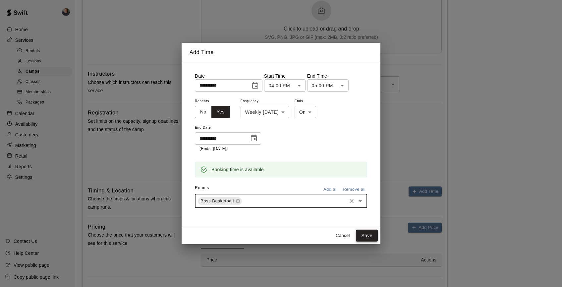
click at [366, 234] on button "Save" at bounding box center [367, 235] width 22 height 12
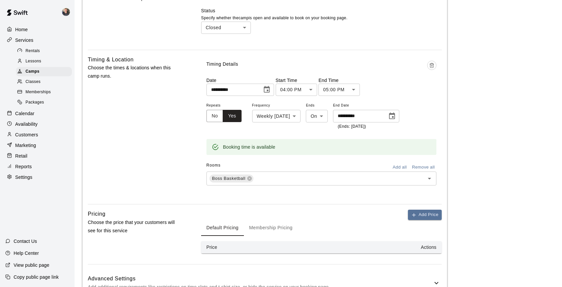
scroll to position [372, 0]
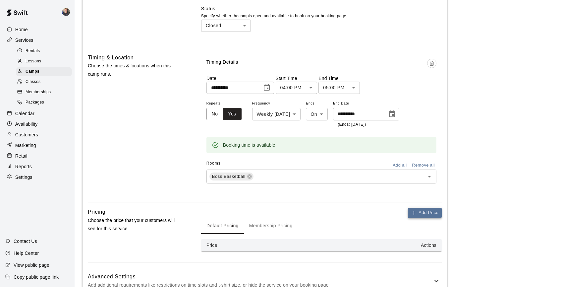
click at [425, 208] on button "Add Price" at bounding box center [425, 213] width 34 height 10
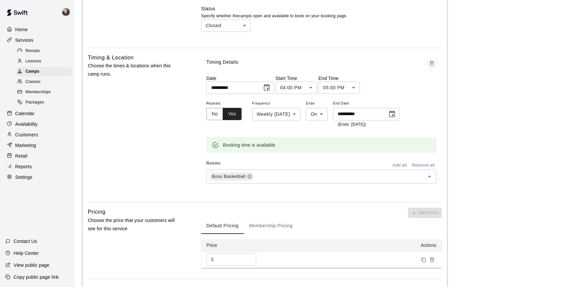
click at [226, 258] on input "*" at bounding box center [236, 259] width 40 height 12
type input "***"
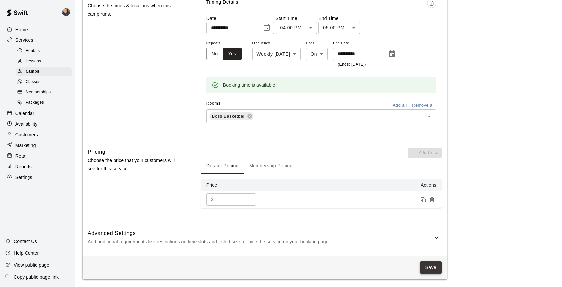
click at [428, 267] on button "Save" at bounding box center [431, 267] width 22 height 12
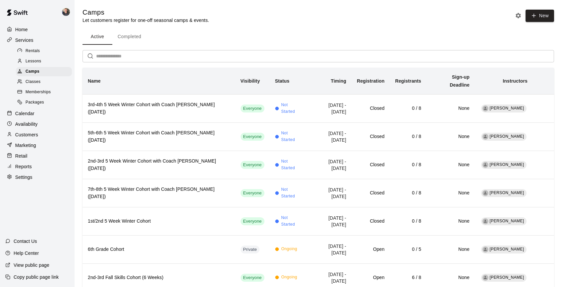
click at [33, 113] on p "Calendar" at bounding box center [24, 113] width 19 height 7
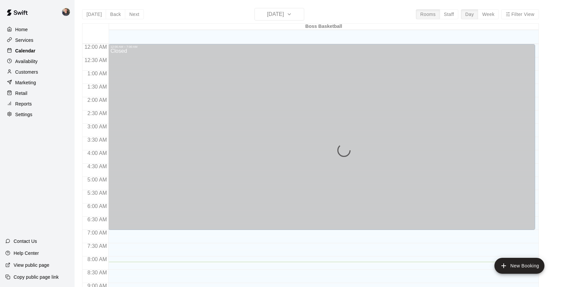
scroll to position [217, 0]
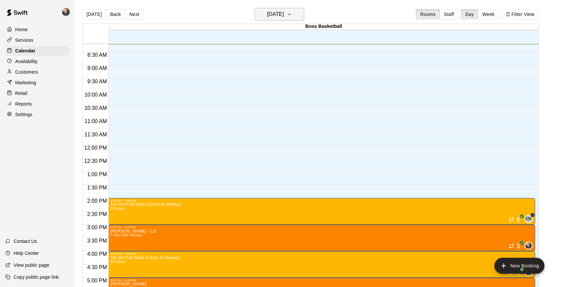
click at [284, 16] on h6 "[DATE]" at bounding box center [275, 14] width 17 height 9
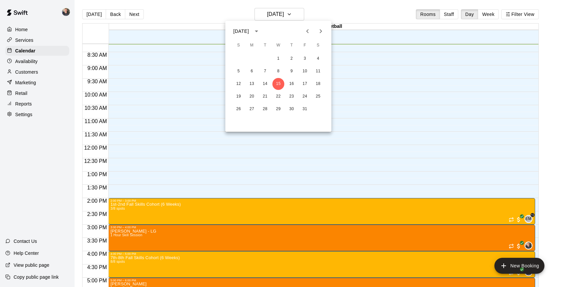
click at [322, 32] on icon "Next month" at bounding box center [321, 31] width 8 height 8
click at [278, 106] on button "26" at bounding box center [279, 109] width 12 height 12
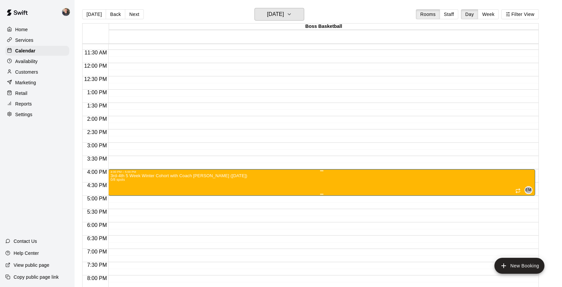
scroll to position [310, 0]
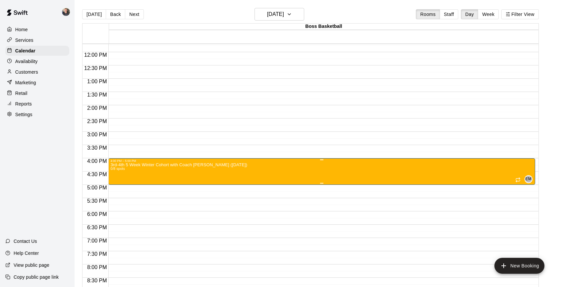
click at [118, 201] on icon "delete" at bounding box center [117, 201] width 5 height 6
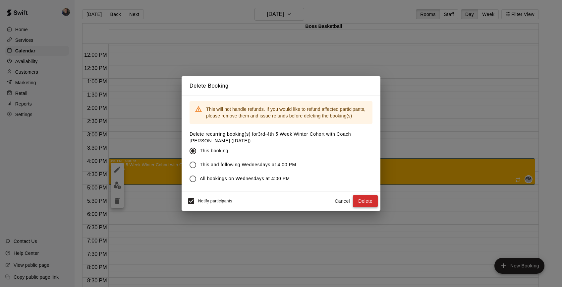
click at [374, 202] on button "Delete" at bounding box center [365, 201] width 25 height 12
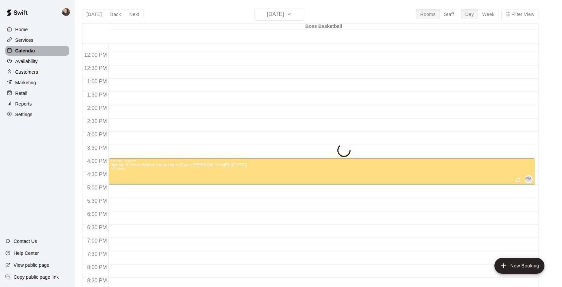
click at [33, 49] on p "Calendar" at bounding box center [25, 50] width 20 height 7
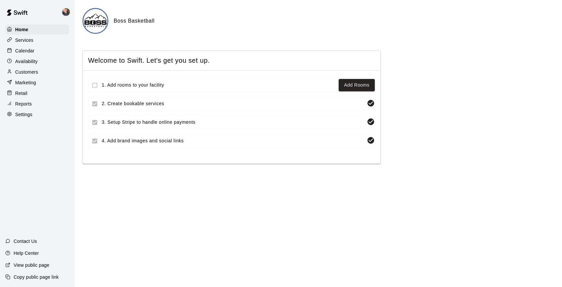
click at [32, 53] on p "Calendar" at bounding box center [24, 50] width 19 height 7
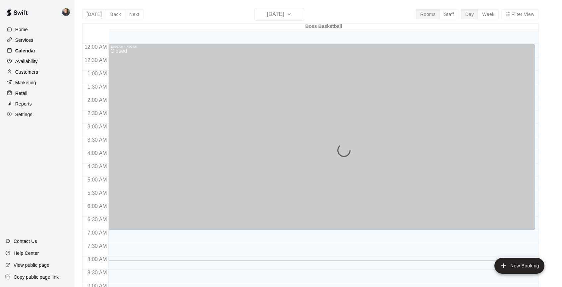
scroll to position [216, 0]
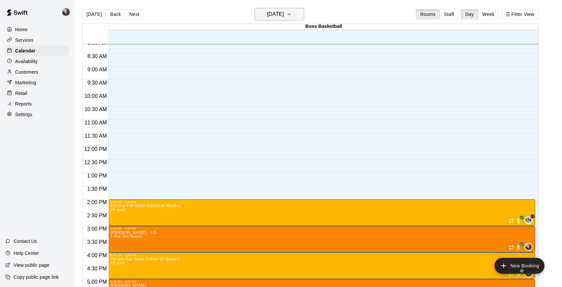
click at [284, 13] on h6 "[DATE]" at bounding box center [275, 14] width 17 height 9
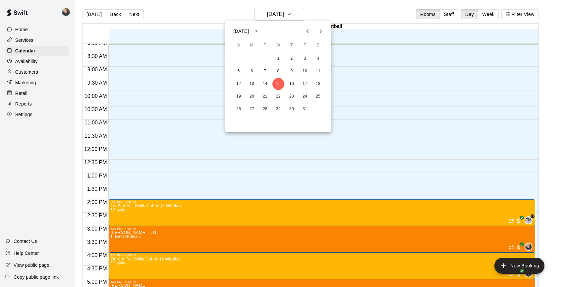
click at [321, 31] on icon "Next month" at bounding box center [321, 31] width 2 height 4
click at [265, 83] on button "11" at bounding box center [265, 84] width 12 height 12
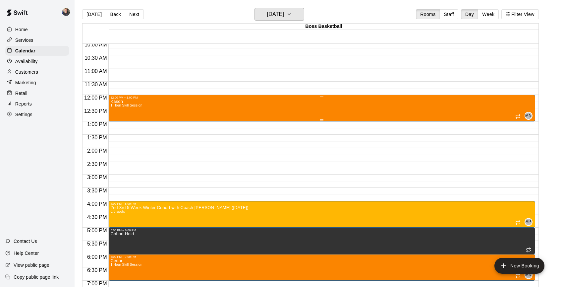
scroll to position [304, 0]
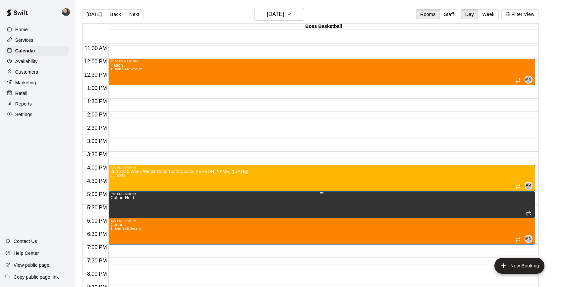
click at [116, 220] on icon "delete" at bounding box center [117, 219] width 5 height 6
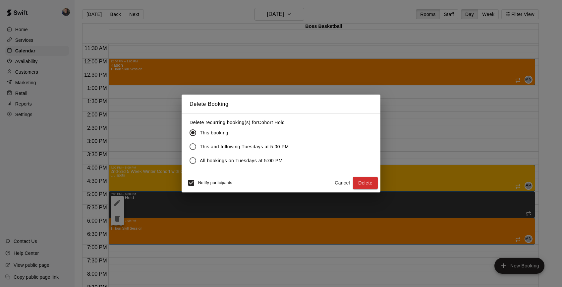
click at [263, 147] on span "This and following Tuesdays at 5:00 PM" at bounding box center [244, 146] width 89 height 7
click at [364, 183] on button "Delete" at bounding box center [365, 183] width 25 height 12
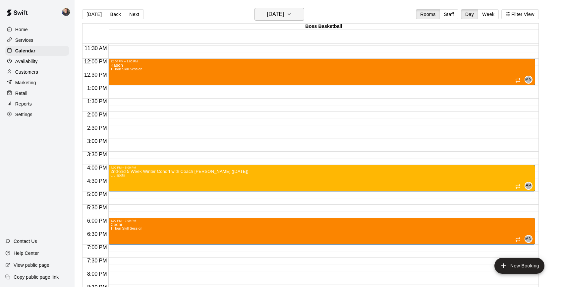
click at [284, 16] on h6 "[DATE]" at bounding box center [275, 14] width 17 height 9
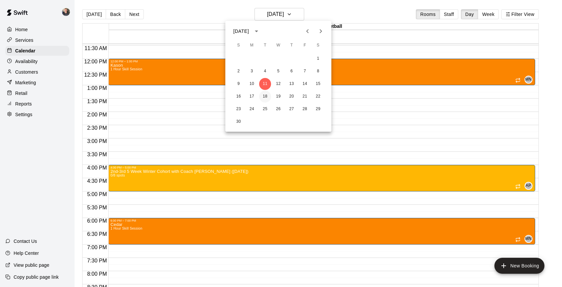
click at [267, 96] on button "18" at bounding box center [265, 97] width 12 height 12
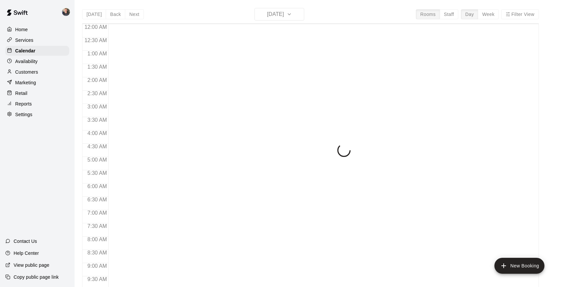
scroll to position [218, 0]
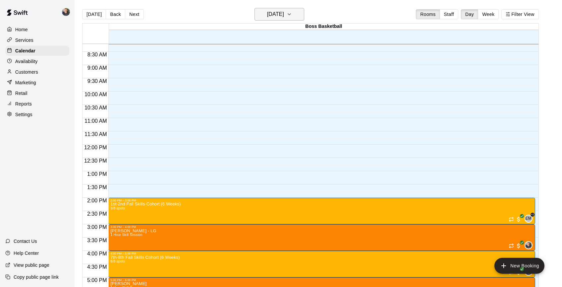
click at [298, 14] on button "[DATE]" at bounding box center [280, 14] width 50 height 13
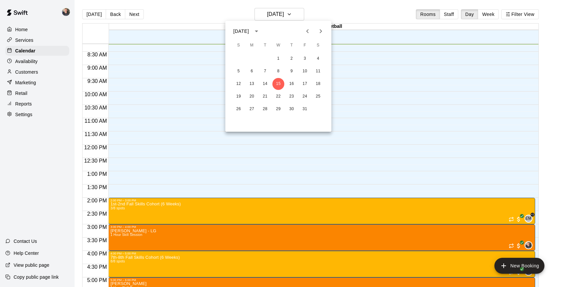
click at [322, 31] on icon "Next month" at bounding box center [321, 31] width 8 height 8
click at [278, 95] on button "19" at bounding box center [279, 97] width 12 height 12
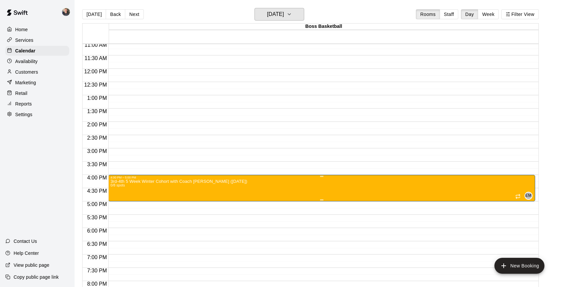
scroll to position [296, 0]
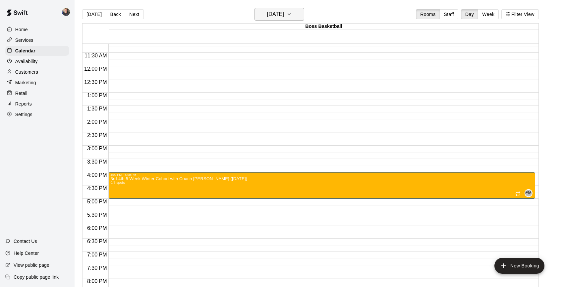
click at [299, 14] on button "Wednesday Nov 19" at bounding box center [280, 14] width 50 height 13
click at [279, 107] on button "26" at bounding box center [279, 109] width 12 height 12
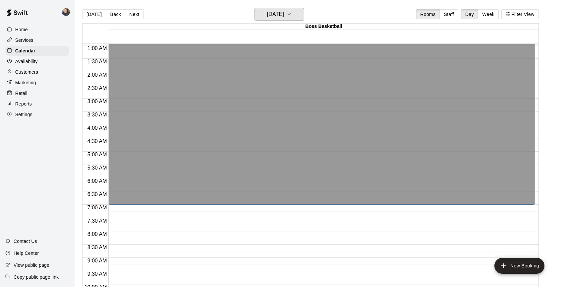
scroll to position [0, 0]
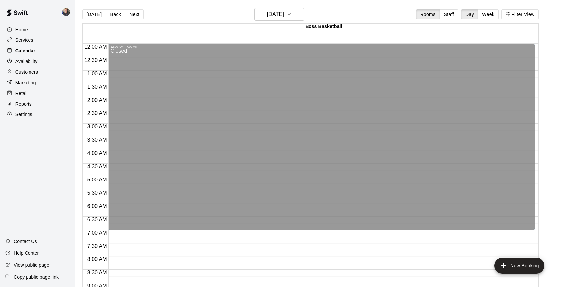
click at [28, 52] on p "Calendar" at bounding box center [25, 50] width 20 height 7
click at [275, 14] on h6 "[DATE]" at bounding box center [275, 14] width 17 height 9
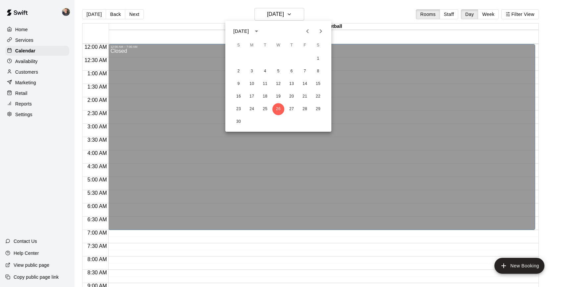
click at [307, 31] on icon "Previous month" at bounding box center [307, 31] width 2 height 4
click at [321, 34] on icon "Next month" at bounding box center [321, 31] width 8 height 8
click at [294, 82] on button "13" at bounding box center [292, 84] width 12 height 12
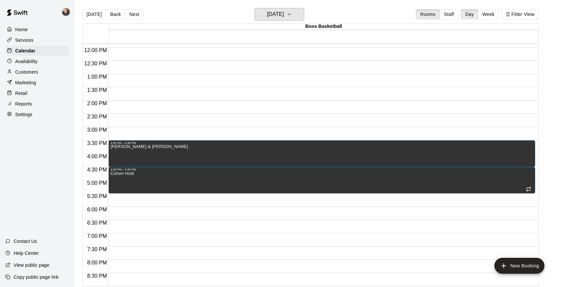
scroll to position [316, 0]
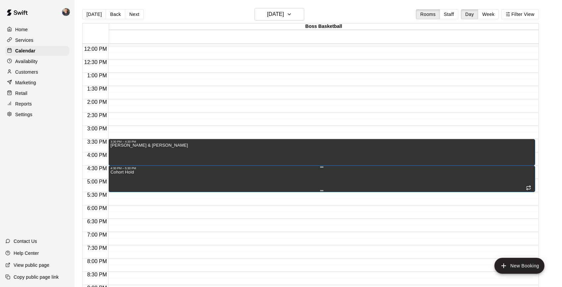
click at [117, 196] on icon "delete" at bounding box center [117, 193] width 5 height 6
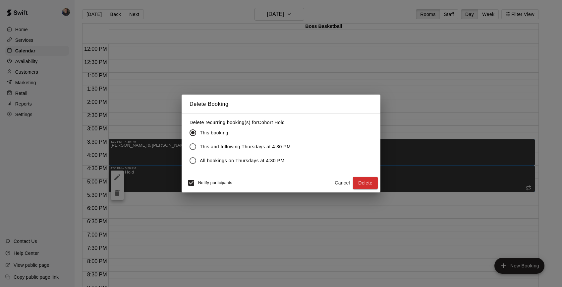
click at [235, 146] on span "This and following Thursdays at 4:30 PM" at bounding box center [245, 146] width 91 height 7
click at [361, 185] on button "Delete" at bounding box center [365, 183] width 25 height 12
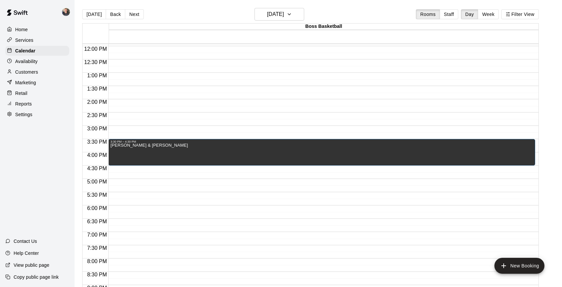
click at [31, 60] on p "Availability" at bounding box center [26, 61] width 23 height 7
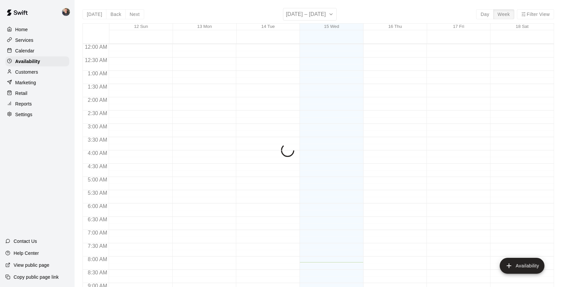
scroll to position [218, 0]
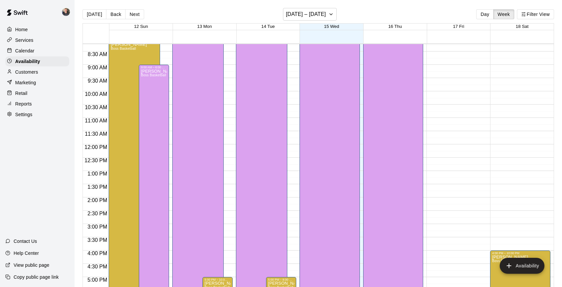
click at [26, 37] on p "Services" at bounding box center [24, 40] width 18 height 7
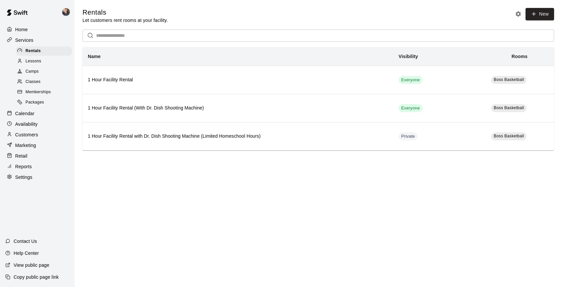
click at [36, 102] on span "Packages" at bounding box center [35, 102] width 19 height 7
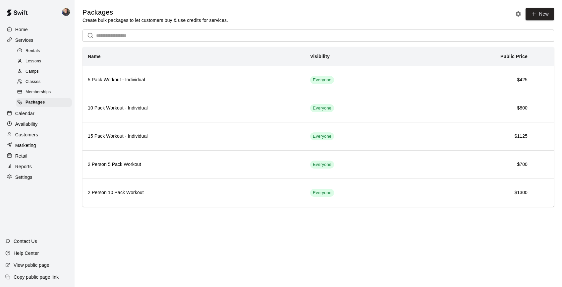
click at [35, 70] on span "Camps" at bounding box center [32, 71] width 13 height 7
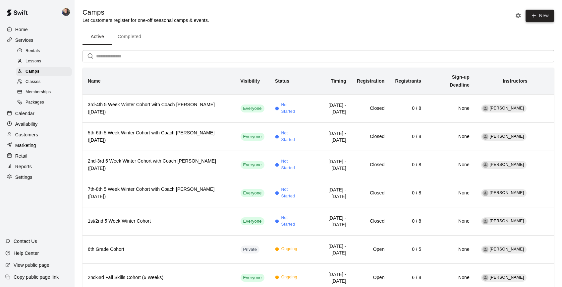
click at [539, 15] on button "New" at bounding box center [540, 16] width 29 height 12
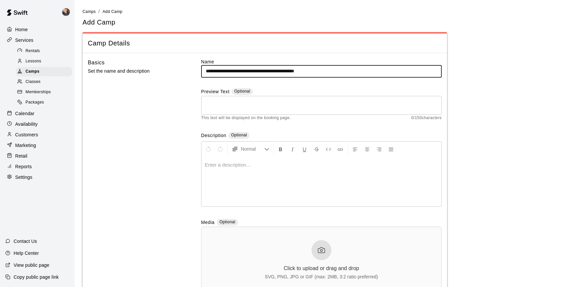
click at [221, 71] on input "**********" at bounding box center [321, 71] width 241 height 12
click at [311, 71] on input "**********" at bounding box center [321, 71] width 241 height 12
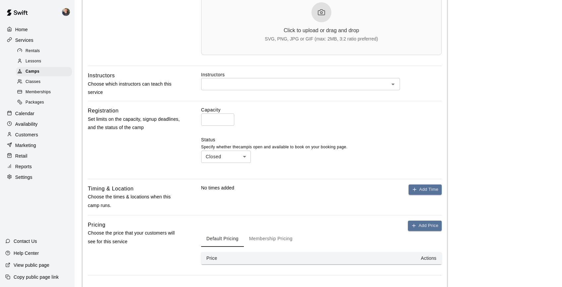
scroll to position [238, 0]
type input "**********"
click at [341, 84] on input "text" at bounding box center [295, 83] width 184 height 8
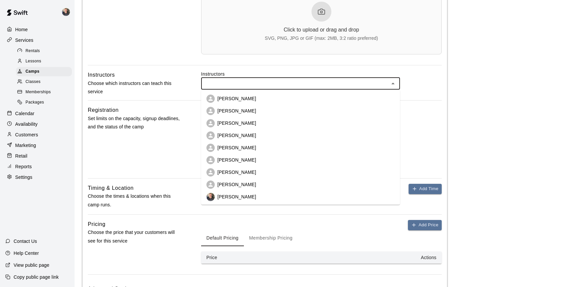
click at [271, 197] on li "[PERSON_NAME]" at bounding box center [300, 197] width 199 height 12
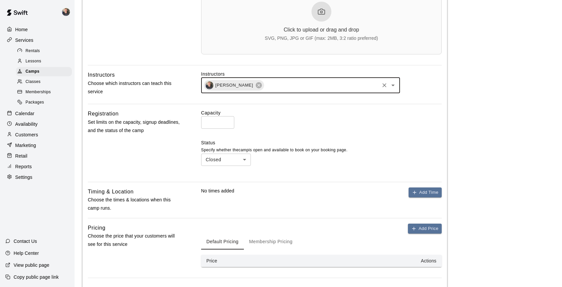
click at [227, 122] on input "*" at bounding box center [217, 122] width 33 height 12
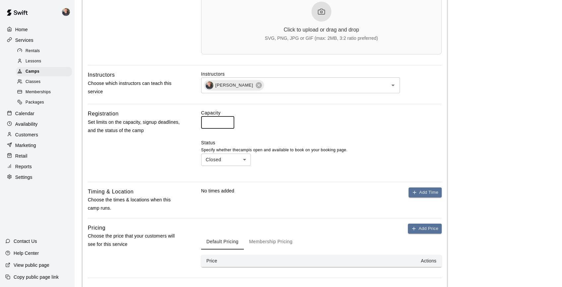
click at [227, 122] on input "*" at bounding box center [217, 122] width 33 height 12
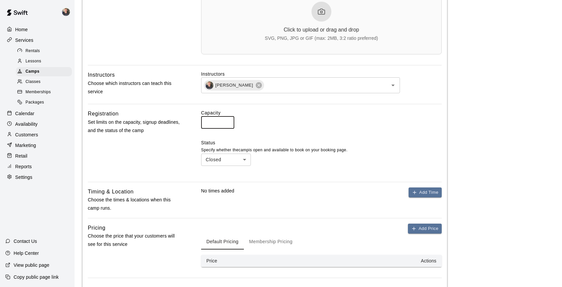
type input "*"
click at [227, 122] on input "*" at bounding box center [217, 122] width 33 height 12
click at [425, 193] on button "Add Time" at bounding box center [425, 192] width 33 height 10
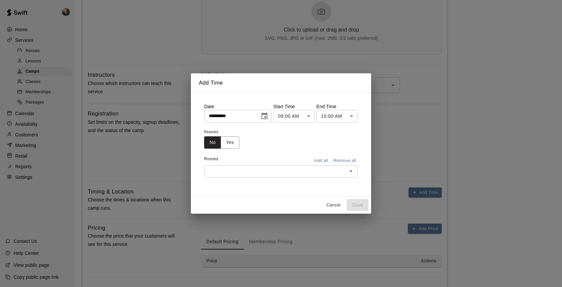
click at [266, 115] on icon "Choose date, selected date is Oct 15, 2025" at bounding box center [265, 116] width 8 height 8
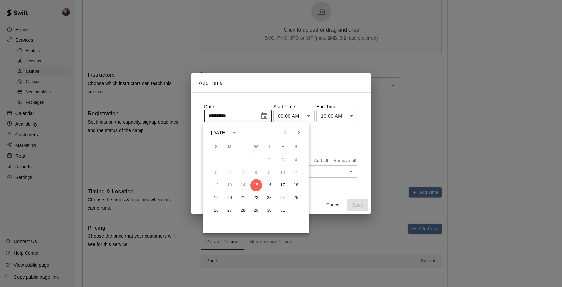
click at [300, 132] on icon "Next month" at bounding box center [299, 133] width 8 height 8
click at [270, 187] on button "13" at bounding box center [270, 185] width 12 height 12
type input "**********"
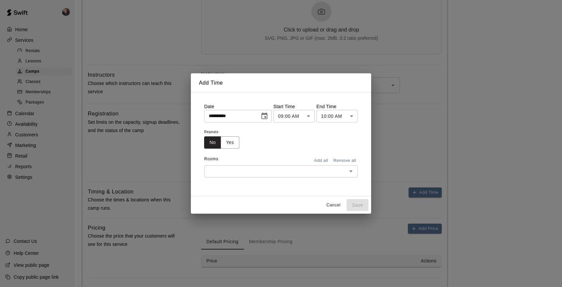
click at [310, 115] on body "**********" at bounding box center [281, 54] width 562 height 584
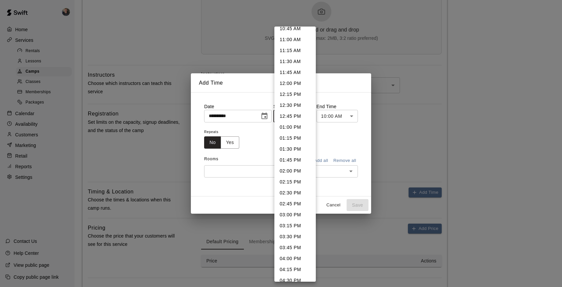
scroll to position [499, 0]
click at [290, 260] on li "04:30 PM" at bounding box center [295, 257] width 41 height 11
type input "********"
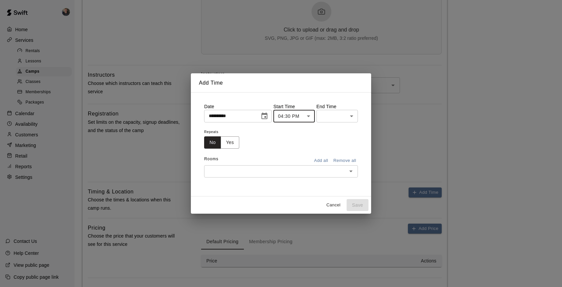
click at [352, 116] on body "**********" at bounding box center [281, 54] width 562 height 584
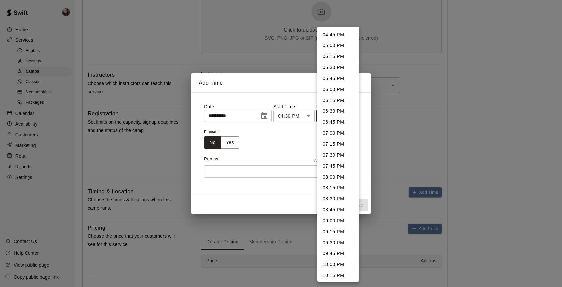
click at [340, 69] on li "05:30 PM" at bounding box center [338, 67] width 41 height 11
type input "********"
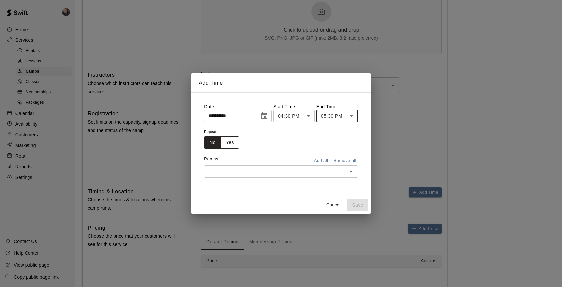
click at [231, 143] on button "Yes" at bounding box center [230, 142] width 19 height 12
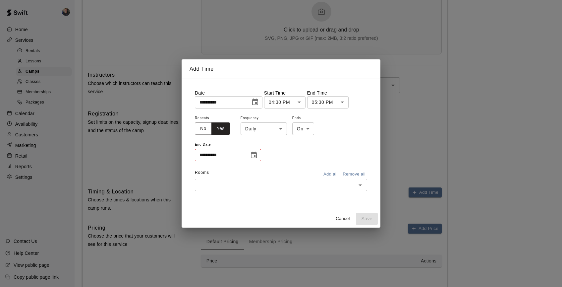
click at [269, 128] on body "**********" at bounding box center [281, 54] width 562 height 584
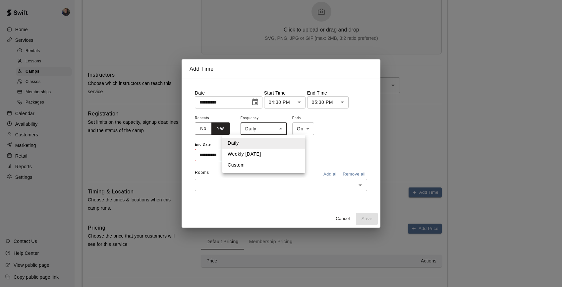
click at [266, 155] on li "Weekly on Thursday" at bounding box center [263, 154] width 83 height 11
type input "******"
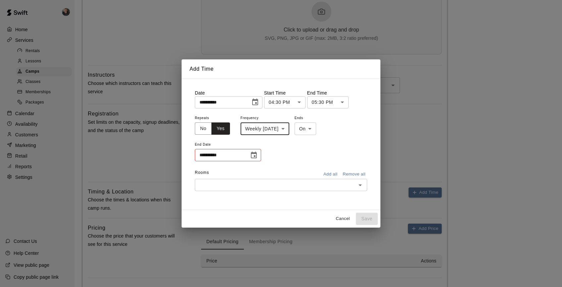
click at [256, 155] on icon "Choose date" at bounding box center [254, 155] width 6 height 7
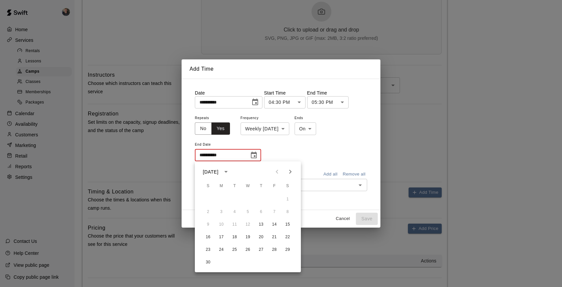
click at [289, 171] on icon "Next month" at bounding box center [290, 172] width 8 height 8
click at [262, 224] on button "18" at bounding box center [261, 224] width 12 height 12
type input "**********"
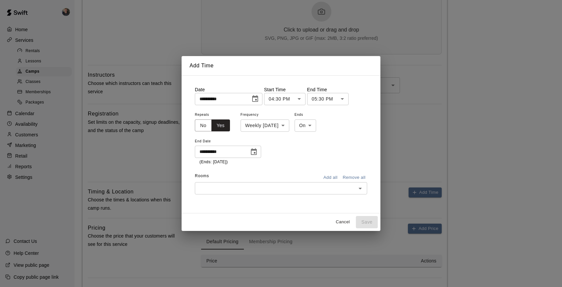
click at [330, 192] on input "text" at bounding box center [275, 188] width 157 height 8
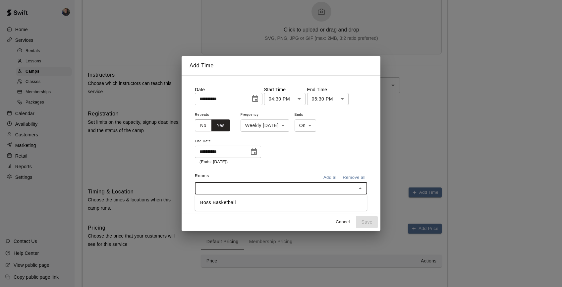
click at [321, 206] on li "Boss Basketball" at bounding box center [281, 202] width 172 height 11
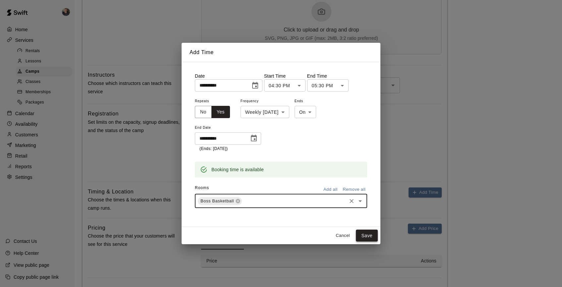
click at [364, 235] on button "Save" at bounding box center [367, 235] width 22 height 12
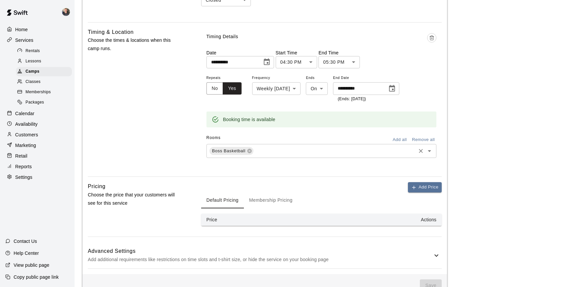
scroll to position [416, 0]
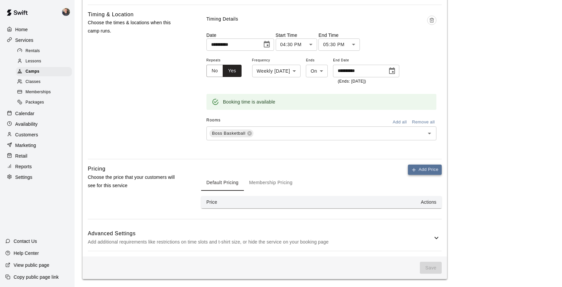
click at [424, 173] on button "Add Price" at bounding box center [425, 169] width 34 height 10
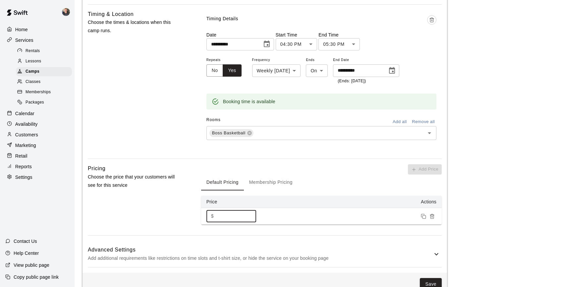
click at [228, 217] on input "*" at bounding box center [236, 216] width 40 height 12
type input "***"
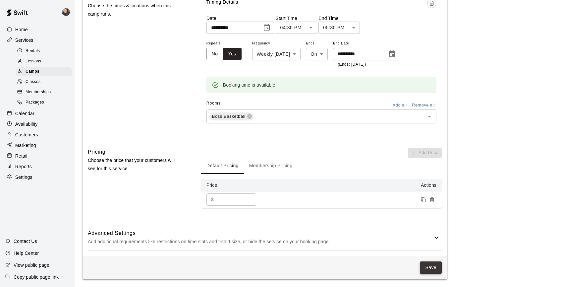
click at [430, 266] on button "Save" at bounding box center [431, 267] width 22 height 12
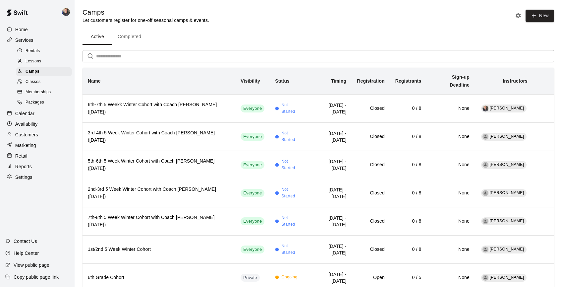
click at [36, 114] on div "Calendar" at bounding box center [37, 113] width 64 height 10
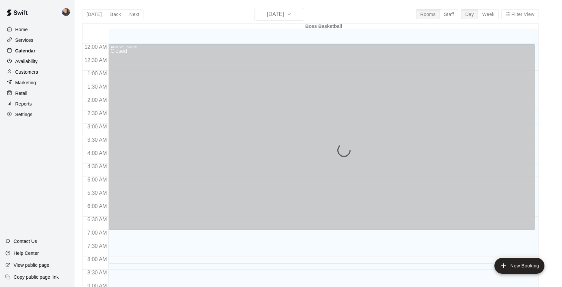
scroll to position [219, 0]
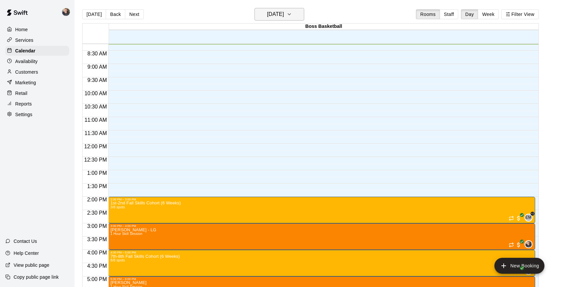
click at [284, 15] on h6 "[DATE]" at bounding box center [275, 14] width 17 height 9
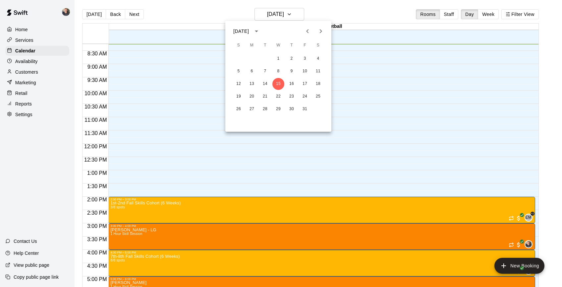
click at [322, 34] on icon "Next month" at bounding box center [321, 31] width 8 height 8
click at [292, 110] on button "27" at bounding box center [292, 109] width 12 height 12
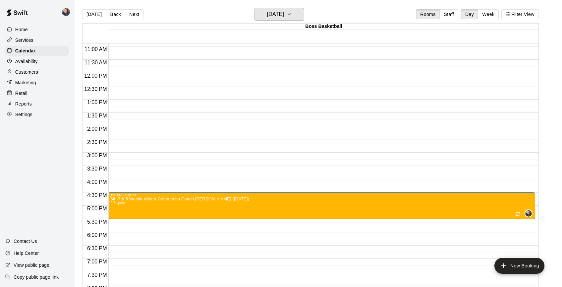
scroll to position [299, 0]
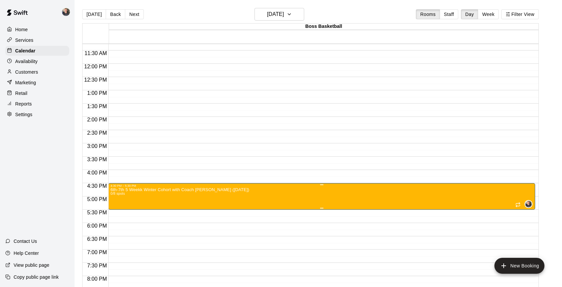
click at [115, 225] on icon "delete" at bounding box center [117, 226] width 5 height 6
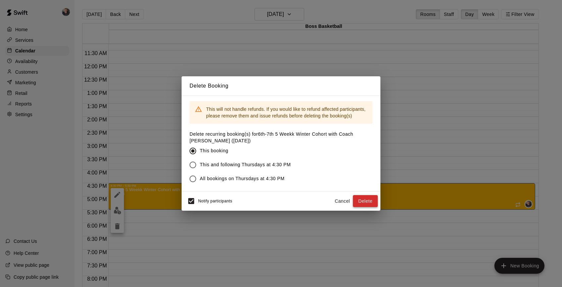
click at [370, 200] on button "Delete" at bounding box center [365, 201] width 25 height 12
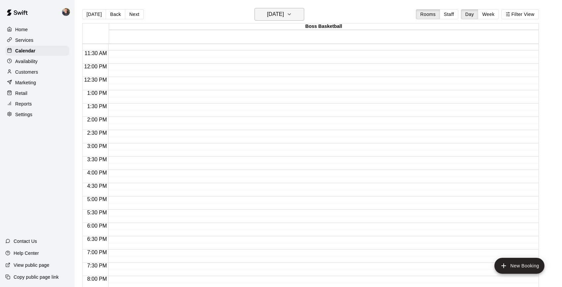
click at [284, 17] on h6 "Thursday Nov 27" at bounding box center [275, 14] width 17 height 9
click at [306, 31] on icon "Previous month" at bounding box center [308, 31] width 8 height 8
click at [321, 35] on button "Next month" at bounding box center [320, 31] width 13 height 13
click at [306, 82] on button "14" at bounding box center [305, 84] width 12 height 12
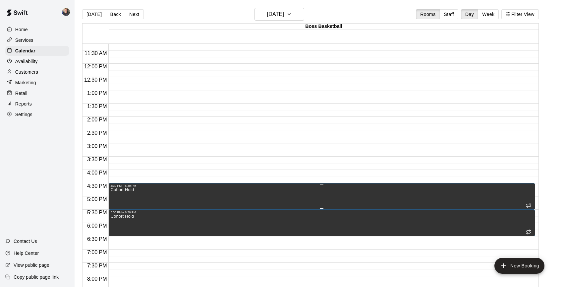
click at [117, 212] on icon "delete" at bounding box center [117, 211] width 5 height 6
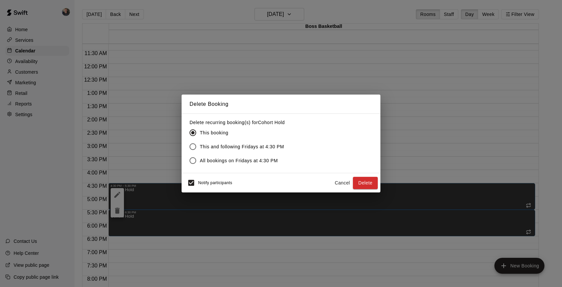
click at [235, 147] on span "This and following Fridays at 4:30 PM" at bounding box center [242, 146] width 84 height 7
click at [368, 179] on button "Delete" at bounding box center [365, 183] width 25 height 12
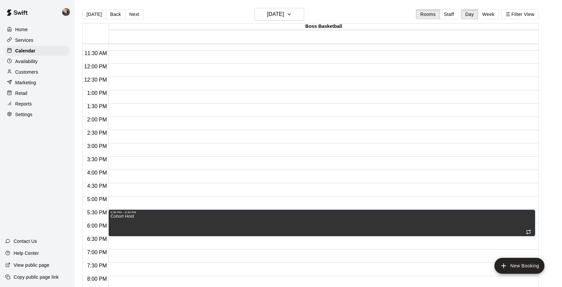
click at [25, 39] on p "Services" at bounding box center [24, 40] width 18 height 7
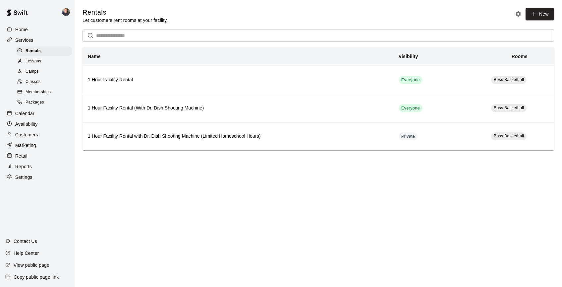
click at [36, 71] on span "Camps" at bounding box center [32, 71] width 13 height 7
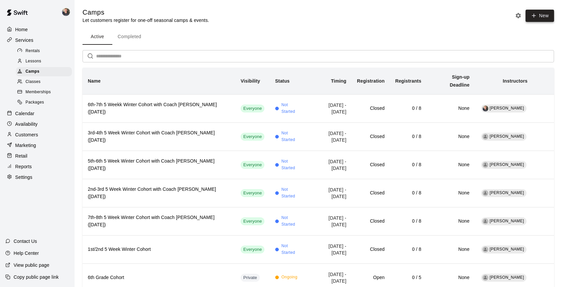
click at [536, 18] on icon "button" at bounding box center [534, 16] width 6 height 6
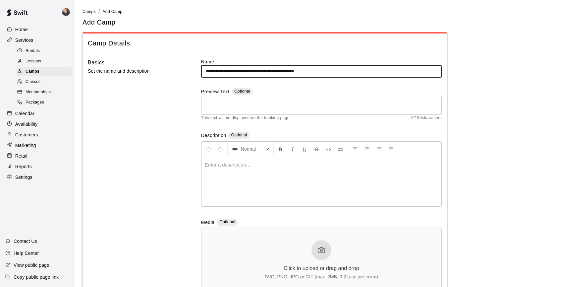
click at [329, 71] on input "**********" at bounding box center [321, 71] width 241 height 12
click at [309, 70] on input "**********" at bounding box center [321, 71] width 241 height 12
click at [222, 71] on input "**********" at bounding box center [321, 71] width 241 height 12
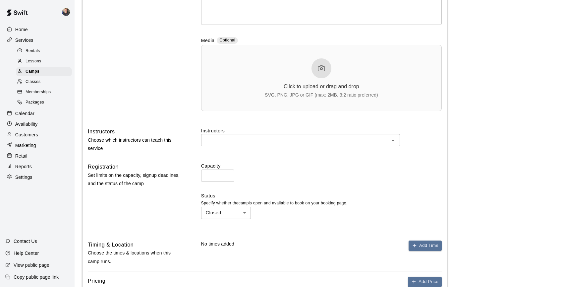
scroll to position [184, 0]
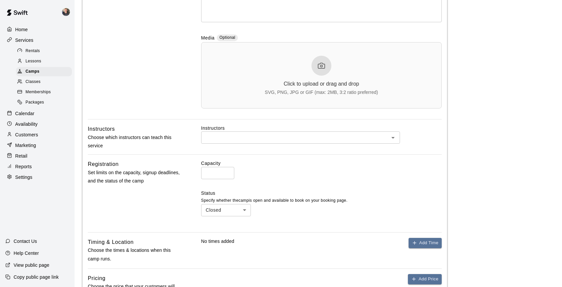
type input "**********"
click at [258, 139] on input "text" at bounding box center [295, 137] width 184 height 8
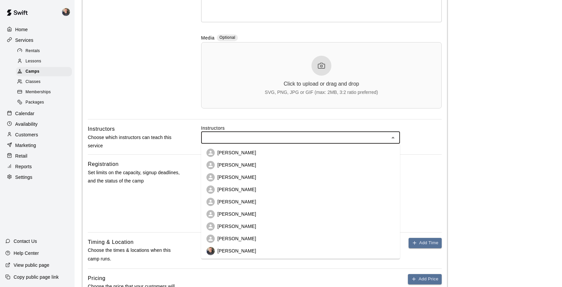
click at [259, 238] on li "[PERSON_NAME]" at bounding box center [300, 238] width 199 height 12
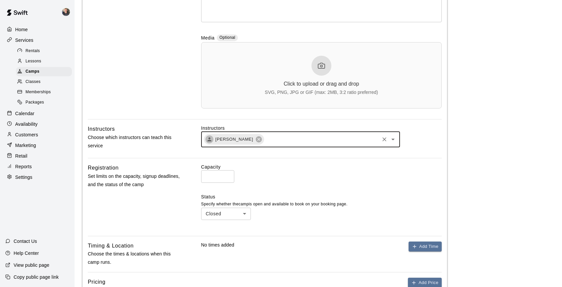
click at [227, 175] on input "*" at bounding box center [217, 176] width 33 height 12
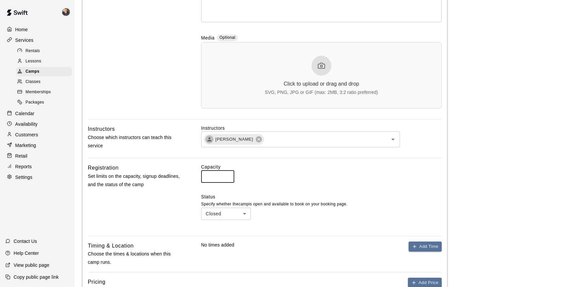
click at [227, 175] on input "*" at bounding box center [217, 176] width 33 height 12
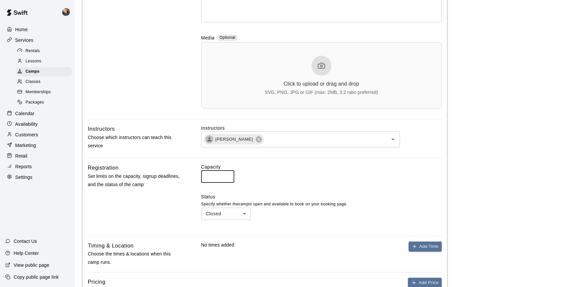
click at [227, 175] on input "*" at bounding box center [217, 176] width 33 height 12
type input "*"
click at [227, 175] on input "*" at bounding box center [217, 176] width 33 height 12
click at [480, 171] on main "**********" at bounding box center [319, 108] width 472 height 568
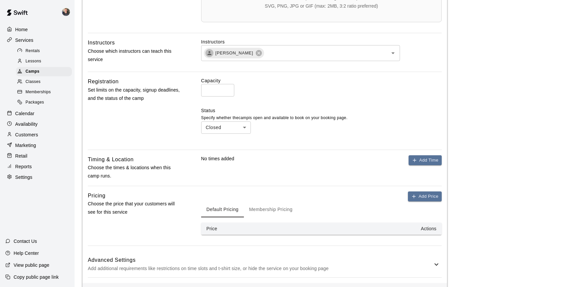
scroll to position [271, 0]
click at [427, 162] on button "Add Time" at bounding box center [425, 159] width 33 height 10
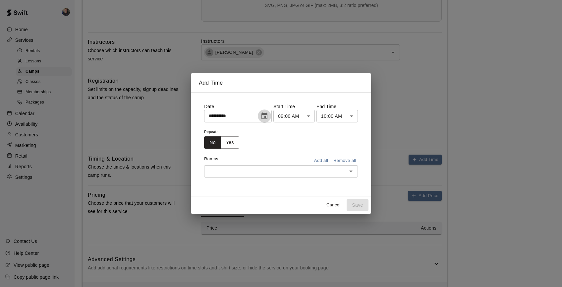
click at [266, 115] on icon "Choose date, selected date is Oct 15, 2025" at bounding box center [265, 116] width 8 height 8
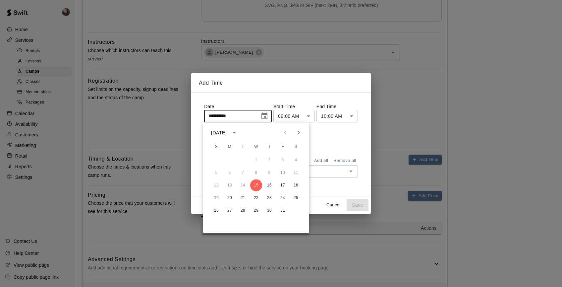
click at [297, 131] on icon "Next month" at bounding box center [299, 133] width 8 height 8
click at [285, 186] on button "14" at bounding box center [283, 185] width 12 height 12
type input "**********"
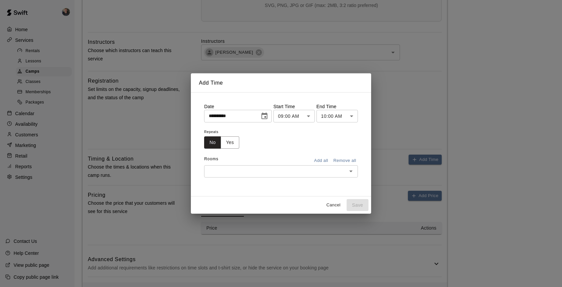
click at [310, 117] on body "**********" at bounding box center [281, 21] width 562 height 584
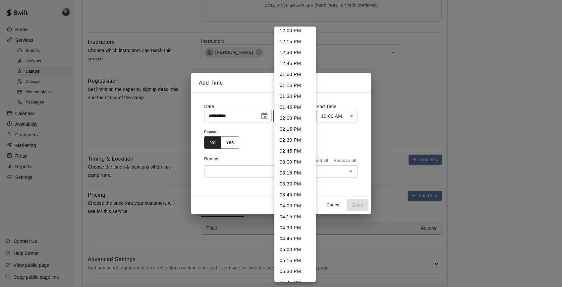
scroll to position [530, 0]
click at [291, 226] on li "04:30 PM" at bounding box center [295, 226] width 41 height 11
type input "********"
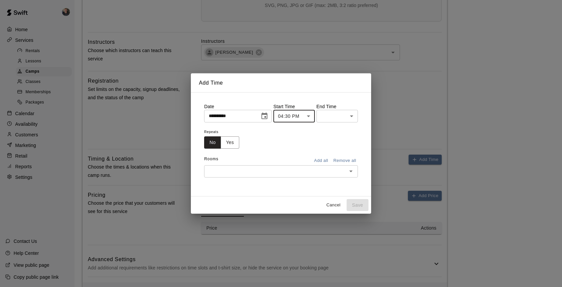
click at [353, 117] on body "**********" at bounding box center [281, 21] width 562 height 584
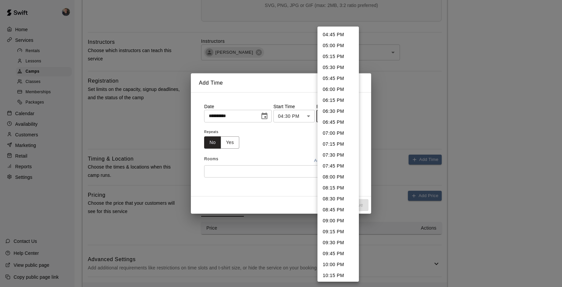
click at [340, 67] on li "05:30 PM" at bounding box center [338, 67] width 41 height 11
type input "********"
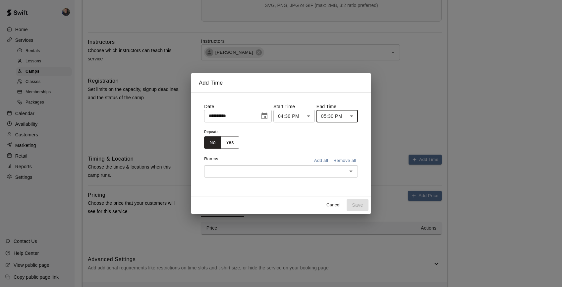
click at [319, 173] on input "text" at bounding box center [275, 171] width 139 height 8
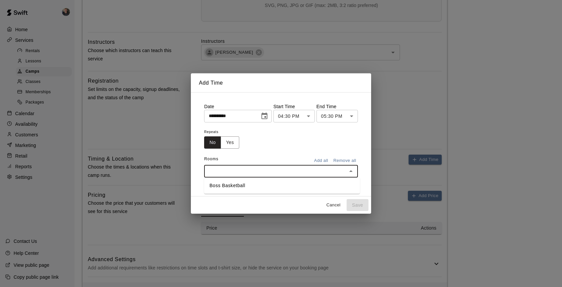
click at [307, 187] on li "Boss Basketball" at bounding box center [282, 185] width 156 height 11
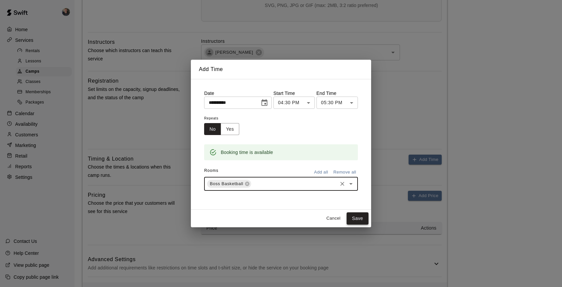
click at [356, 219] on button "Save" at bounding box center [358, 218] width 22 height 12
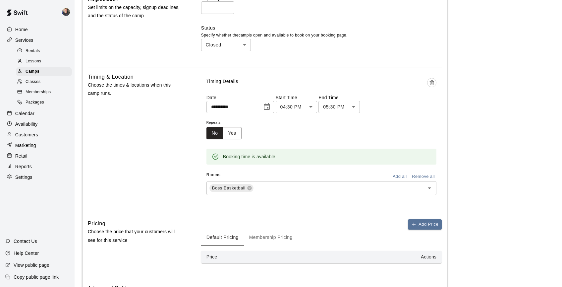
scroll to position [354, 0]
click at [233, 131] on button "Yes" at bounding box center [232, 132] width 19 height 12
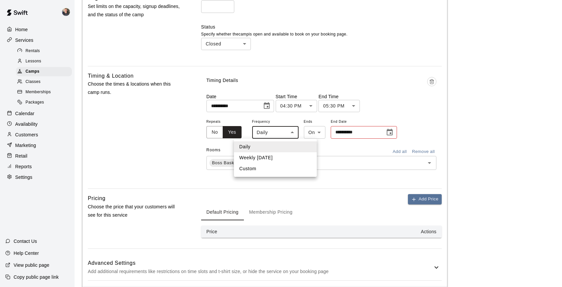
click at [285, 156] on li "Weekly on Friday" at bounding box center [275, 157] width 83 height 11
type input "******"
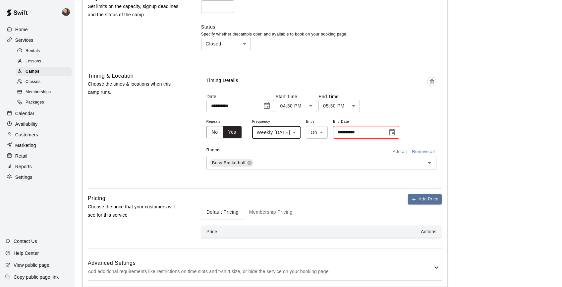
click at [365, 133] on input "**********" at bounding box center [358, 132] width 50 height 12
click at [396, 132] on icon "Choose date" at bounding box center [392, 132] width 8 height 8
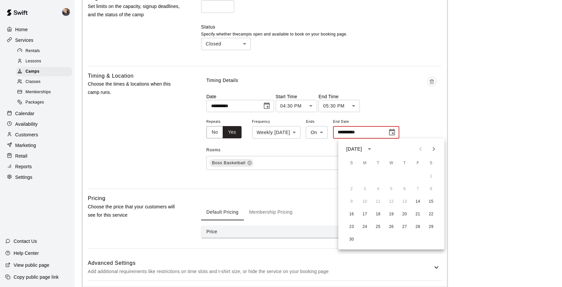
click at [434, 151] on icon "Next month" at bounding box center [434, 149] width 8 height 8
click at [418, 201] on button "19" at bounding box center [418, 202] width 12 height 12
type input "**********"
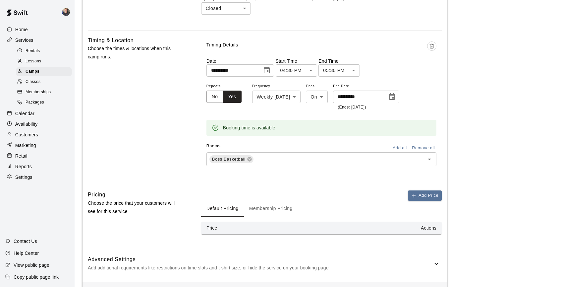
scroll to position [416, 0]
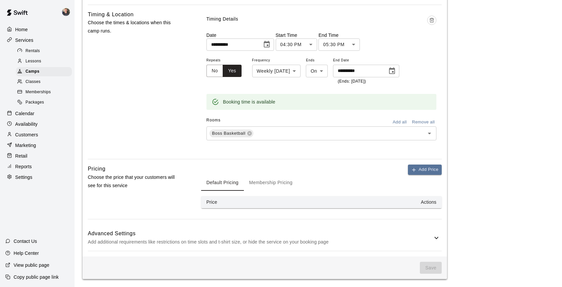
click at [241, 200] on th "Price" at bounding box center [234, 202] width 66 height 12
click at [424, 166] on button "Add Price" at bounding box center [425, 169] width 34 height 10
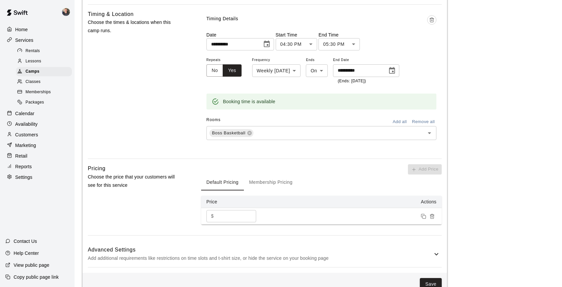
click at [222, 215] on input "*" at bounding box center [236, 216] width 40 height 12
type input "***"
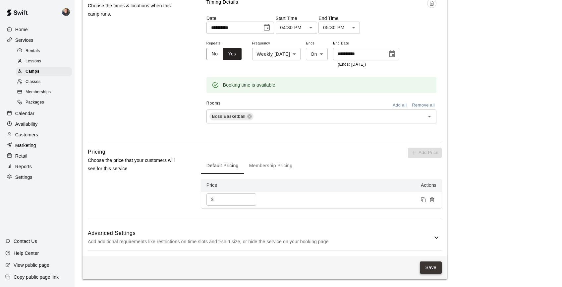
click at [431, 265] on button "Save" at bounding box center [431, 267] width 22 height 12
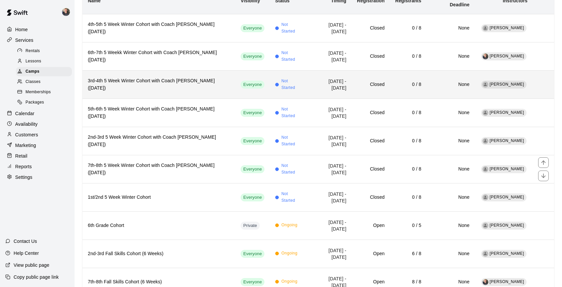
scroll to position [82, 0]
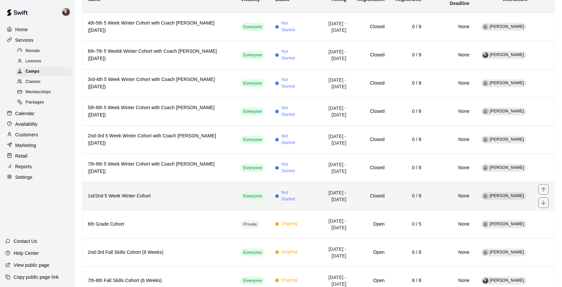
click at [138, 194] on h6 "1st/2nd 5 Week Winter Cohort" at bounding box center [159, 195] width 142 height 7
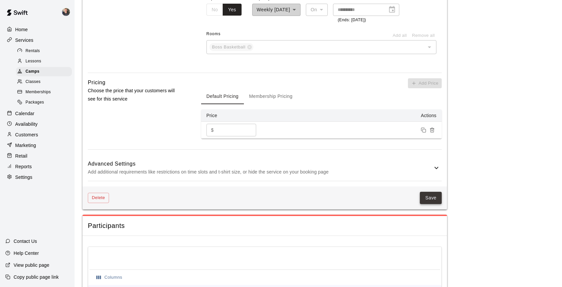
scroll to position [480, 0]
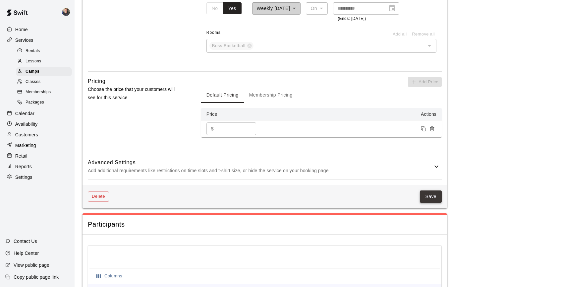
type input "**********"
click at [430, 199] on button "Save" at bounding box center [431, 196] width 22 height 12
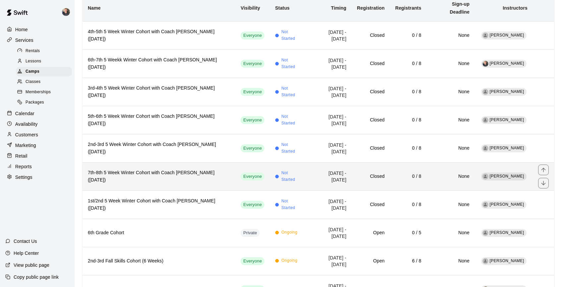
scroll to position [71, 0]
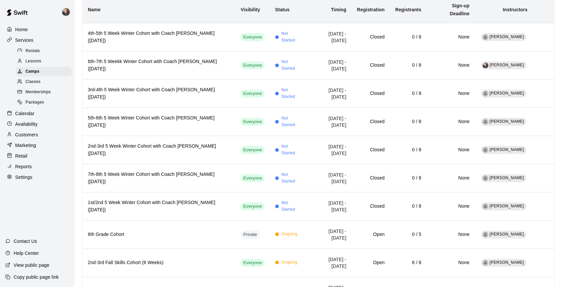
click at [29, 113] on p "Calendar" at bounding box center [24, 113] width 19 height 7
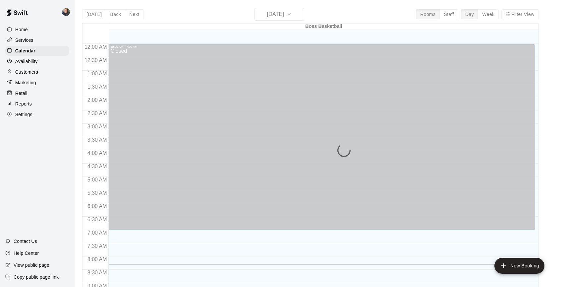
scroll to position [220, 0]
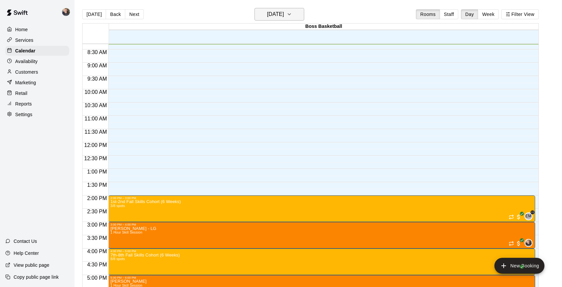
click at [283, 13] on h6 "[DATE]" at bounding box center [275, 14] width 17 height 9
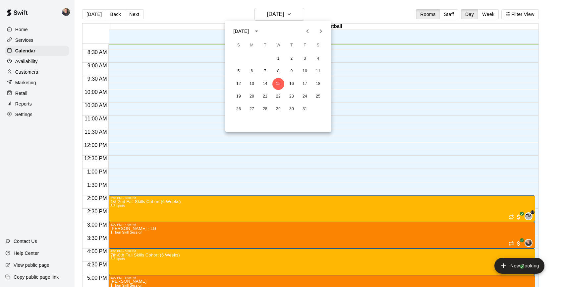
click at [321, 33] on icon "Next month" at bounding box center [321, 31] width 8 height 8
click at [305, 106] on button "28" at bounding box center [305, 109] width 12 height 12
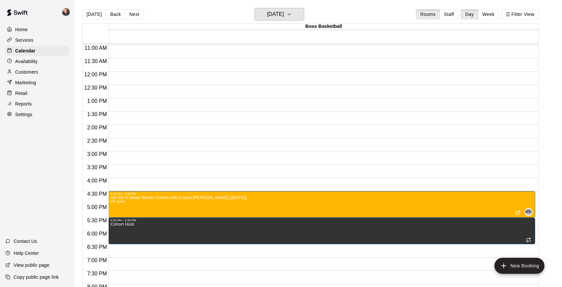
scroll to position [296, 0]
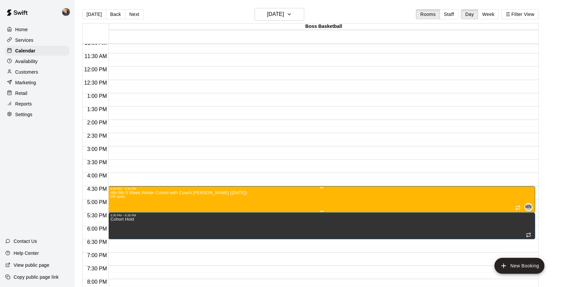
click at [117, 228] on icon "delete" at bounding box center [117, 229] width 5 height 6
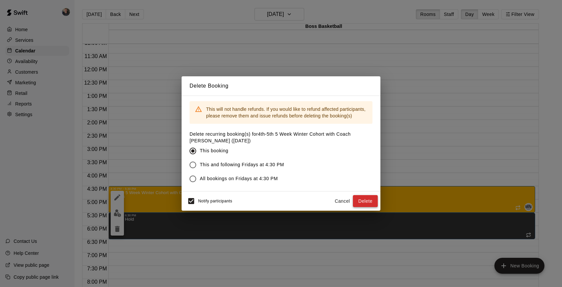
click at [368, 201] on button "Delete" at bounding box center [365, 201] width 25 height 12
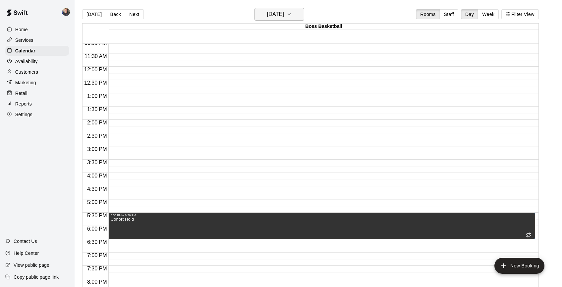
click at [284, 19] on h6 "Friday Nov 28" at bounding box center [275, 14] width 17 height 9
click at [252, 70] on button "3" at bounding box center [252, 71] width 12 height 12
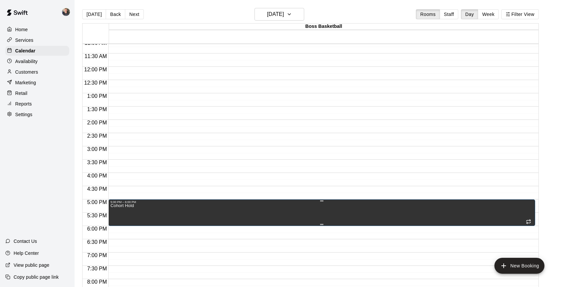
click at [117, 227] on icon "delete" at bounding box center [117, 226] width 5 height 6
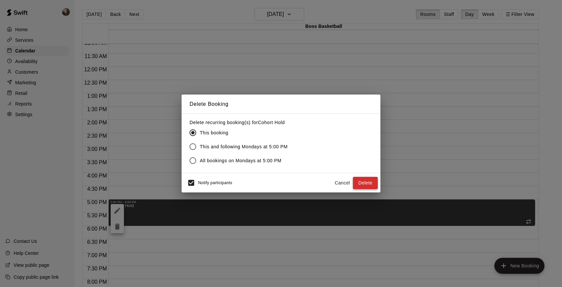
click at [366, 183] on button "Delete" at bounding box center [365, 183] width 25 height 12
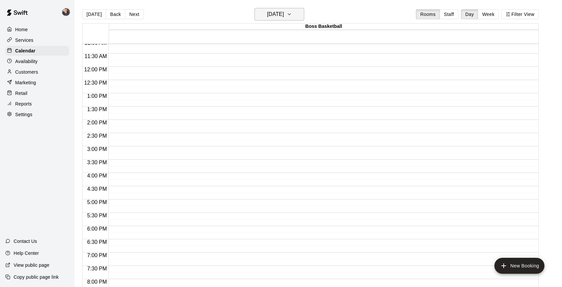
click at [292, 15] on icon "button" at bounding box center [289, 14] width 5 height 8
click at [266, 70] on button "4" at bounding box center [265, 71] width 12 height 12
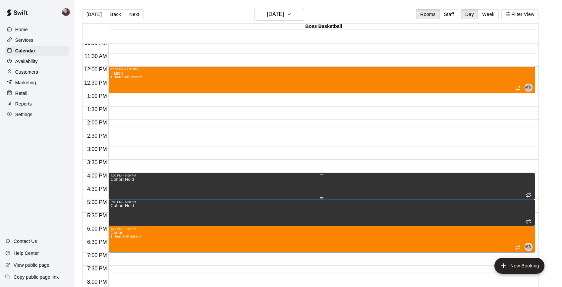
click at [115, 200] on icon "delete" at bounding box center [117, 200] width 8 height 8
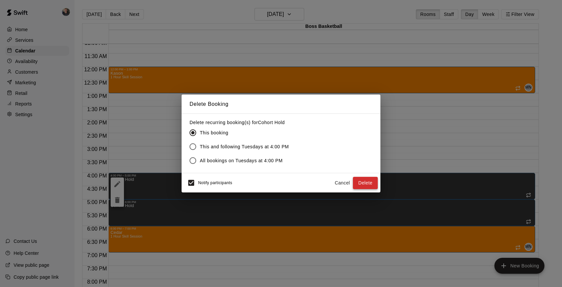
click at [368, 185] on button "Delete" at bounding box center [365, 183] width 25 height 12
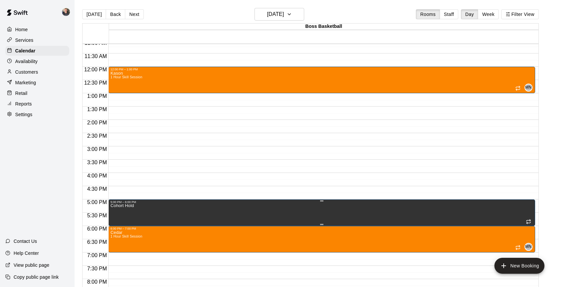
click at [116, 227] on icon "delete" at bounding box center [117, 226] width 5 height 6
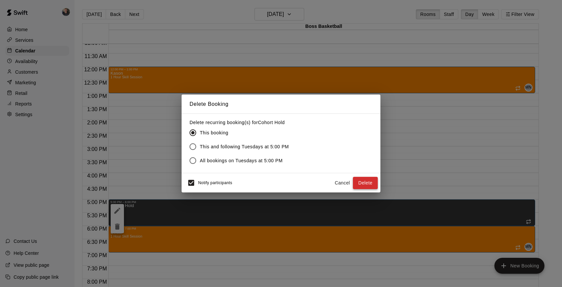
click at [364, 181] on button "Delete" at bounding box center [365, 183] width 25 height 12
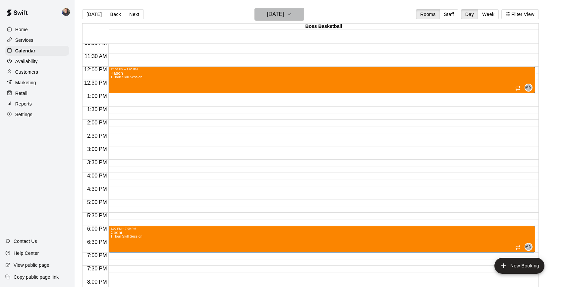
click at [292, 11] on icon "button" at bounding box center [289, 14] width 5 height 8
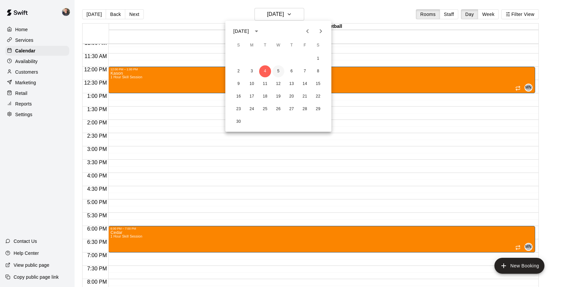
click at [278, 68] on button "5" at bounding box center [279, 71] width 12 height 12
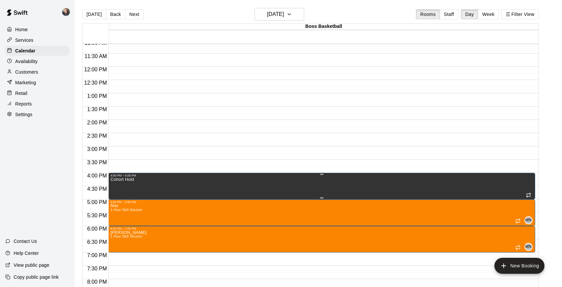
click at [118, 200] on icon "delete" at bounding box center [117, 200] width 5 height 6
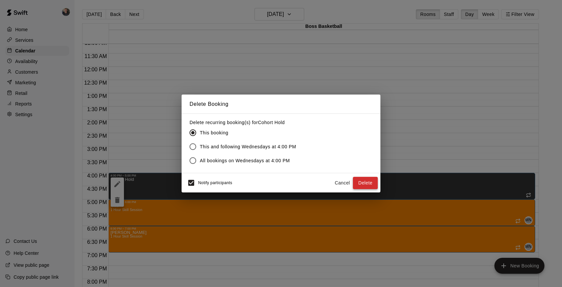
click at [360, 183] on button "Delete" at bounding box center [365, 183] width 25 height 12
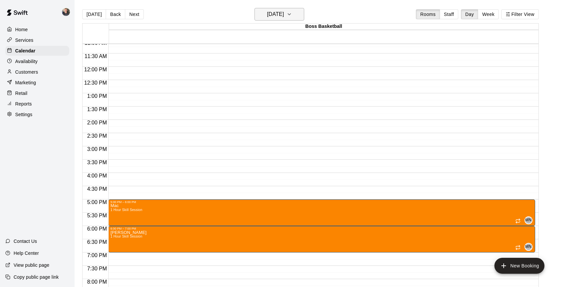
click at [292, 12] on icon "button" at bounding box center [289, 14] width 5 height 8
click at [291, 71] on button "6" at bounding box center [292, 71] width 12 height 12
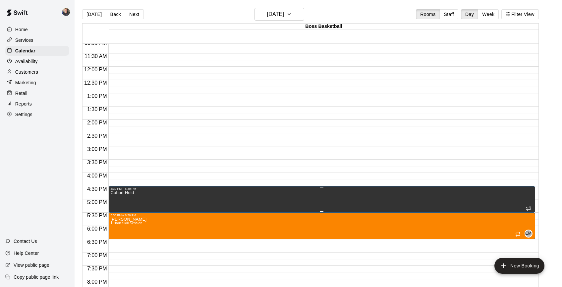
click at [118, 217] on button "delete" at bounding box center [117, 213] width 13 height 13
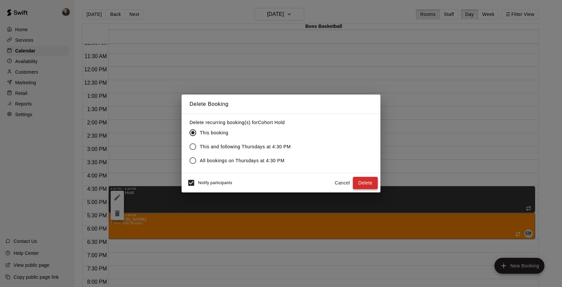
click at [368, 183] on button "Delete" at bounding box center [365, 183] width 25 height 12
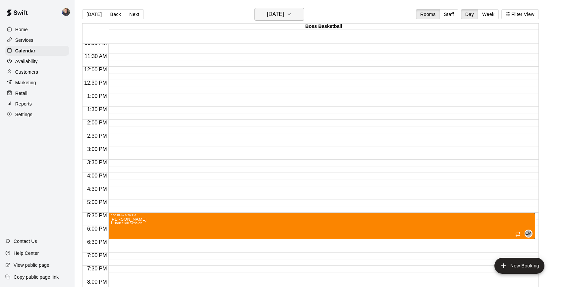
click at [297, 17] on button "Thursday Nov 06" at bounding box center [280, 14] width 50 height 13
click at [305, 72] on button "7" at bounding box center [305, 71] width 12 height 12
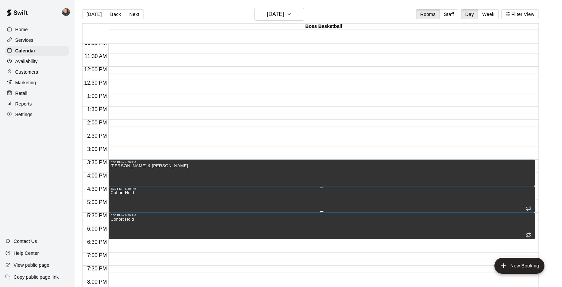
click at [118, 213] on icon "delete" at bounding box center [117, 213] width 5 height 6
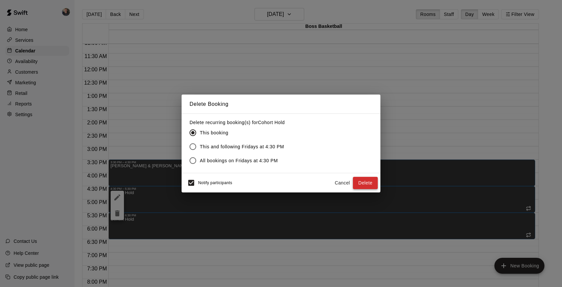
click at [359, 182] on button "Delete" at bounding box center [365, 183] width 25 height 12
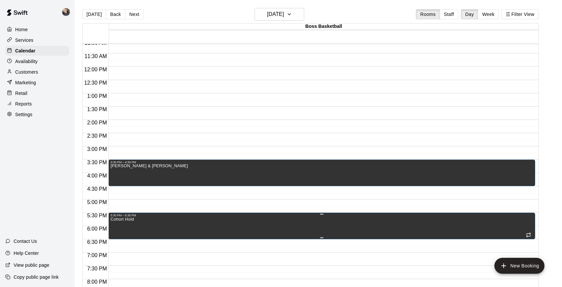
click at [118, 241] on icon "delete" at bounding box center [117, 240] width 5 height 6
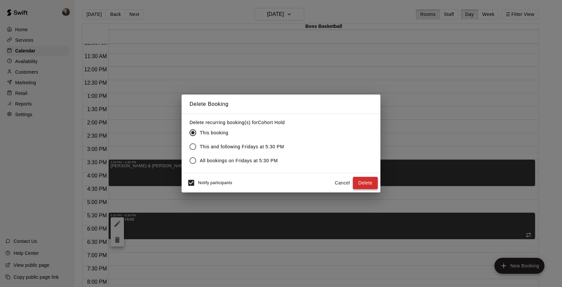
click at [364, 183] on button "Delete" at bounding box center [365, 183] width 25 height 12
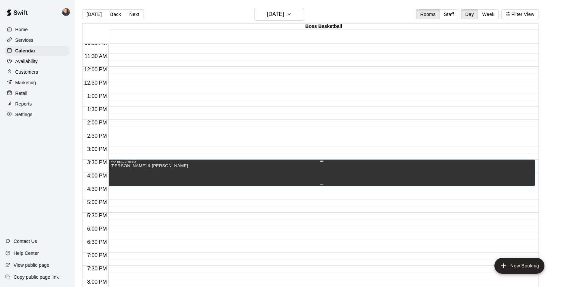
click at [115, 170] on icon "edit" at bounding box center [117, 171] width 8 height 8
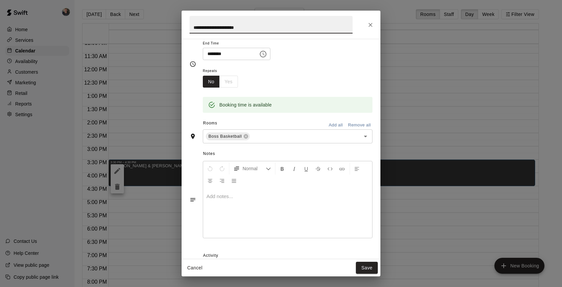
scroll to position [0, 0]
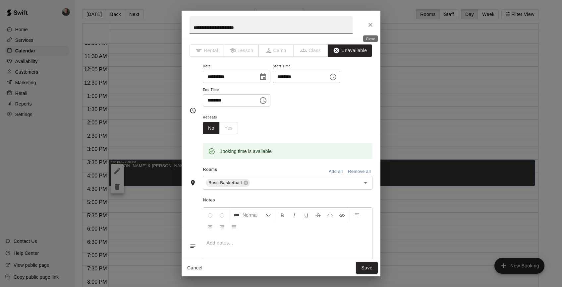
click at [372, 23] on icon "Close" at bounding box center [370, 25] width 7 height 7
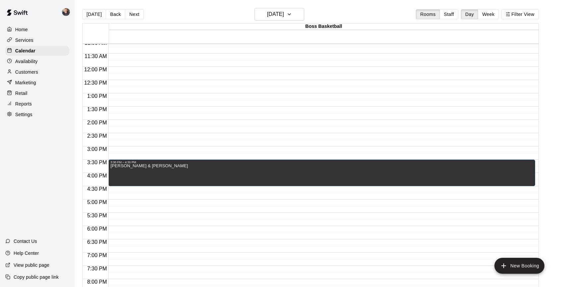
click at [27, 40] on p "Services" at bounding box center [24, 40] width 18 height 7
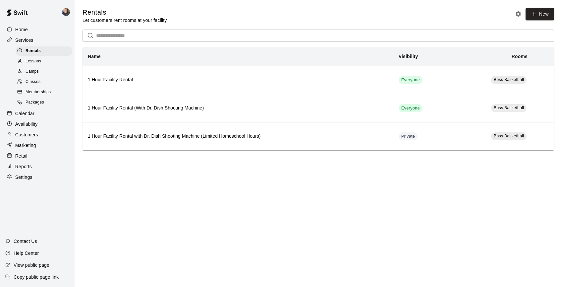
click at [33, 73] on span "Camps" at bounding box center [32, 71] width 13 height 7
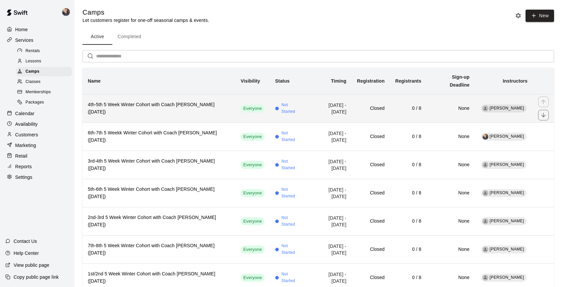
click at [182, 111] on h6 "4th-5th 5 Week Winter Cohort with Coach Michael (Friday)" at bounding box center [159, 108] width 142 height 15
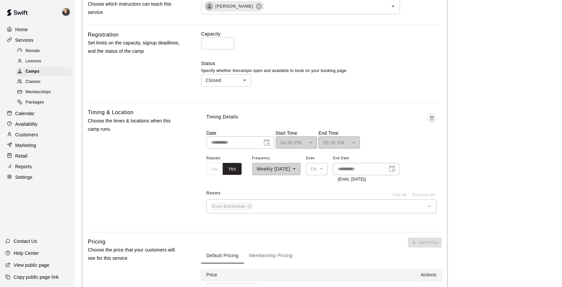
scroll to position [318, 0]
click at [236, 80] on body "**********" at bounding box center [281, 92] width 562 height 821
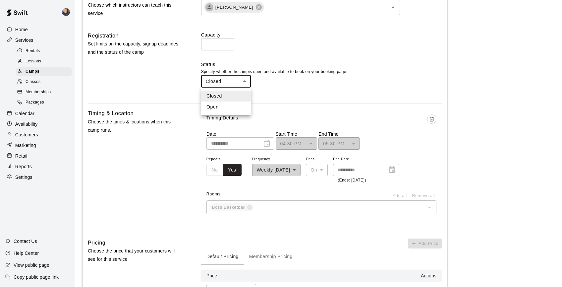
click at [232, 106] on li "Open" at bounding box center [226, 106] width 50 height 11
type input "****"
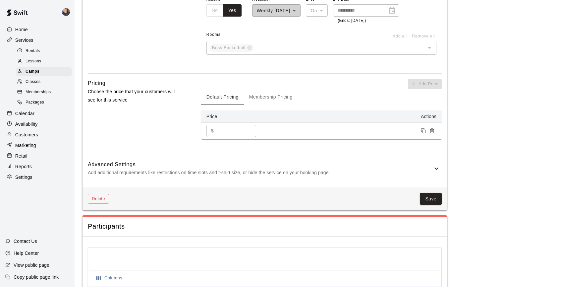
scroll to position [573, 0]
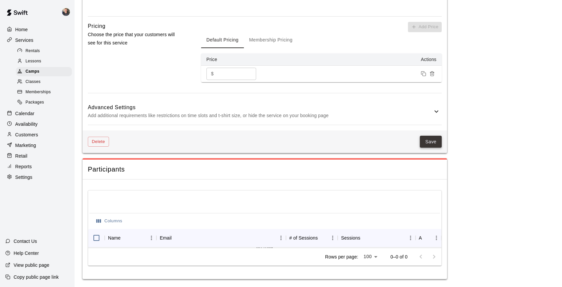
click at [429, 146] on button "Save" at bounding box center [431, 142] width 22 height 12
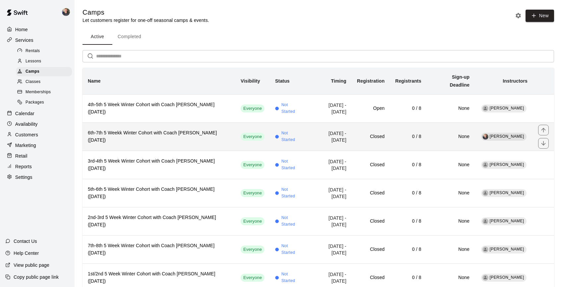
click at [149, 138] on h6 "6th-7th 5 Weekk Winter Cohort with Coach Logan (Thursday)" at bounding box center [159, 136] width 142 height 15
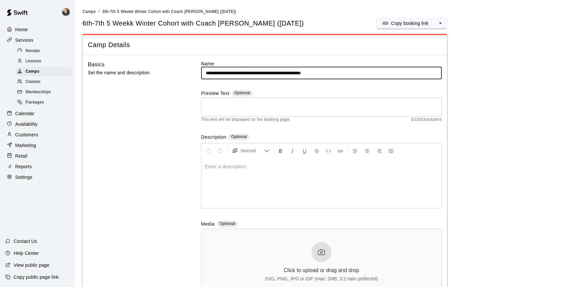
click at [237, 73] on input "**********" at bounding box center [321, 73] width 241 height 12
type input "**********"
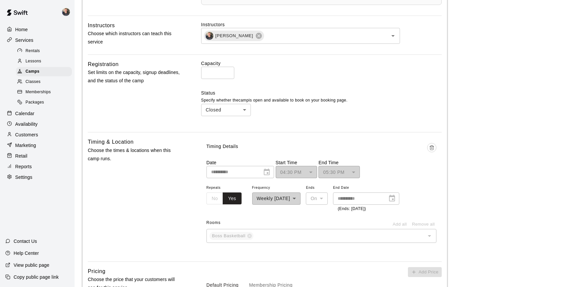
scroll to position [288, 0]
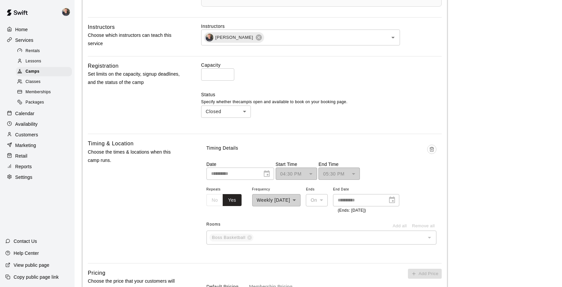
click at [225, 109] on body "**********" at bounding box center [281, 122] width 562 height 821
click at [226, 138] on li "Open" at bounding box center [226, 137] width 50 height 11
type input "****"
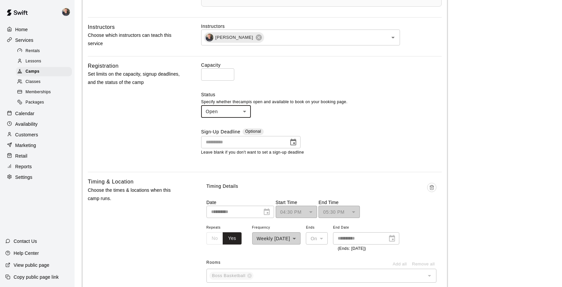
click at [479, 191] on main "**********" at bounding box center [319, 142] width 472 height 844
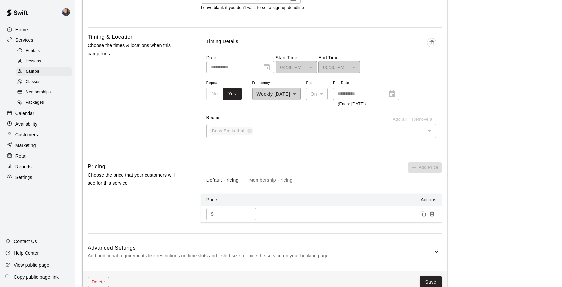
scroll to position [573, 0]
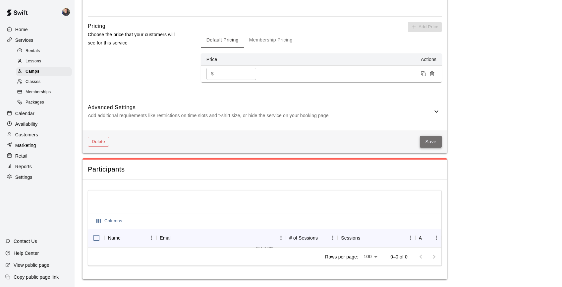
click at [430, 142] on button "Save" at bounding box center [431, 142] width 22 height 12
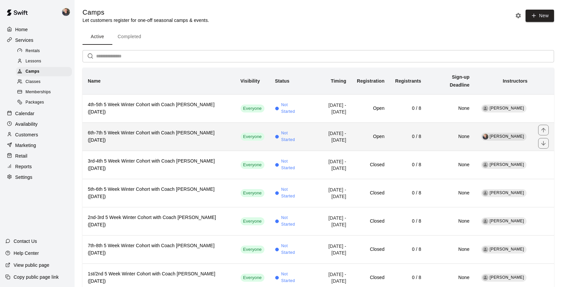
scroll to position [12, 0]
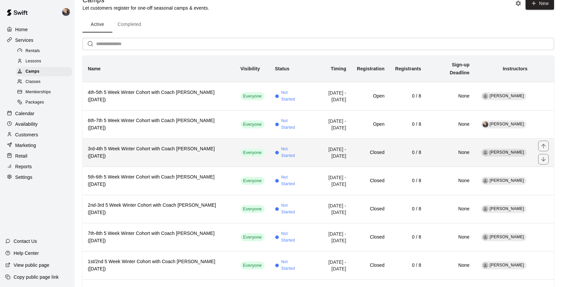
click at [175, 154] on h6 "3rd-4th 5 Week Winter Cohort with Coach [PERSON_NAME] ([DATE])" at bounding box center [159, 152] width 142 height 15
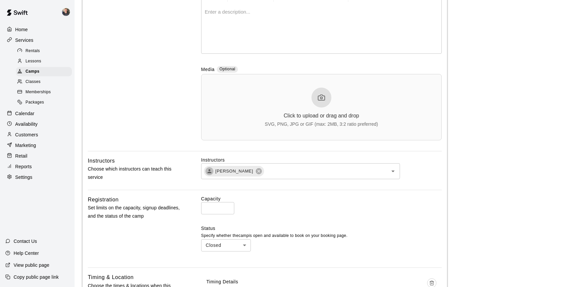
scroll to position [156, 0]
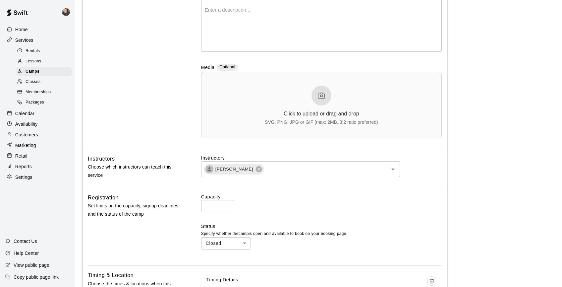
click at [243, 243] on body "**********" at bounding box center [281, 254] width 562 height 821
click at [235, 267] on li "Open" at bounding box center [226, 268] width 50 height 11
type input "****"
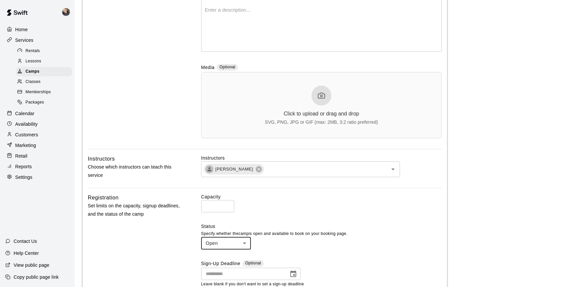
click at [467, 192] on main "**********" at bounding box center [319, 273] width 472 height 844
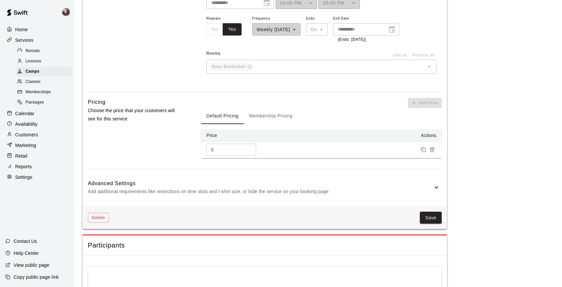
scroll to position [506, 0]
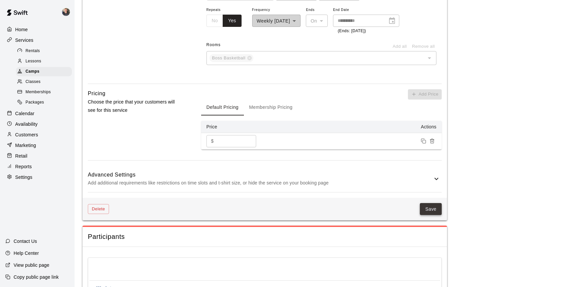
click at [429, 211] on button "Save" at bounding box center [431, 209] width 22 height 12
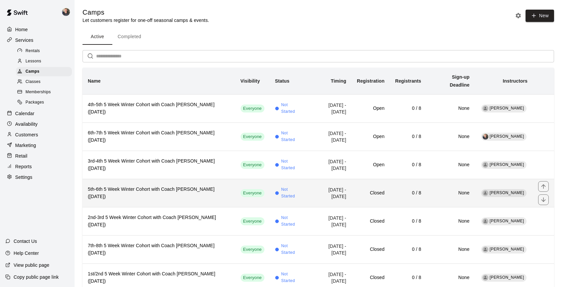
click at [186, 191] on h6 "5th-6th 5 Week Winter Cohort with Coach [PERSON_NAME] ([DATE])" at bounding box center [159, 193] width 142 height 15
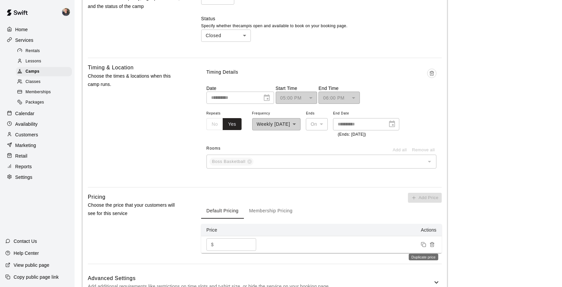
scroll to position [324, 0]
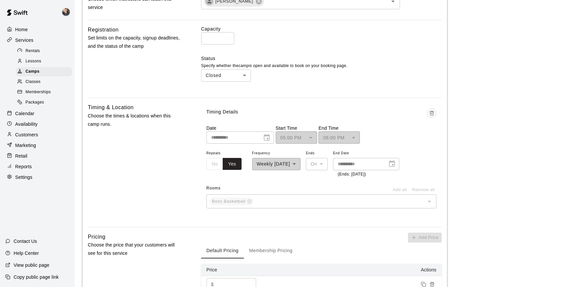
click at [236, 76] on body "**********" at bounding box center [281, 86] width 562 height 821
click at [231, 98] on li "Open" at bounding box center [226, 100] width 50 height 11
type input "****"
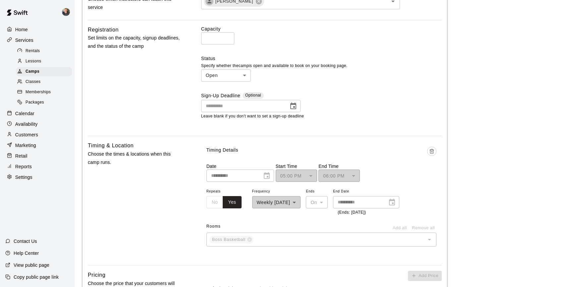
click at [470, 156] on main "**********" at bounding box center [319, 106] width 472 height 844
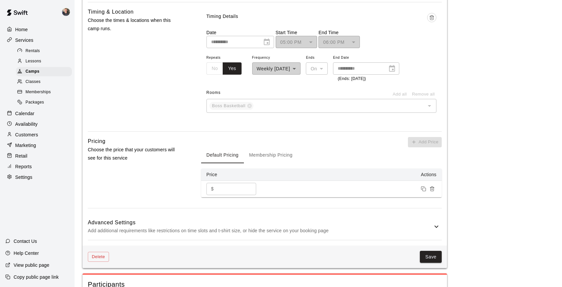
scroll to position [573, 0]
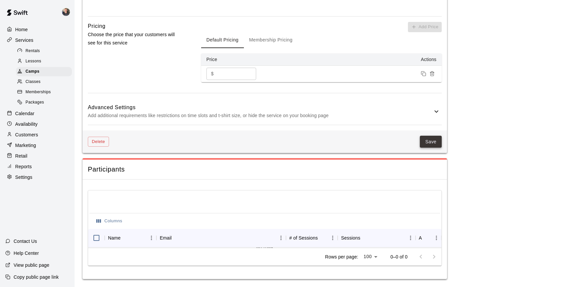
click at [429, 142] on button "Save" at bounding box center [431, 142] width 22 height 12
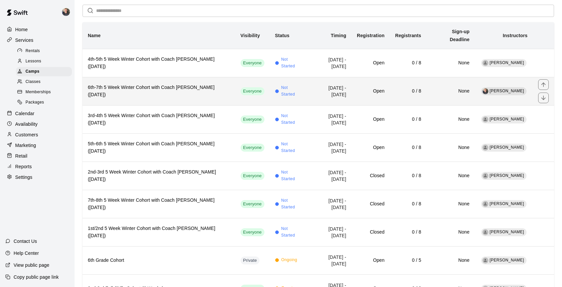
scroll to position [47, 0]
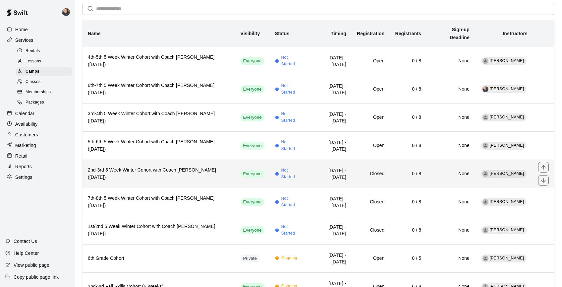
click at [183, 171] on h6 "2nd-3rd 5 Week Winter Cohort with Coach [PERSON_NAME] ([DATE])" at bounding box center [159, 173] width 142 height 15
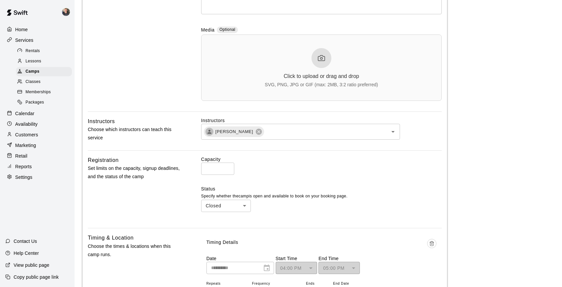
scroll to position [195, 0]
click at [225, 209] on body "**********" at bounding box center [281, 215] width 562 height 821
click at [222, 228] on li "Open" at bounding box center [226, 230] width 50 height 11
type input "****"
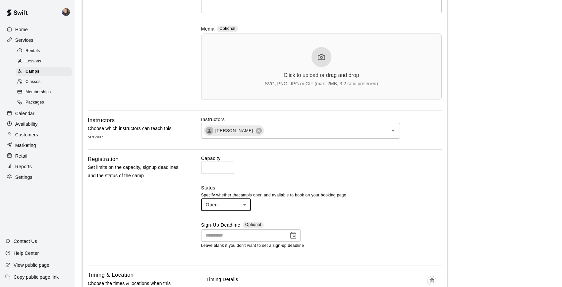
click at [471, 196] on main "**********" at bounding box center [319, 235] width 472 height 844
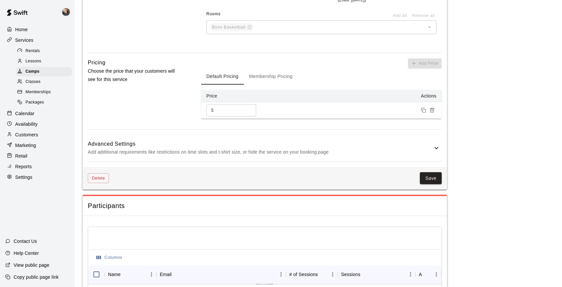
scroll to position [554, 0]
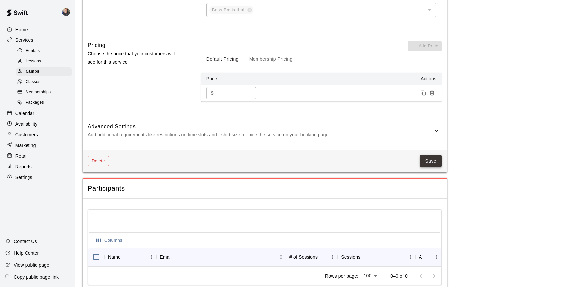
click at [429, 165] on button "Save" at bounding box center [431, 161] width 22 height 12
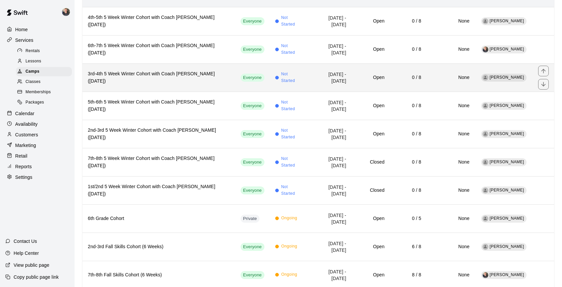
scroll to position [89, 0]
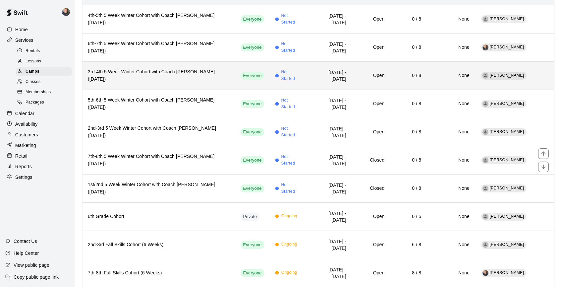
click at [183, 165] on th "7th-8th 5 Week Winter Cohort with Coach [PERSON_NAME] ([DATE])" at bounding box center [159, 160] width 153 height 28
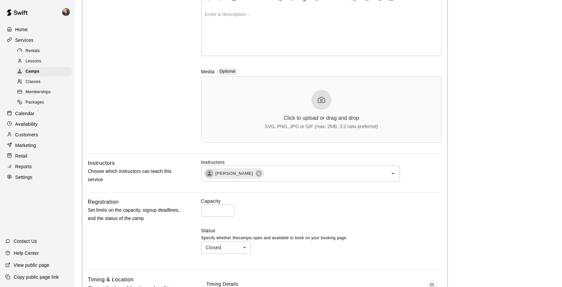
scroll to position [176, 0]
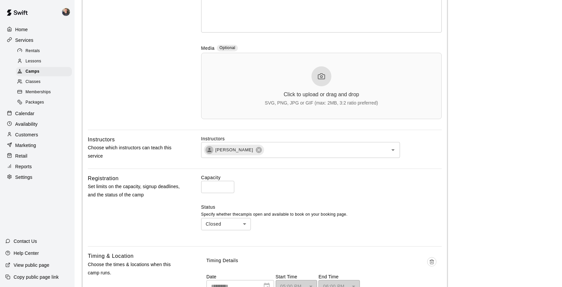
click at [240, 226] on body "**********" at bounding box center [281, 234] width 562 height 821
click at [231, 250] on li "Open" at bounding box center [226, 249] width 50 height 11
type input "****"
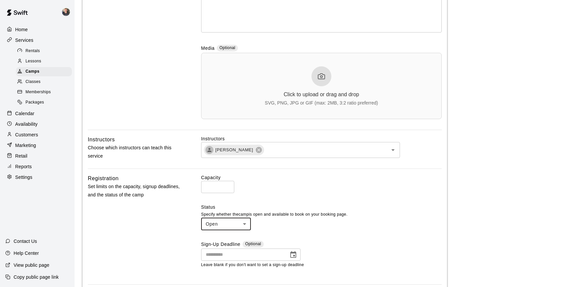
click at [379, 203] on div "Capacity * ​ Status Specify whether the camp is open and available to book on y…" at bounding box center [321, 226] width 241 height 105
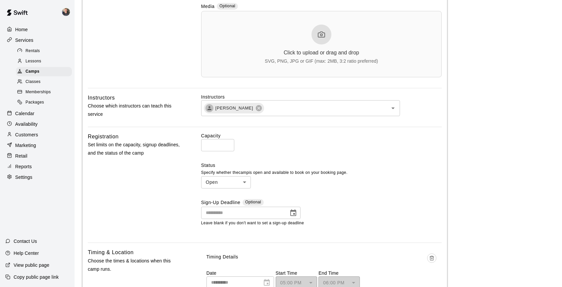
scroll to position [218, 0]
click at [290, 213] on icon "Choose date" at bounding box center [293, 212] width 8 height 8
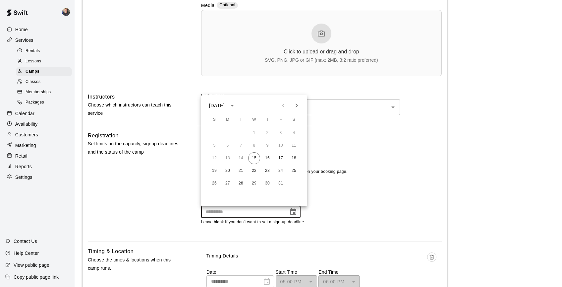
click at [342, 202] on div "Sign-Up Deadline Optional" at bounding box center [321, 202] width 241 height 8
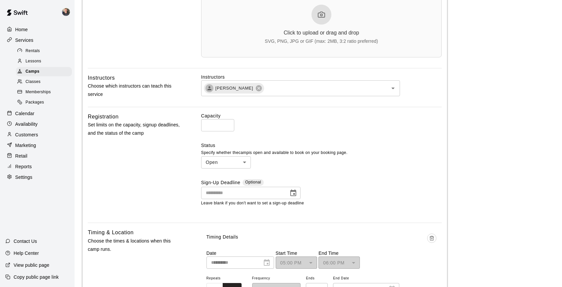
scroll to position [239, 0]
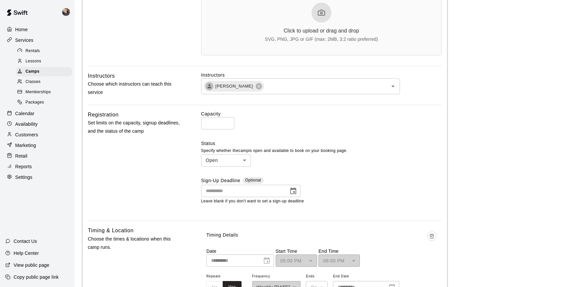
click at [294, 192] on icon "Choose date" at bounding box center [293, 190] width 6 height 7
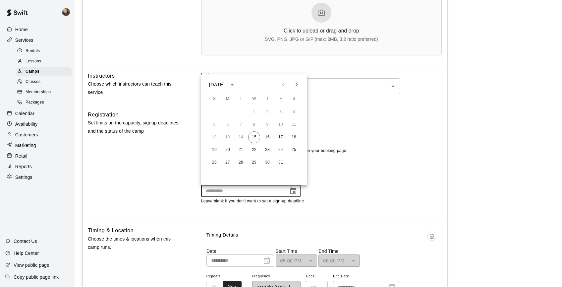
click at [296, 87] on icon "Next month" at bounding box center [297, 85] width 8 height 8
click at [253, 138] on button "12" at bounding box center [254, 137] width 12 height 12
type input "**********"
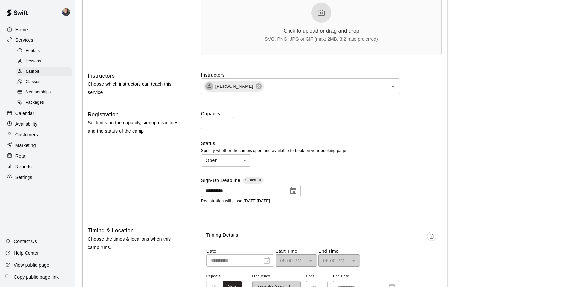
click at [385, 176] on div "**********" at bounding box center [321, 162] width 241 height 105
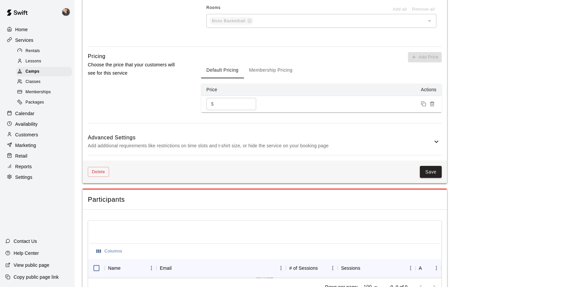
scroll to position [552, 0]
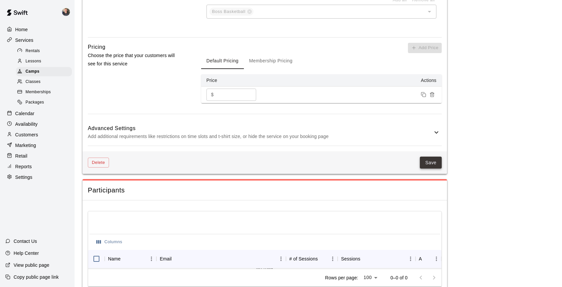
click at [429, 165] on button "Save" at bounding box center [431, 162] width 22 height 12
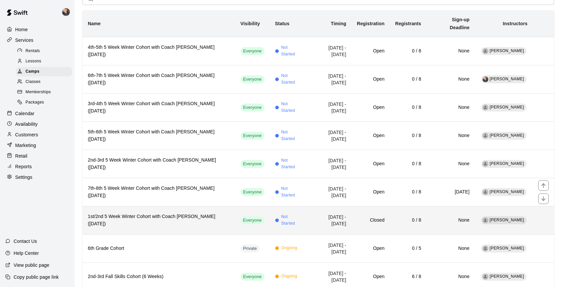
scroll to position [61, 0]
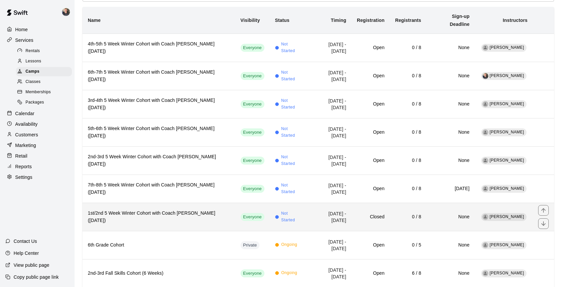
click at [171, 210] on h6 "1st/2nd 5 Week Winter Cohort with Coach Alex (Monday)" at bounding box center [159, 217] width 142 height 15
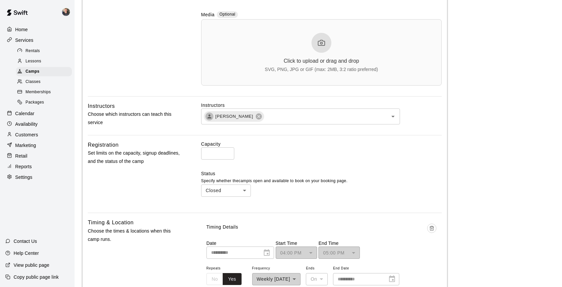
scroll to position [221, 0]
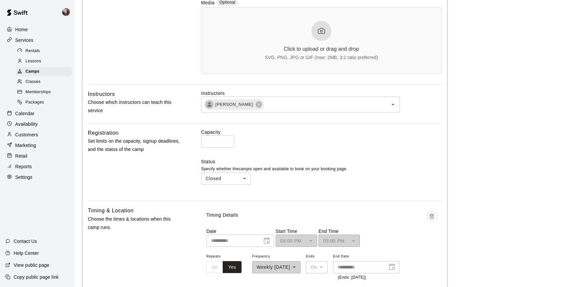
click at [234, 177] on body "**********" at bounding box center [281, 189] width 562 height 821
click at [228, 204] on li "Open" at bounding box center [226, 204] width 50 height 11
type input "****"
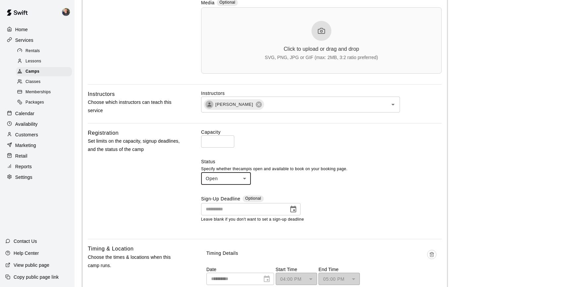
click at [298, 209] on button "Choose date" at bounding box center [293, 209] width 13 height 13
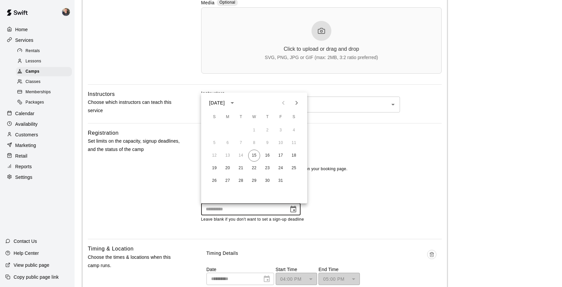
click at [297, 101] on icon "Next month" at bounding box center [297, 103] width 8 height 8
click at [224, 157] on button "10" at bounding box center [228, 156] width 12 height 12
type input "**********"
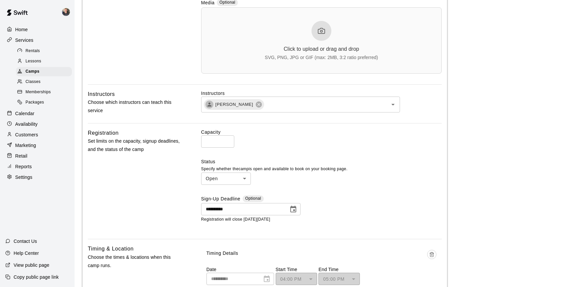
click at [378, 192] on div "**********" at bounding box center [321, 181] width 241 height 105
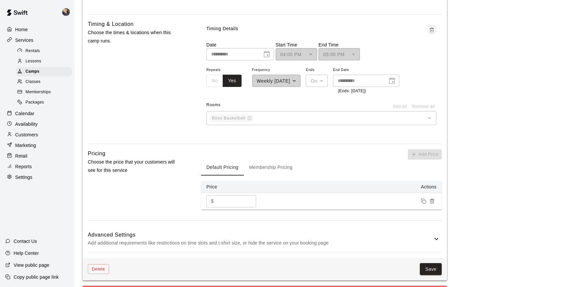
scroll to position [464, 0]
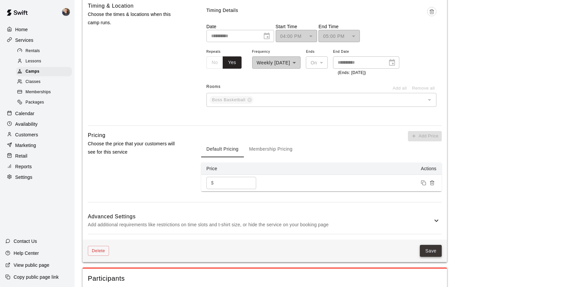
click at [432, 252] on button "Save" at bounding box center [431, 251] width 22 height 12
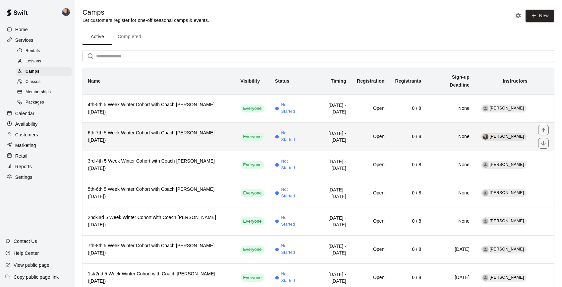
click at [184, 130] on h6 "6th-7th 5 Week Winter Cohort with Coach Logan (Thursday)" at bounding box center [159, 136] width 142 height 15
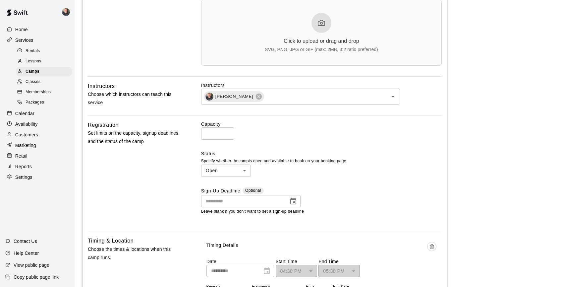
scroll to position [231, 0]
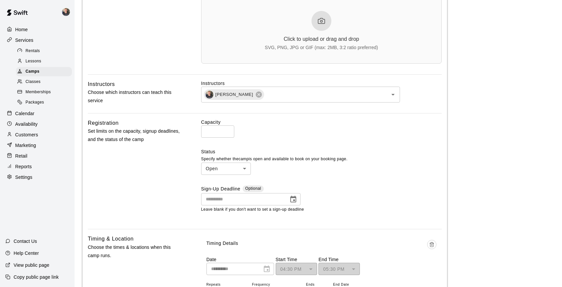
click at [294, 200] on icon "Choose date" at bounding box center [293, 199] width 6 height 7
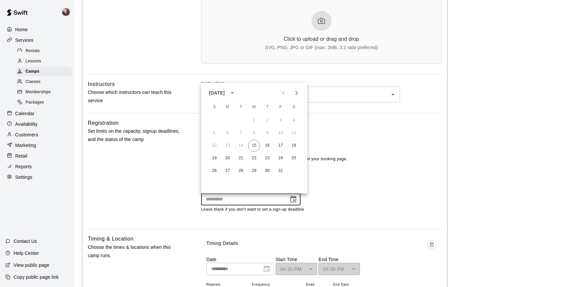
click at [297, 94] on icon "Next month" at bounding box center [297, 93] width 8 height 8
click at [269, 146] on button "13" at bounding box center [268, 146] width 12 height 12
type input "**********"
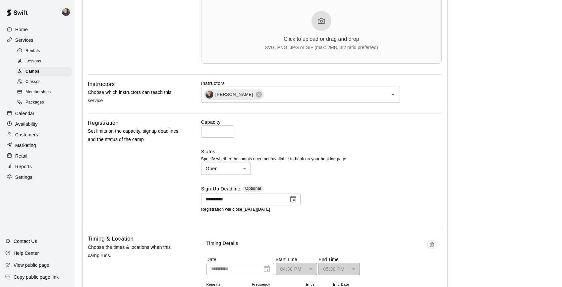
click at [393, 182] on div "**********" at bounding box center [321, 171] width 241 height 105
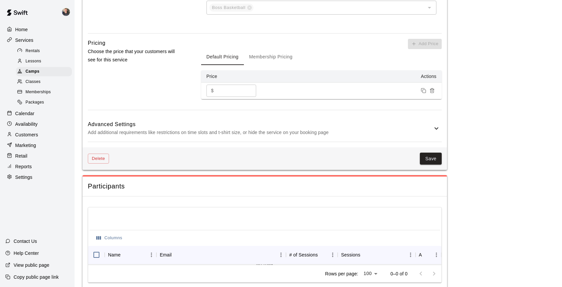
scroll to position [573, 0]
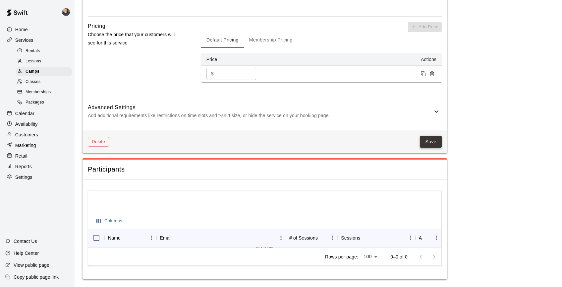
click at [431, 146] on button "Save" at bounding box center [431, 142] width 22 height 12
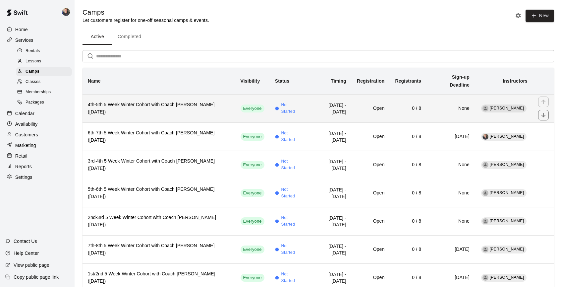
click at [175, 101] on h6 "4th-5th 5 Week Winter Cohort with Coach Michael (Friday)" at bounding box center [159, 108] width 142 height 15
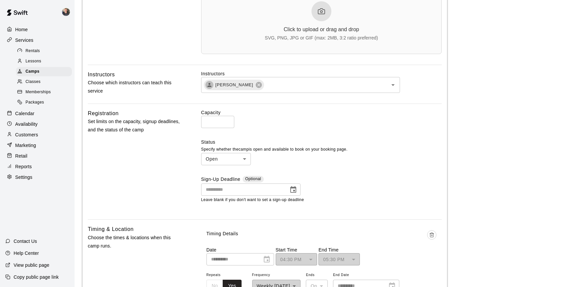
scroll to position [241, 0]
click at [295, 190] on icon "Choose date" at bounding box center [293, 189] width 8 height 8
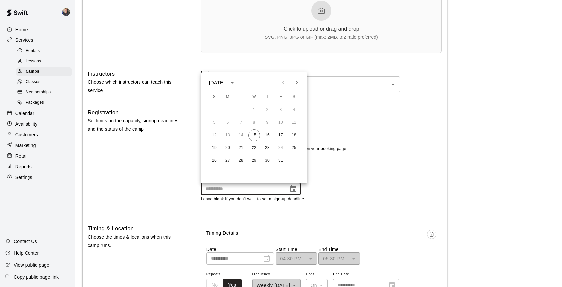
click at [298, 81] on icon "Next month" at bounding box center [297, 83] width 8 height 8
click at [281, 133] on button "14" at bounding box center [281, 135] width 12 height 12
type input "**********"
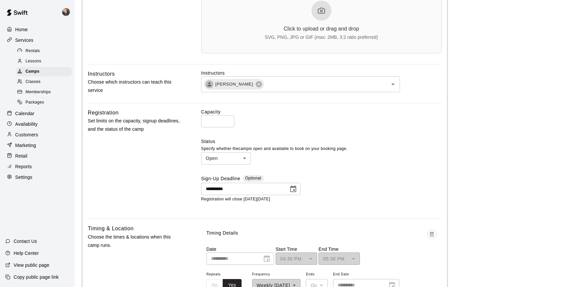
click at [458, 150] on main "**********" at bounding box center [319, 189] width 472 height 844
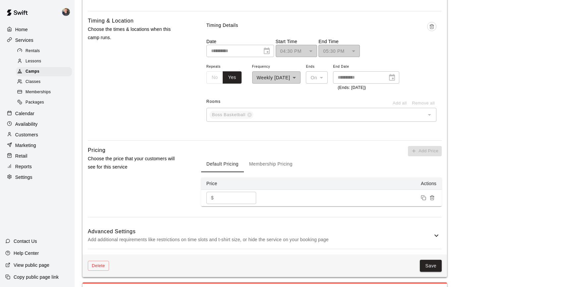
scroll to position [573, 0]
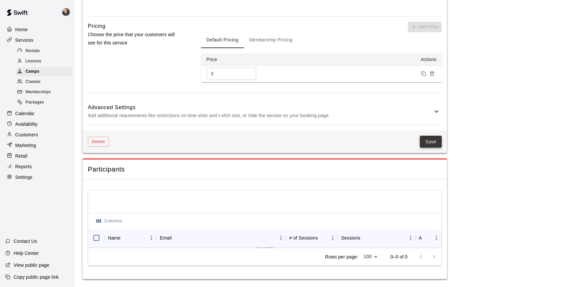
click at [426, 141] on button "Save" at bounding box center [431, 142] width 22 height 12
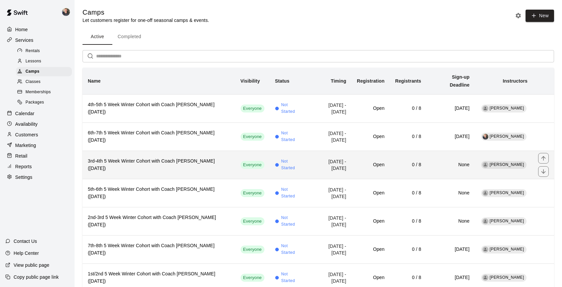
click at [152, 159] on h6 "3rd-4th 5 Week Winter Cohort with Coach [PERSON_NAME] ([DATE])" at bounding box center [159, 164] width 142 height 15
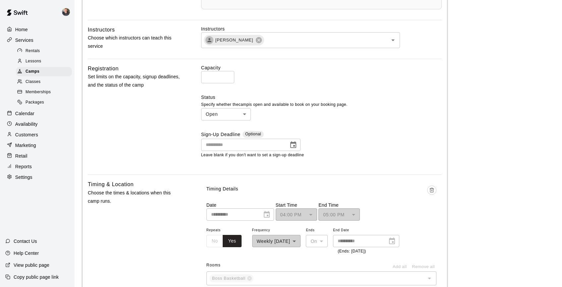
scroll to position [331, 0]
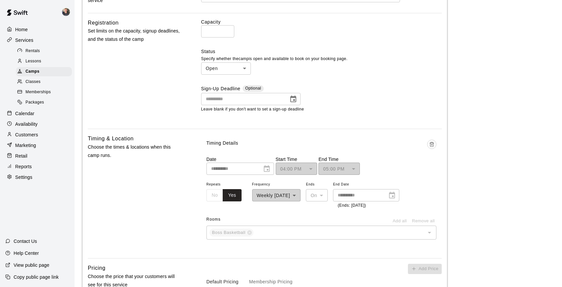
click at [293, 96] on icon "Choose date" at bounding box center [293, 98] width 6 height 7
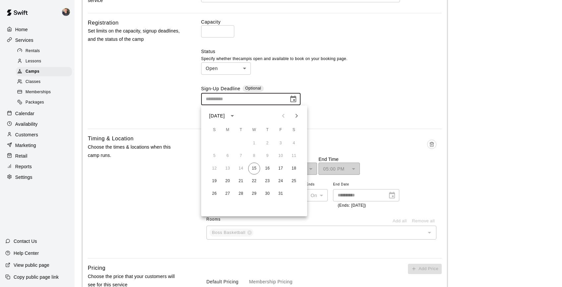
click at [297, 116] on icon "Next month" at bounding box center [297, 116] width 2 height 4
click at [255, 169] on button "12" at bounding box center [254, 168] width 12 height 12
type input "**********"
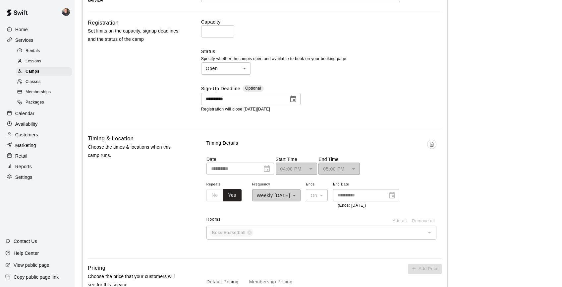
click at [464, 167] on main "**********" at bounding box center [319, 99] width 472 height 844
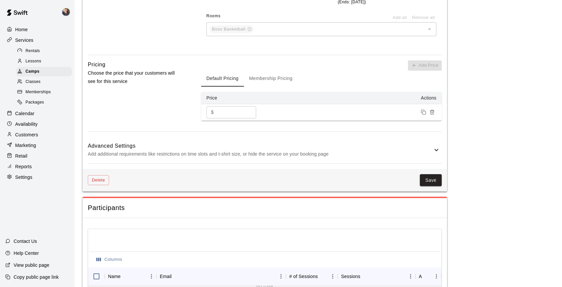
scroll to position [573, 0]
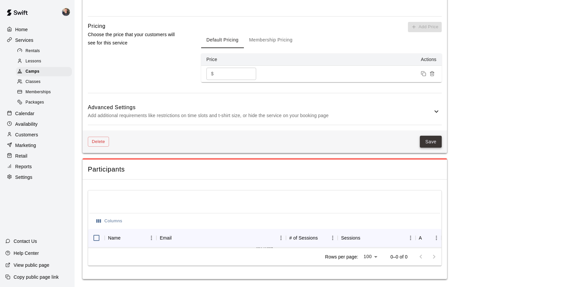
click at [430, 140] on button "Save" at bounding box center [431, 142] width 22 height 12
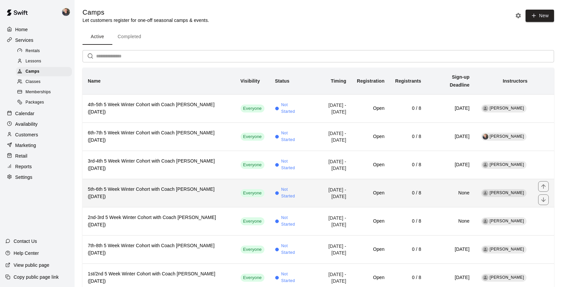
click at [149, 187] on h6 "5th-6th 5 Week Winter Cohort with Coach [PERSON_NAME] ([DATE])" at bounding box center [159, 193] width 142 height 15
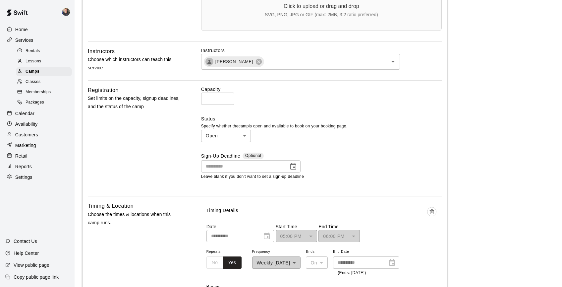
scroll to position [266, 0]
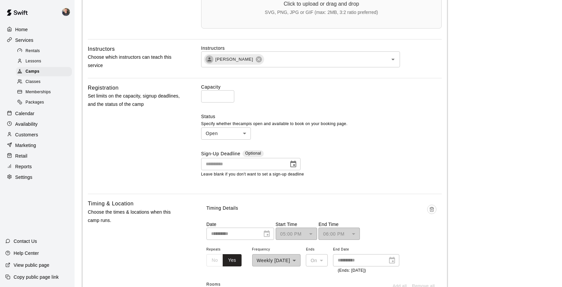
click at [295, 162] on icon "Choose date" at bounding box center [293, 163] width 6 height 7
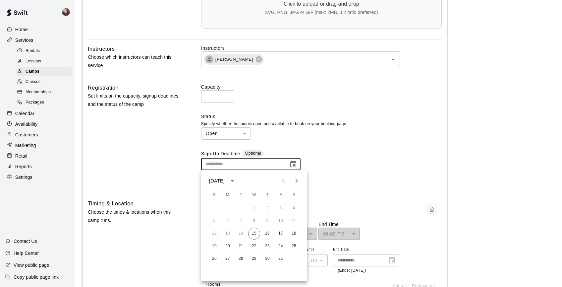
click at [296, 181] on icon "Next month" at bounding box center [297, 181] width 8 height 8
click at [240, 233] on button "11" at bounding box center [241, 233] width 12 height 12
type input "**********"
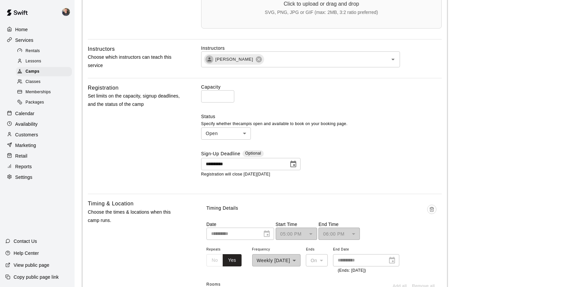
click at [467, 162] on main "**********" at bounding box center [319, 164] width 472 height 844
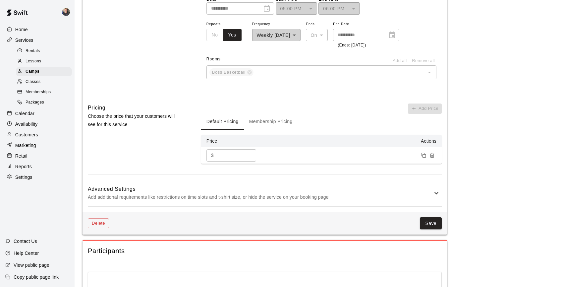
scroll to position [505, 0]
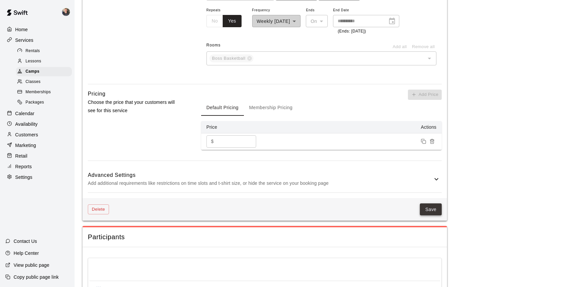
click at [427, 206] on button "Save" at bounding box center [431, 209] width 22 height 12
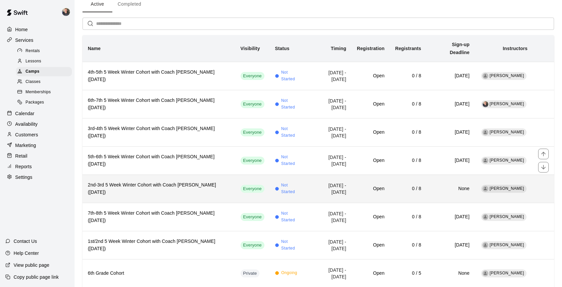
scroll to position [34, 0]
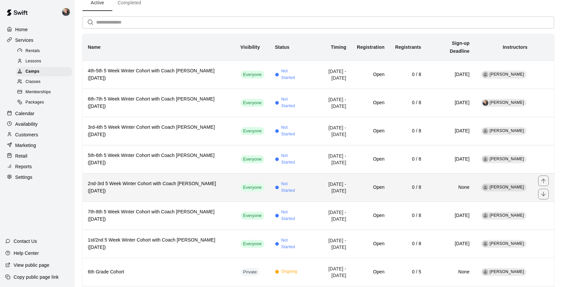
click at [158, 180] on h6 "2nd-3rd 5 Week Winter Cohort with Coach [PERSON_NAME] ([DATE])" at bounding box center [159, 187] width 142 height 15
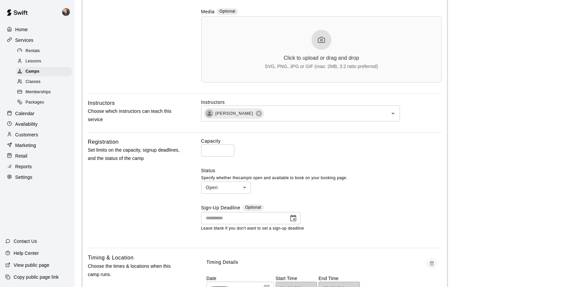
scroll to position [236, 0]
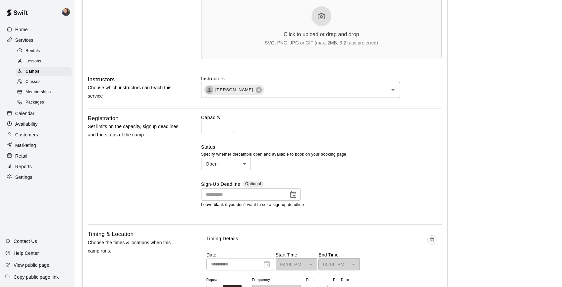
click at [290, 199] on button "Choose date" at bounding box center [293, 194] width 13 height 13
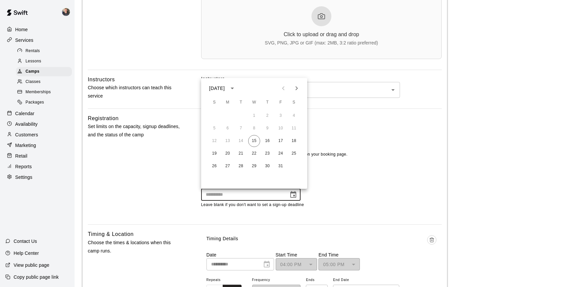
click at [298, 88] on icon "Next month" at bounding box center [297, 88] width 2 height 4
click at [240, 143] on button "11" at bounding box center [241, 141] width 12 height 12
type input "**********"
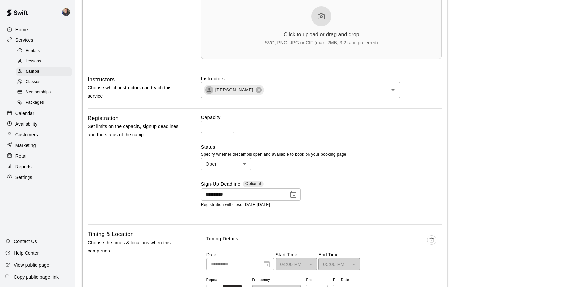
click at [464, 168] on main "**********" at bounding box center [319, 194] width 472 height 844
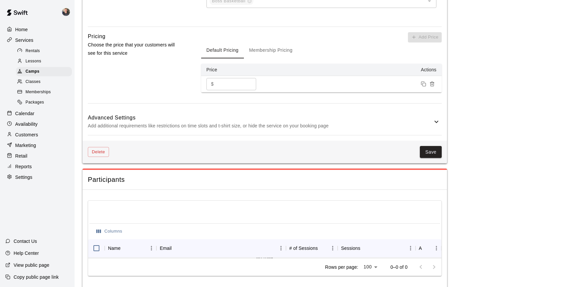
scroll to position [573, 0]
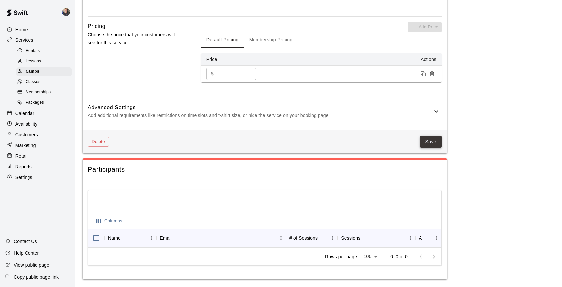
click at [431, 142] on button "Save" at bounding box center [431, 142] width 22 height 12
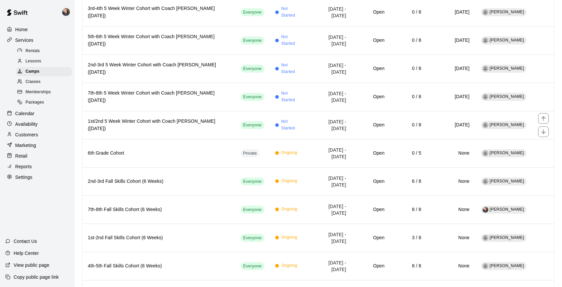
scroll to position [154, 0]
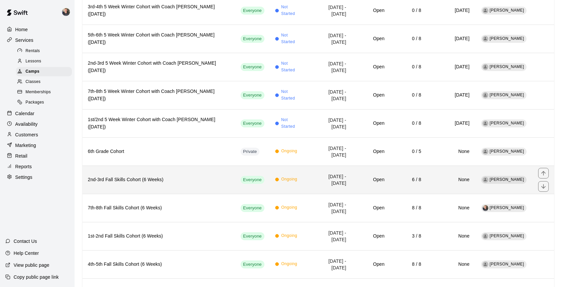
click at [178, 176] on h6 "2nd-3rd Fall Skills Cohort (6 Weeks)" at bounding box center [159, 179] width 142 height 7
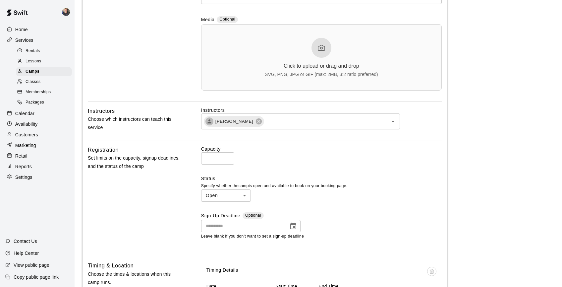
scroll to position [206, 0]
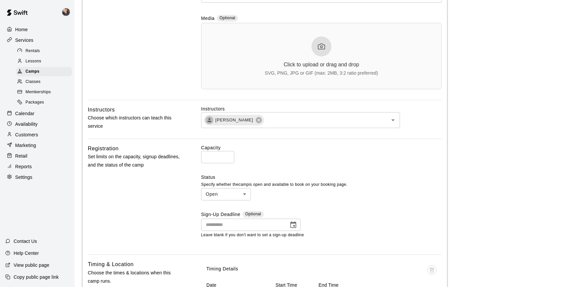
click at [235, 196] on body "**********" at bounding box center [281, 275] width 562 height 963
click at [234, 207] on li "Closed" at bounding box center [226, 208] width 50 height 11
type input "******"
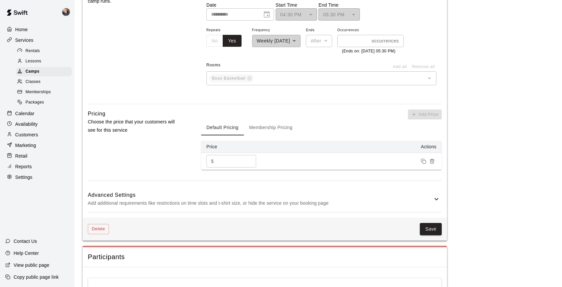
scroll to position [456, 0]
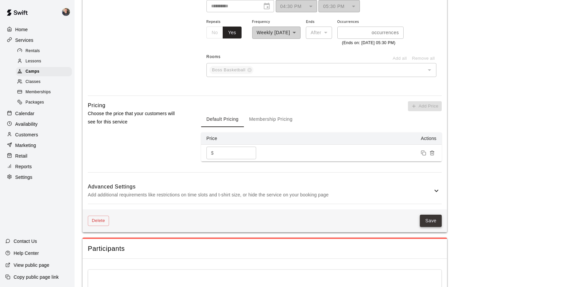
click at [431, 222] on button "Save" at bounding box center [431, 221] width 22 height 12
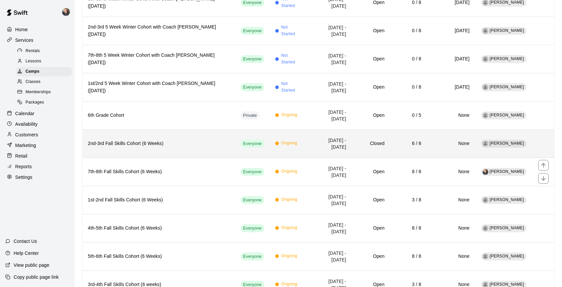
scroll to position [191, 0]
click at [173, 139] on h6 "2nd-3rd Fall Skills Cohort (6 Weeks)" at bounding box center [159, 142] width 142 height 7
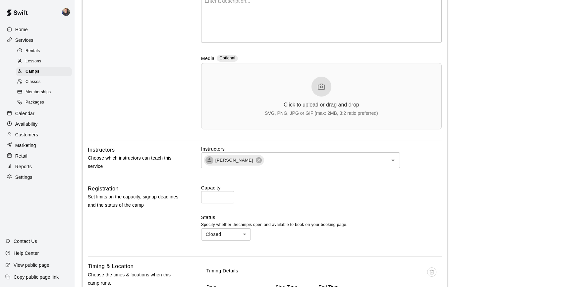
scroll to position [167, 0]
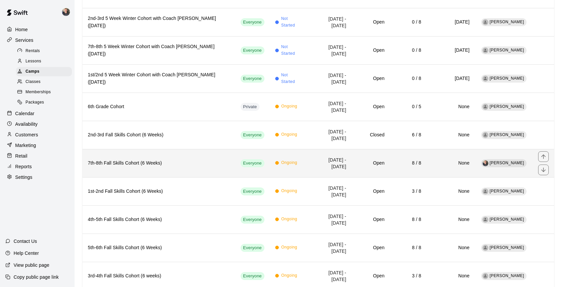
scroll to position [202, 0]
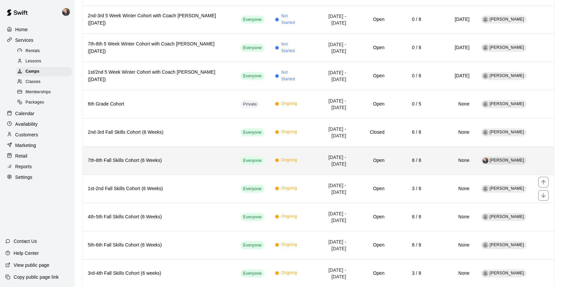
click at [177, 185] on h6 "1st-2nd Fall Skills Cohort (6 Weeks)" at bounding box center [159, 188] width 142 height 7
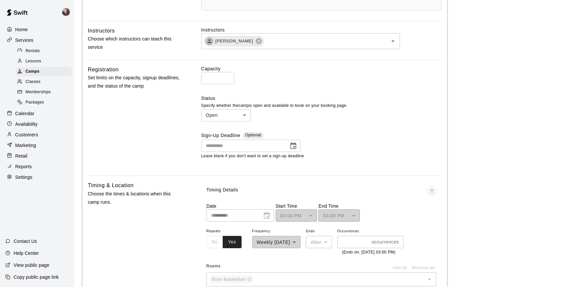
scroll to position [285, 0]
click at [240, 114] on body "**********" at bounding box center [281, 170] width 562 height 911
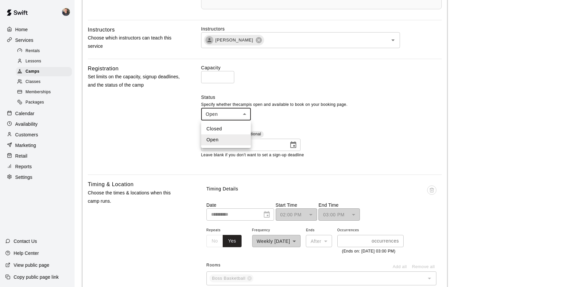
click at [239, 130] on li "Closed" at bounding box center [226, 128] width 50 height 11
type input "******"
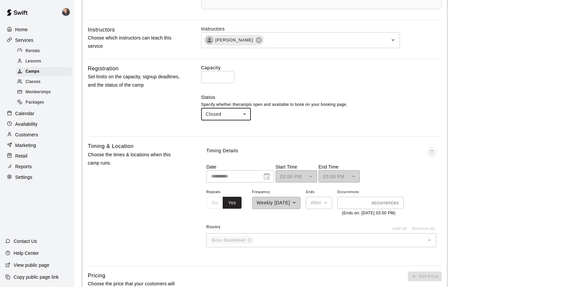
click at [486, 212] on main "**********" at bounding box center [319, 150] width 472 height 857
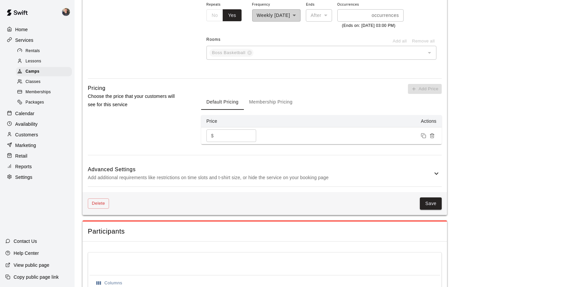
scroll to position [488, 0]
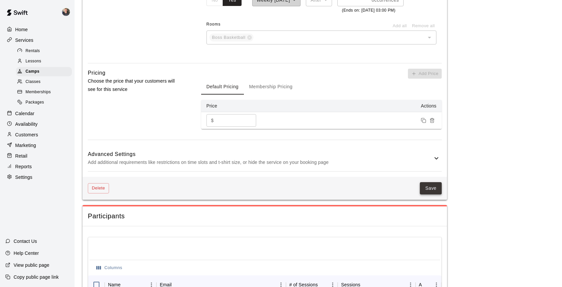
click at [429, 194] on button "Save" at bounding box center [431, 188] width 22 height 12
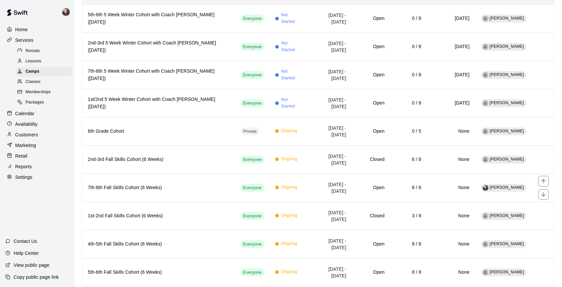
scroll to position [213, 0]
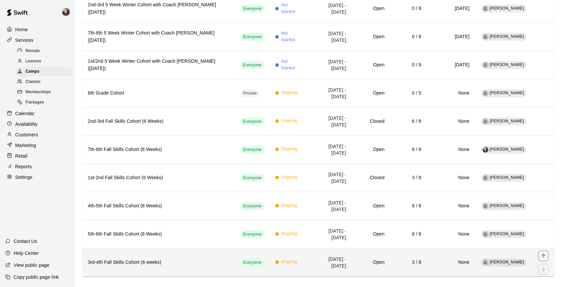
click at [165, 259] on h6 "3rd-4th Fall Skills Cohort (6 weeks)" at bounding box center [159, 262] width 142 height 7
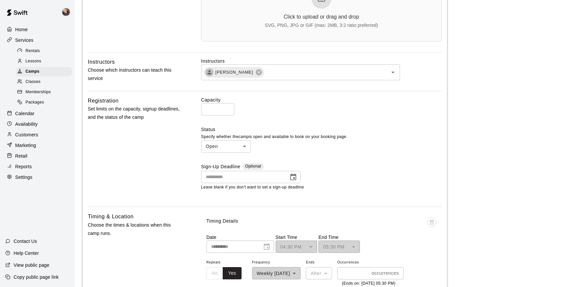
scroll to position [255, 0]
click at [240, 147] on body "**********" at bounding box center [281, 200] width 562 height 911
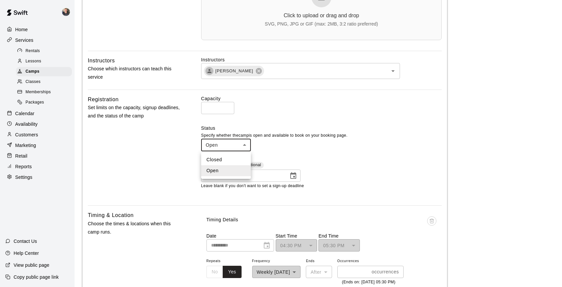
click at [239, 158] on li "Closed" at bounding box center [226, 159] width 50 height 11
type input "******"
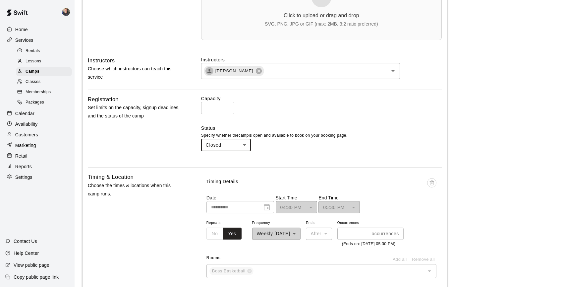
click at [467, 186] on main "**********" at bounding box center [319, 181] width 472 height 857
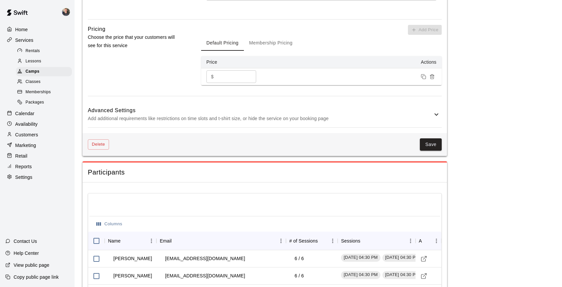
scroll to position [543, 0]
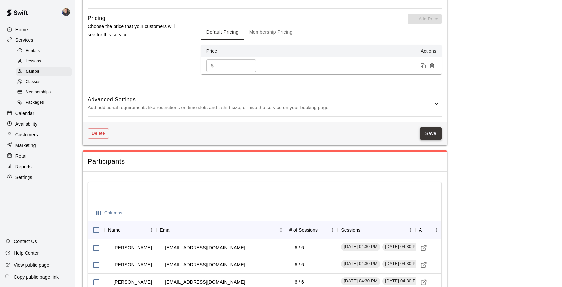
click at [435, 140] on button "Save" at bounding box center [431, 133] width 22 height 12
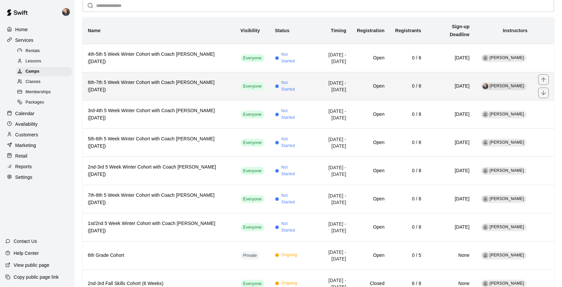
scroll to position [51, 0]
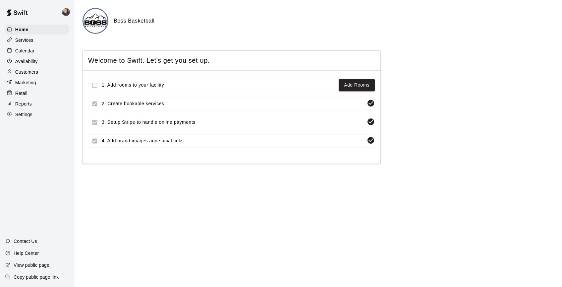
click at [35, 265] on p "View public page" at bounding box center [32, 265] width 36 height 7
